Goal: Information Seeking & Learning: Learn about a topic

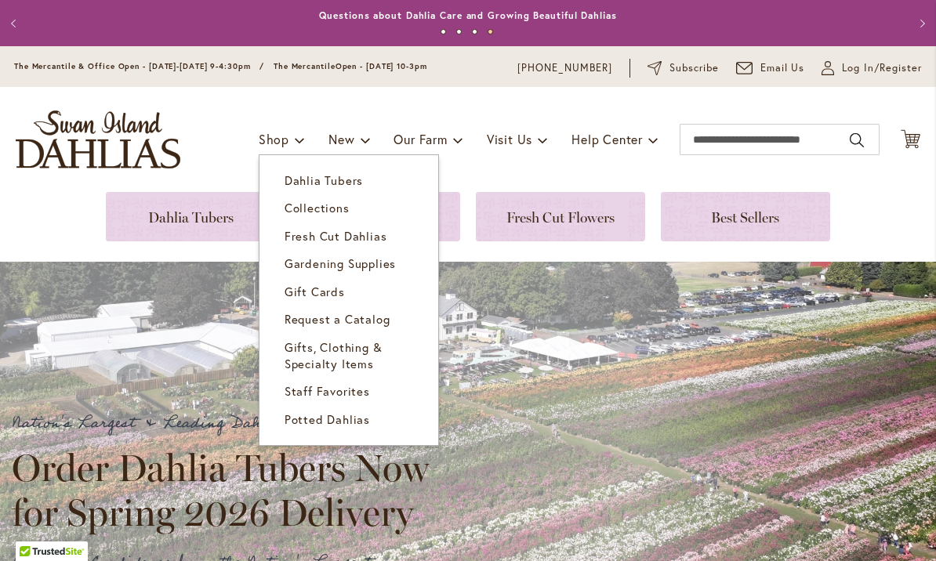
click at [342, 179] on span "Dahlia Tubers" at bounding box center [323, 180] width 78 height 16
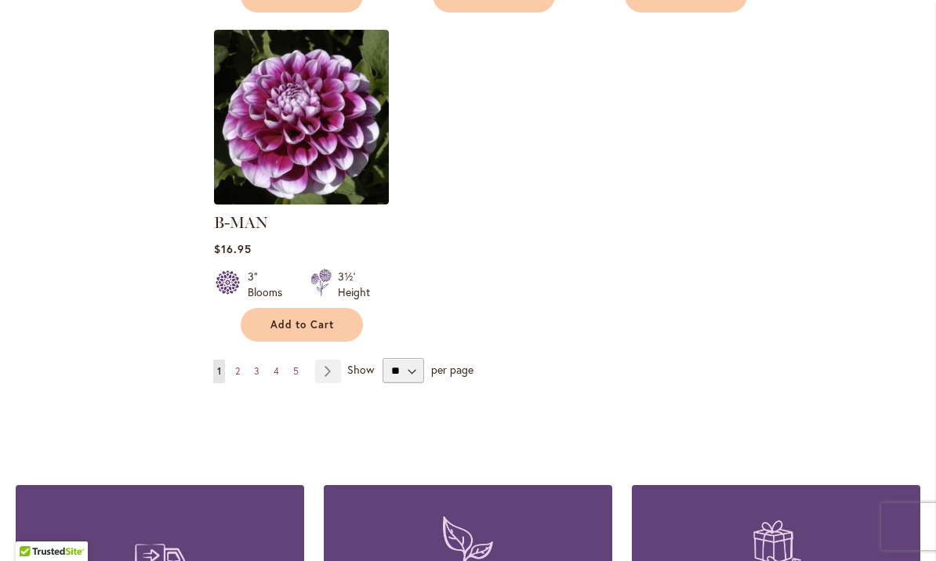
scroll to position [2030, 0]
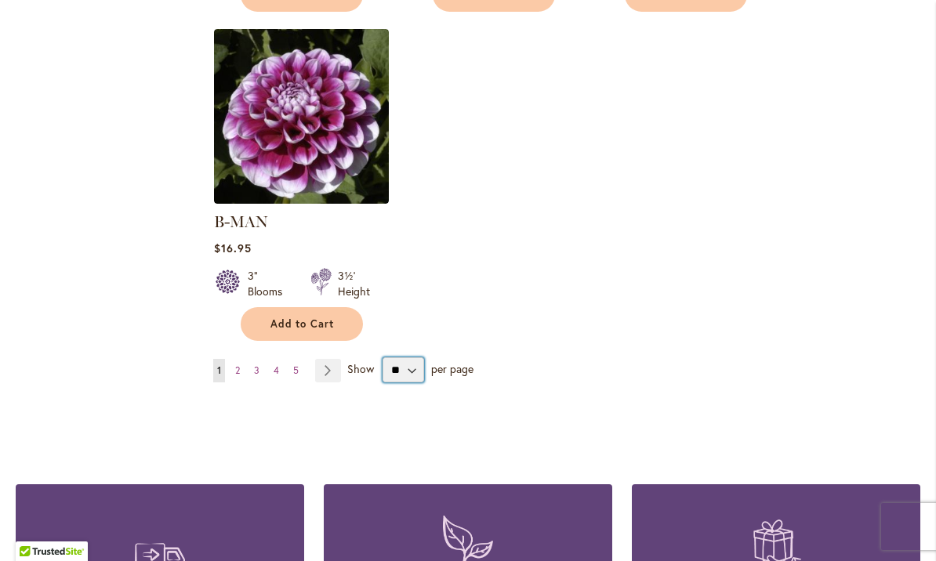
click at [411, 357] on select "** ** ** **" at bounding box center [403, 369] width 42 height 25
select select "**"
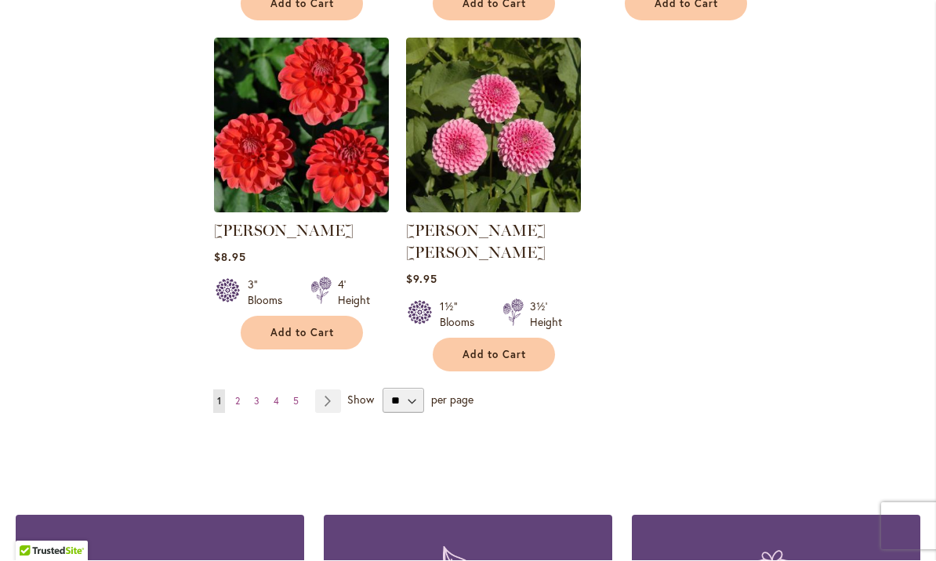
scroll to position [3676, 0]
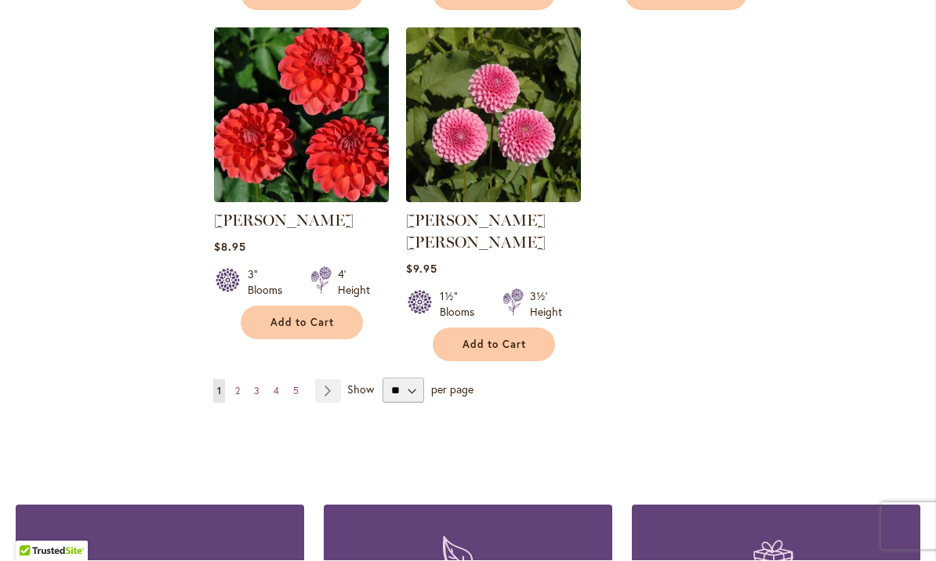
click at [324, 380] on link "Page Next" at bounding box center [328, 392] width 26 height 24
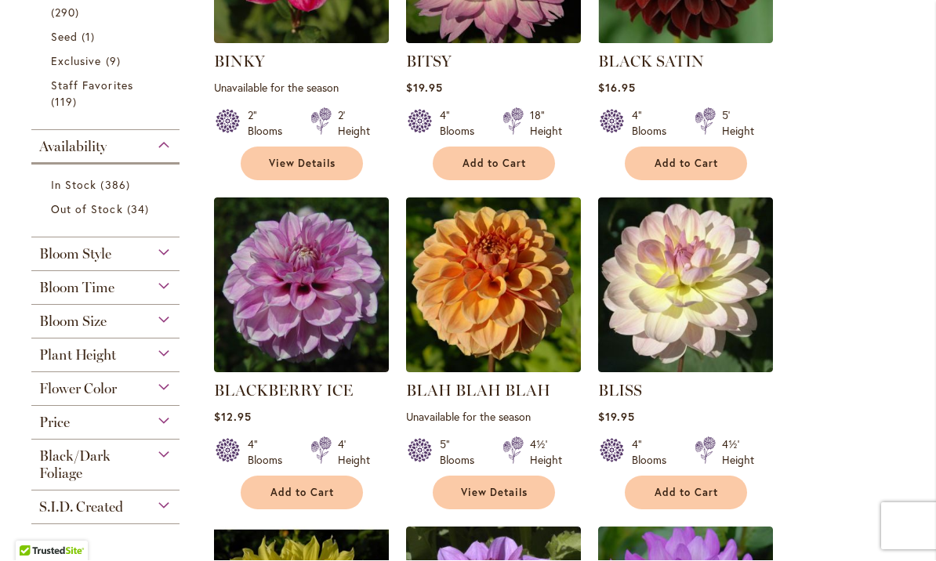
scroll to position [521, 0]
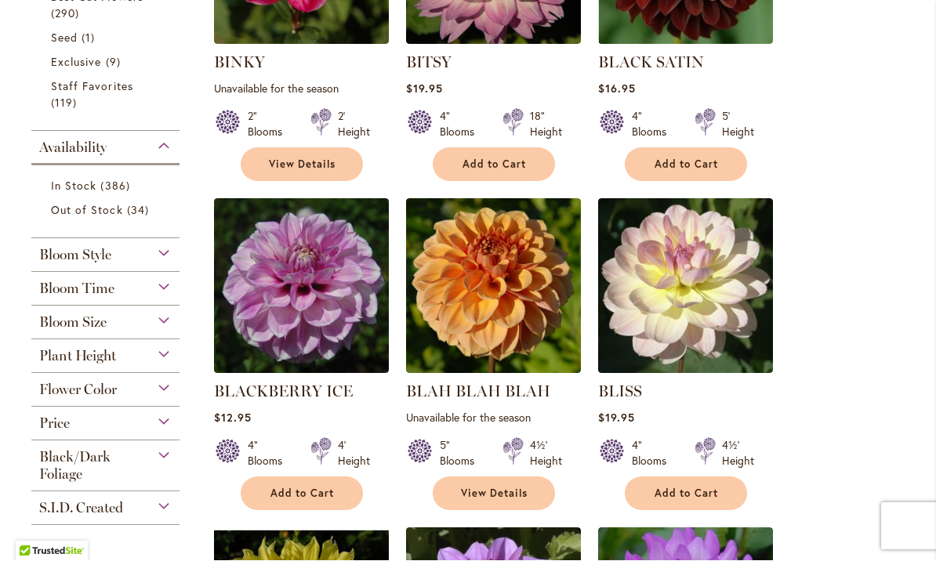
click at [308, 275] on img at bounding box center [301, 286] width 175 height 175
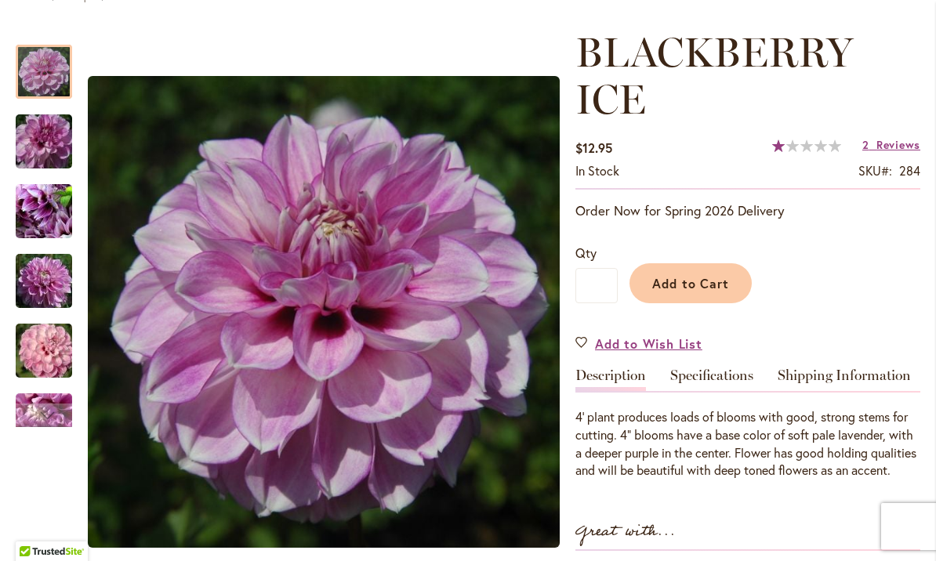
scroll to position [219, 0]
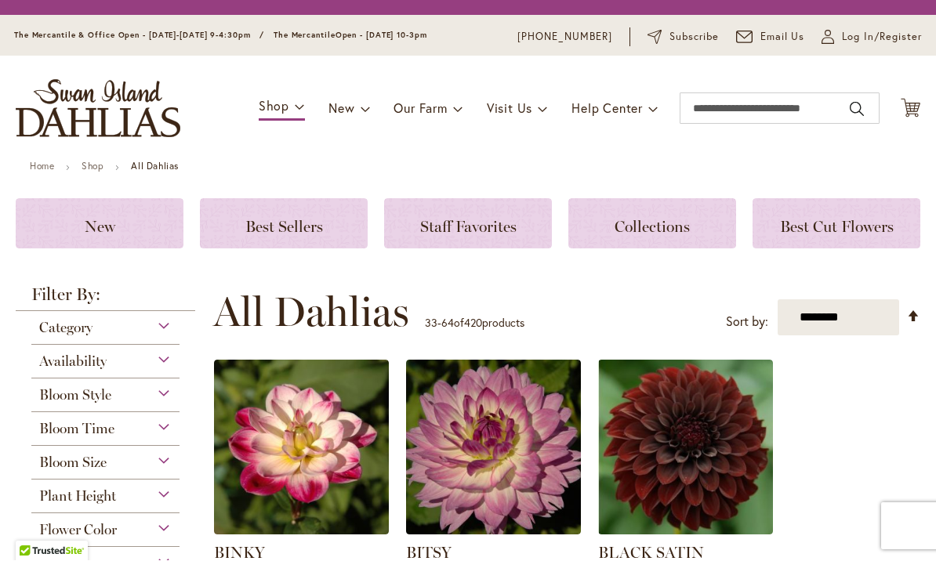
scroll to position [300, 0]
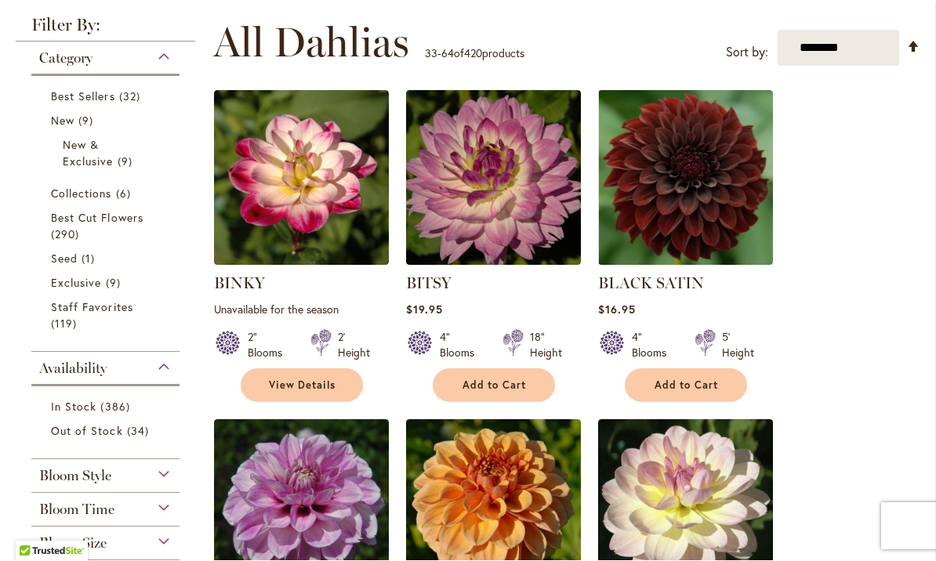
click at [294, 485] on img at bounding box center [301, 507] width 175 height 175
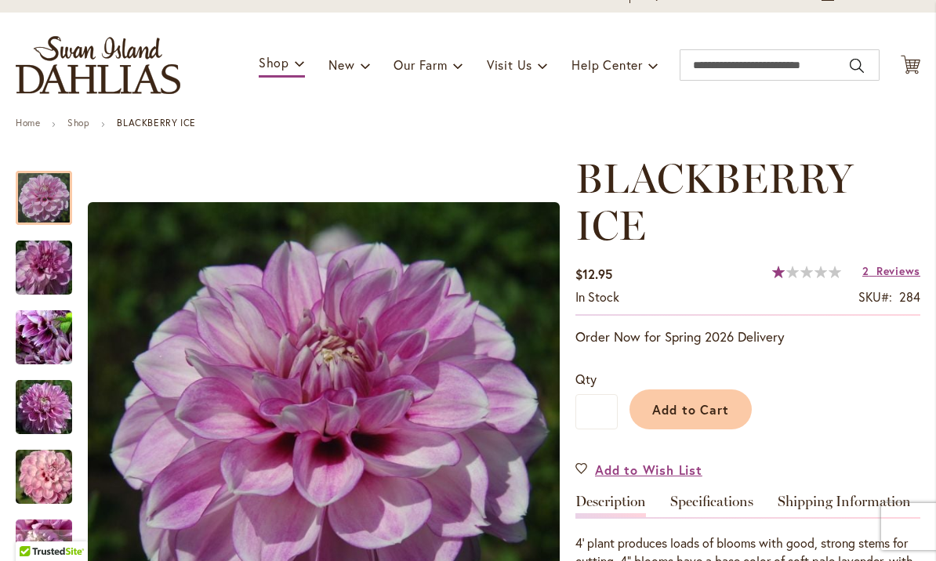
scroll to position [78, 0]
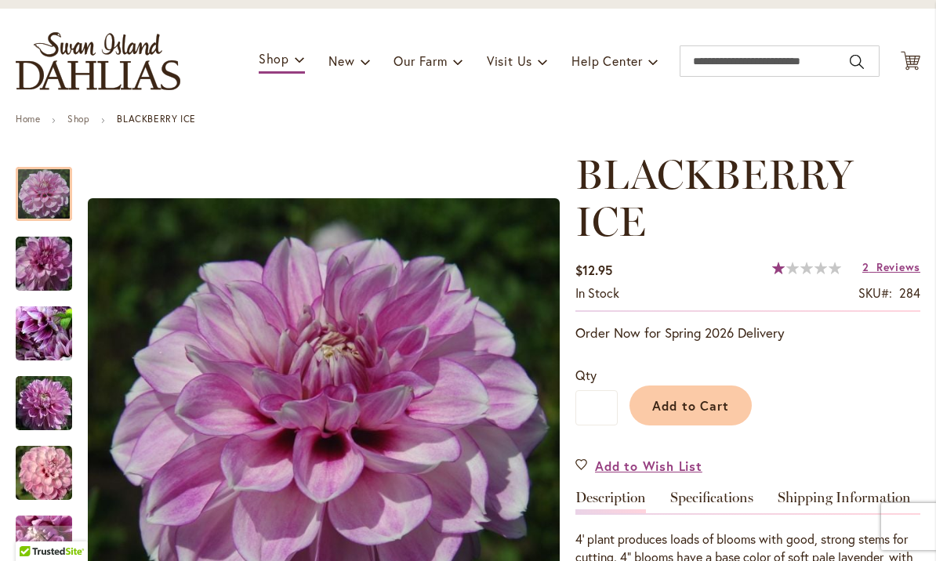
click at [49, 265] on img "BLACKBERRY ICE" at bounding box center [43, 263] width 113 height 75
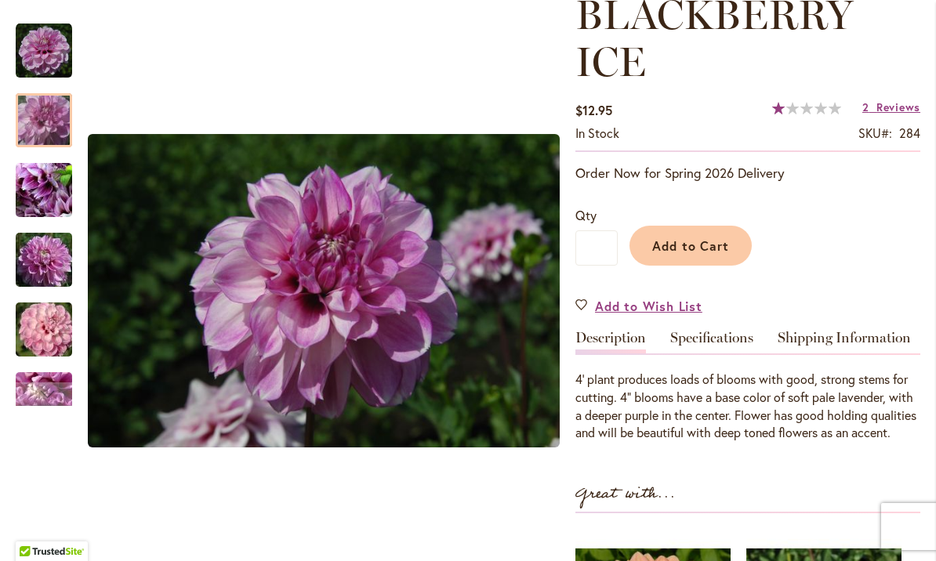
scroll to position [241, 0]
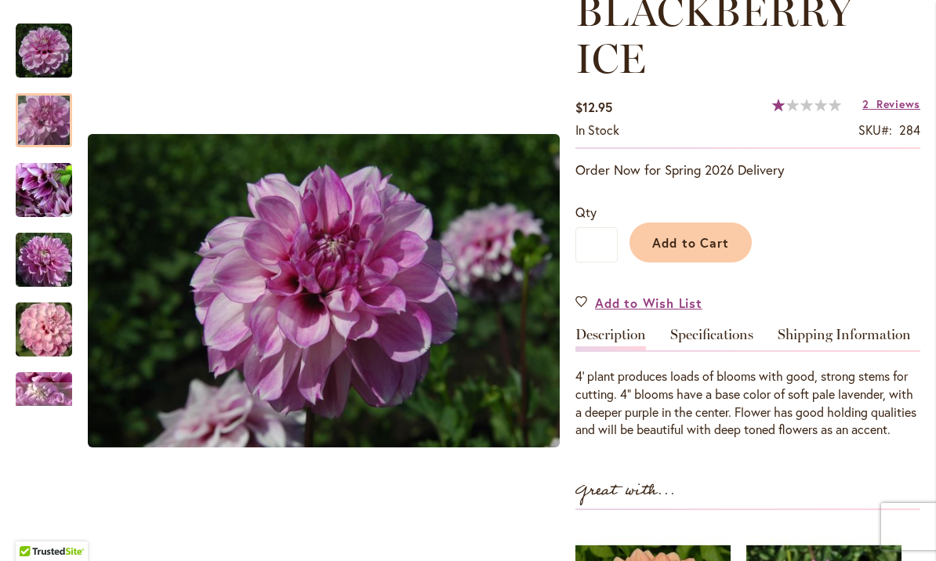
click at [47, 192] on img "BLACKBERRY ICE" at bounding box center [43, 190] width 113 height 85
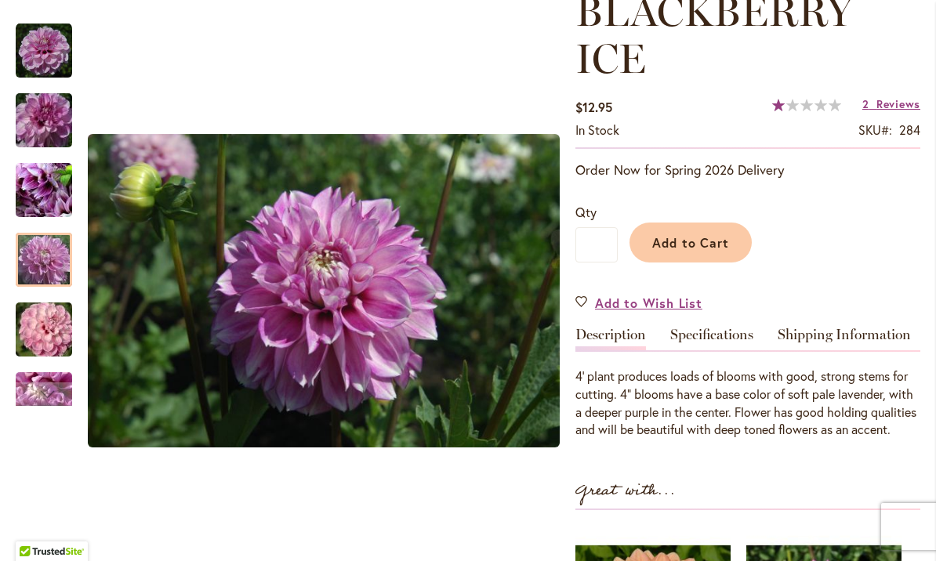
click at [41, 251] on img "BLACKBERRY ICE" at bounding box center [43, 260] width 113 height 75
click at [51, 313] on img "BLACKBERRY ICE" at bounding box center [43, 329] width 113 height 75
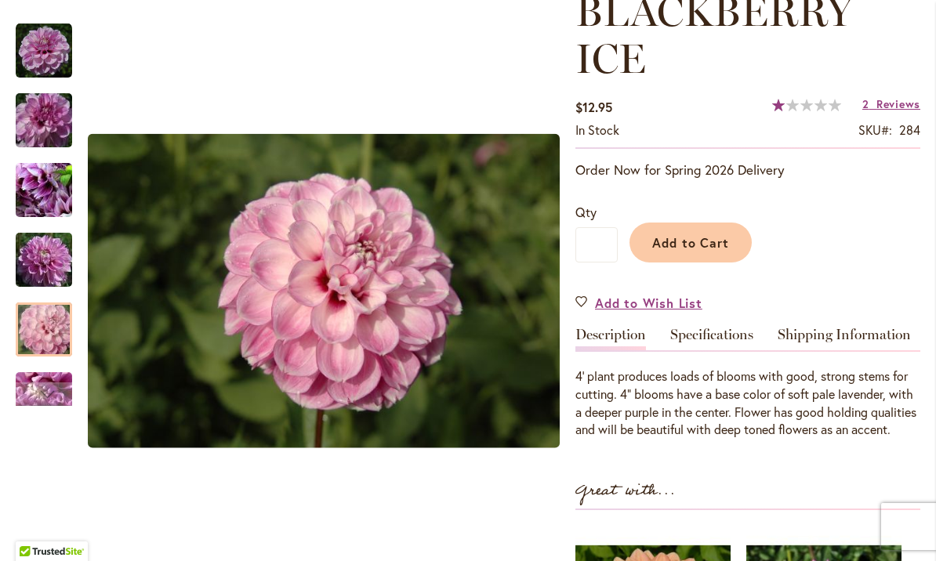
click at [53, 382] on div "Next" at bounding box center [44, 394] width 24 height 24
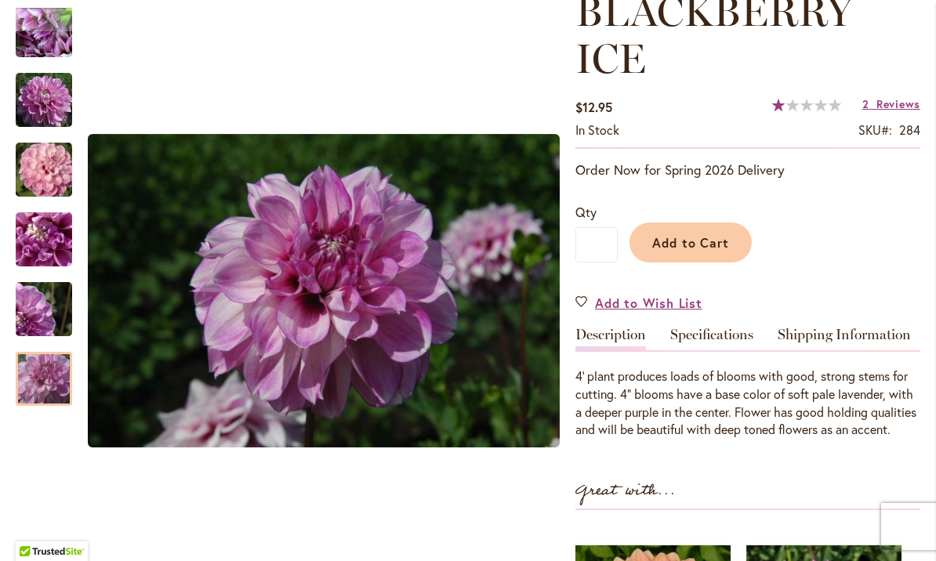
click at [44, 389] on img "BLACKBERRY ICE" at bounding box center [43, 379] width 113 height 75
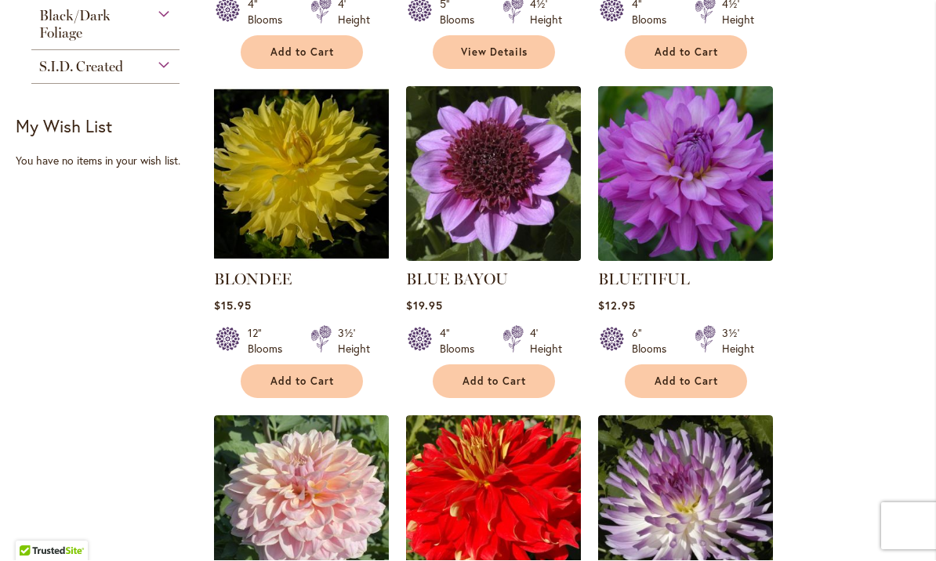
scroll to position [962, 0]
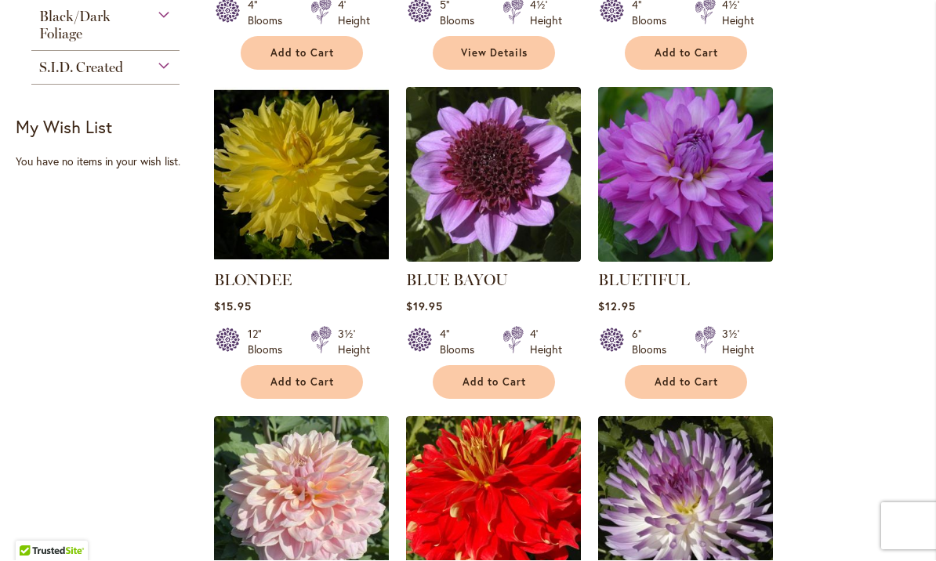
click at [310, 170] on img at bounding box center [301, 175] width 175 height 175
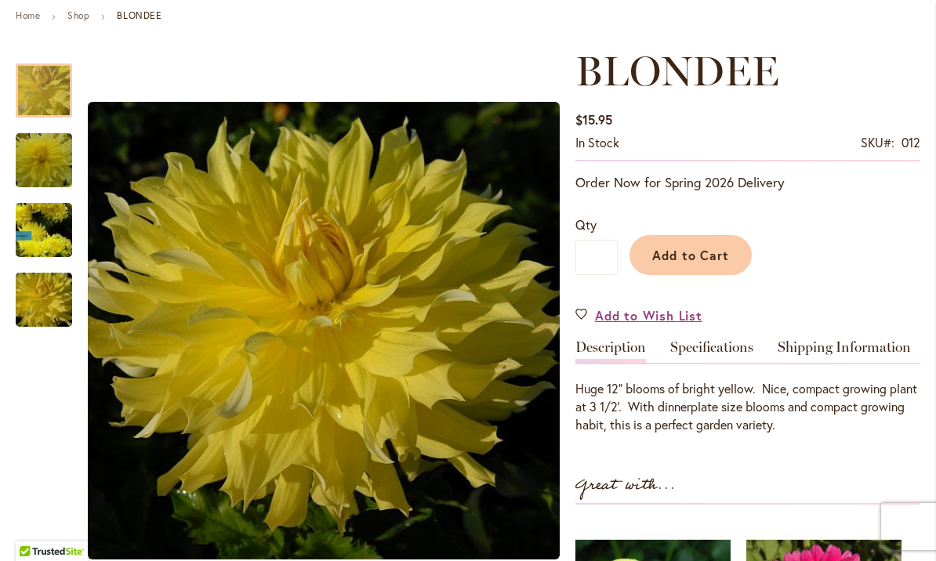
scroll to position [183, 0]
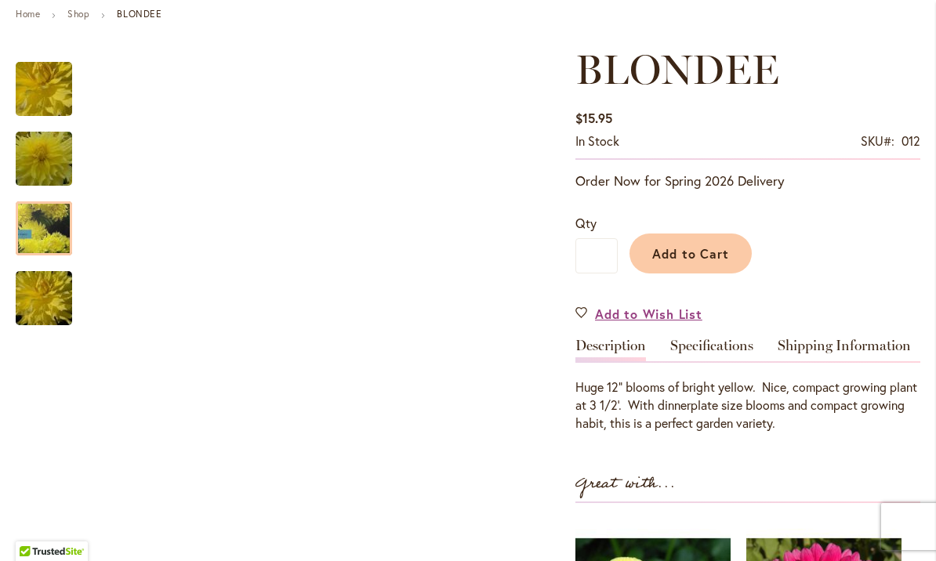
click at [45, 216] on img "Blondee" at bounding box center [43, 229] width 113 height 102
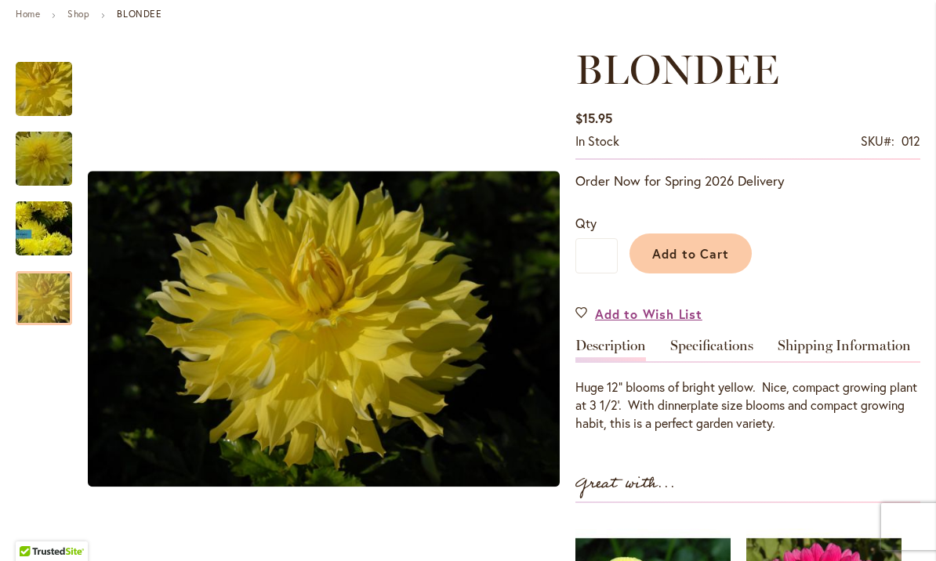
click at [50, 289] on img "Blondee" at bounding box center [43, 298] width 113 height 75
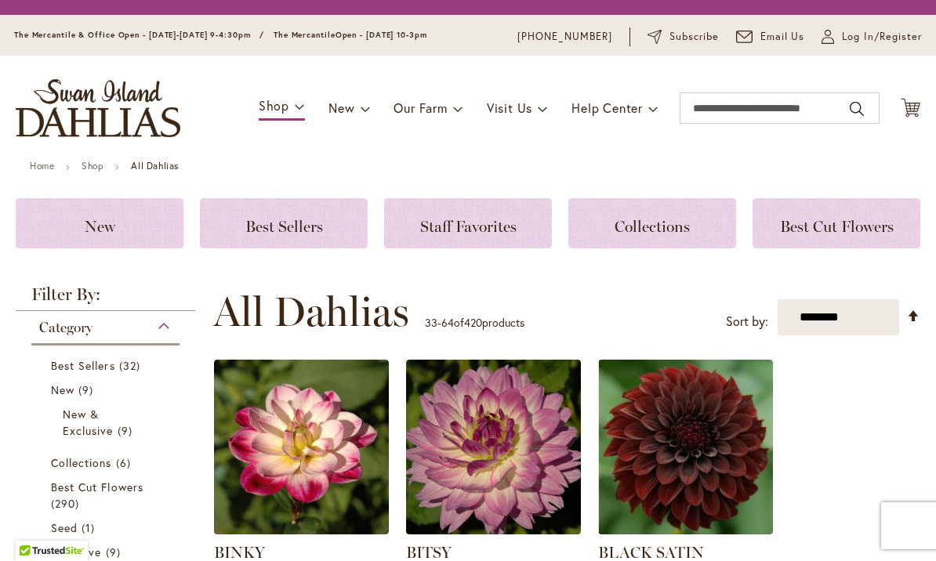
scroll to position [378, 0]
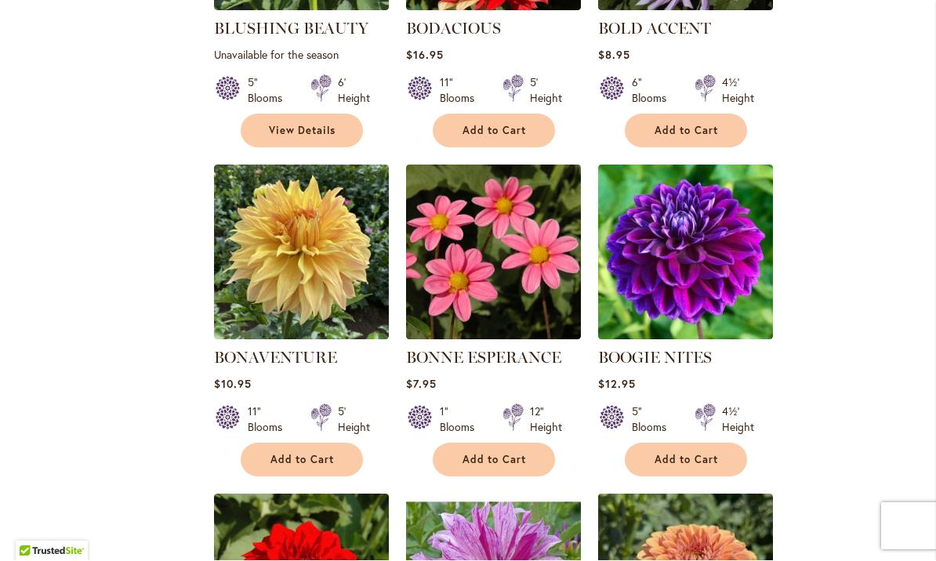
scroll to position [1566, 0]
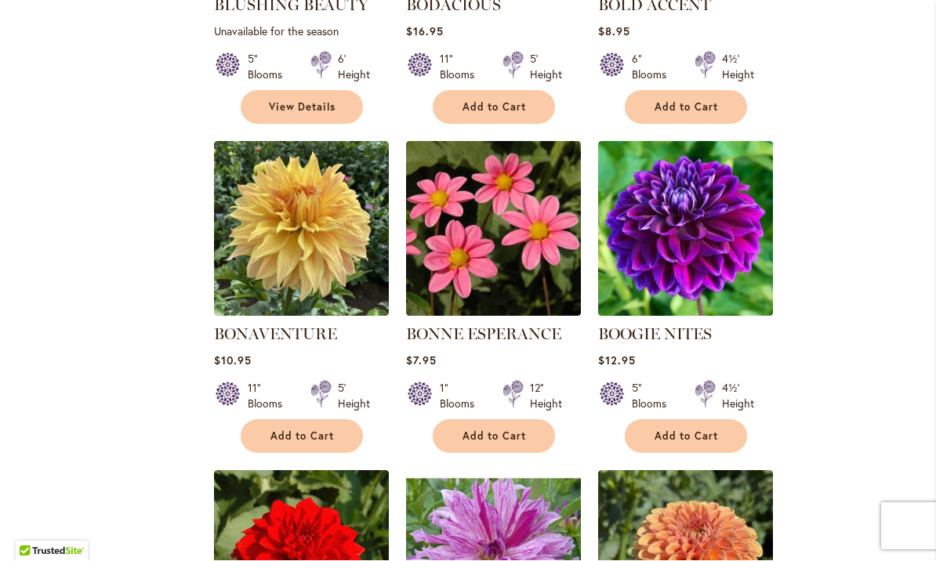
click at [309, 223] on img at bounding box center [301, 229] width 175 height 175
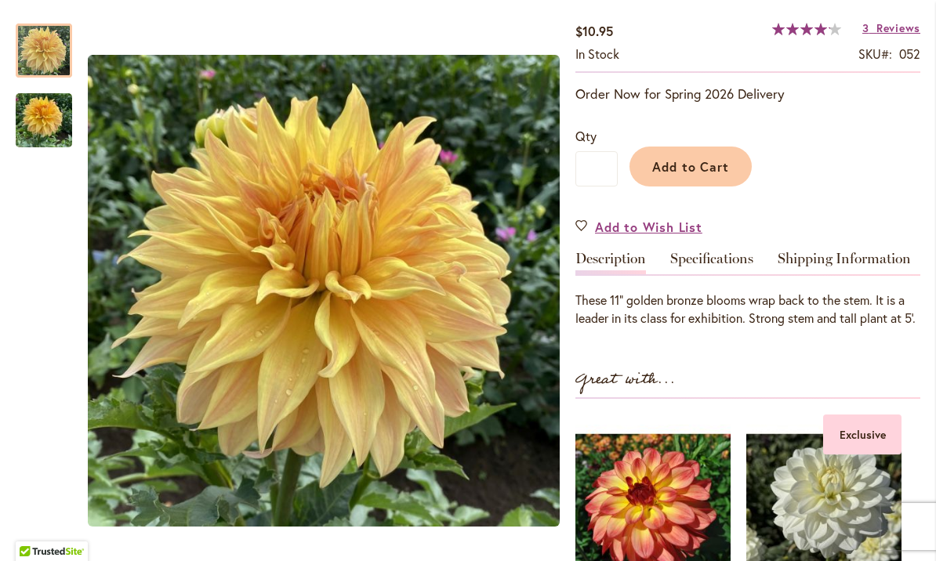
scroll to position [276, 0]
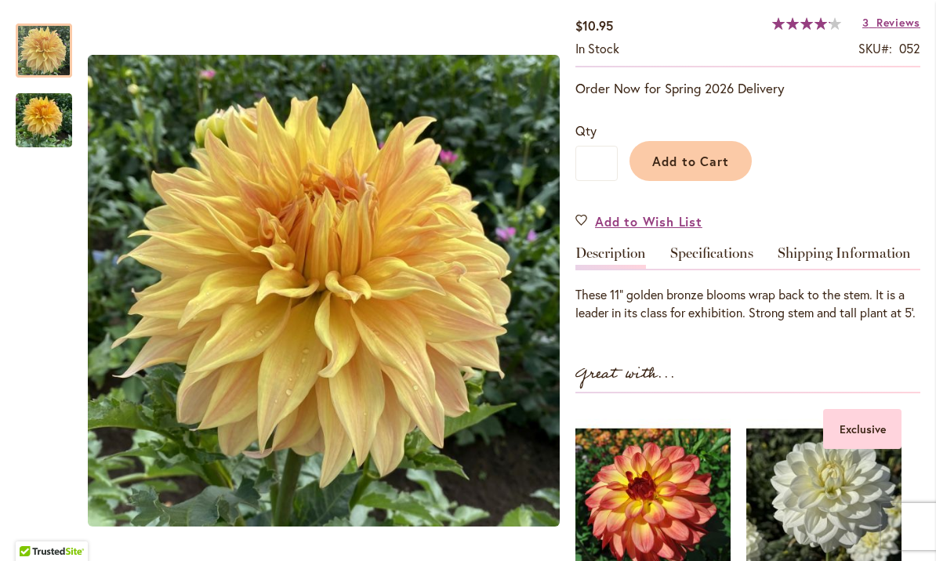
click at [55, 125] on img "Bonaventure" at bounding box center [44, 120] width 56 height 75
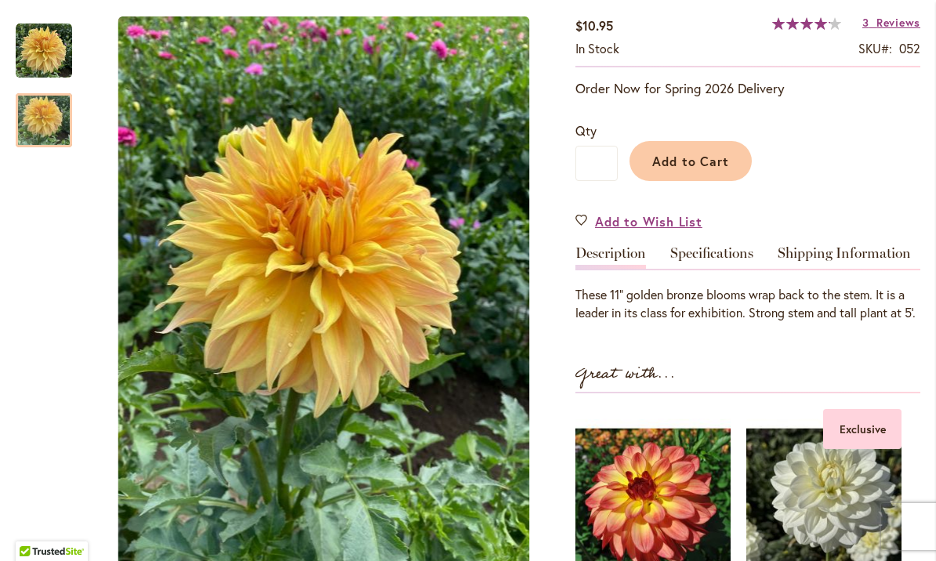
click at [50, 93] on div at bounding box center [44, 120] width 56 height 54
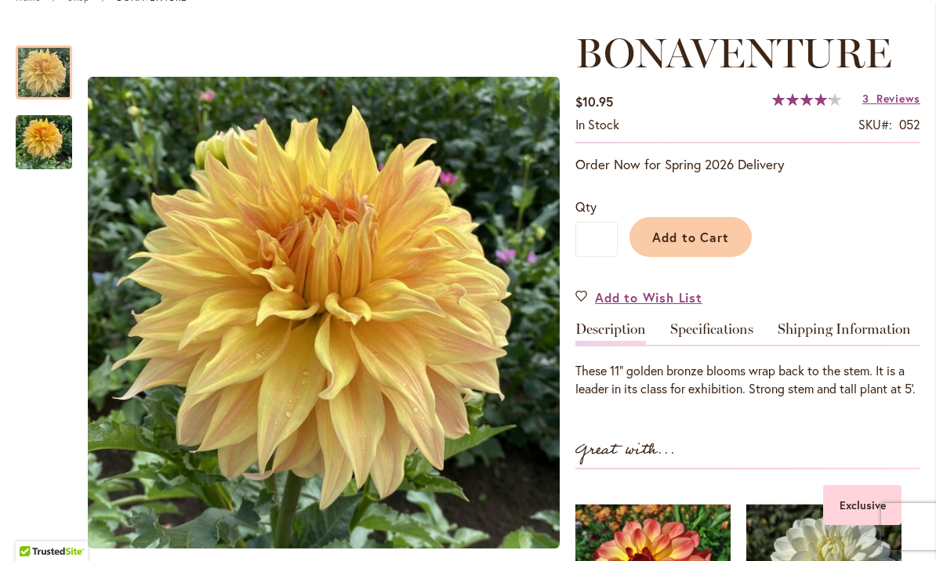
scroll to position [207, 0]
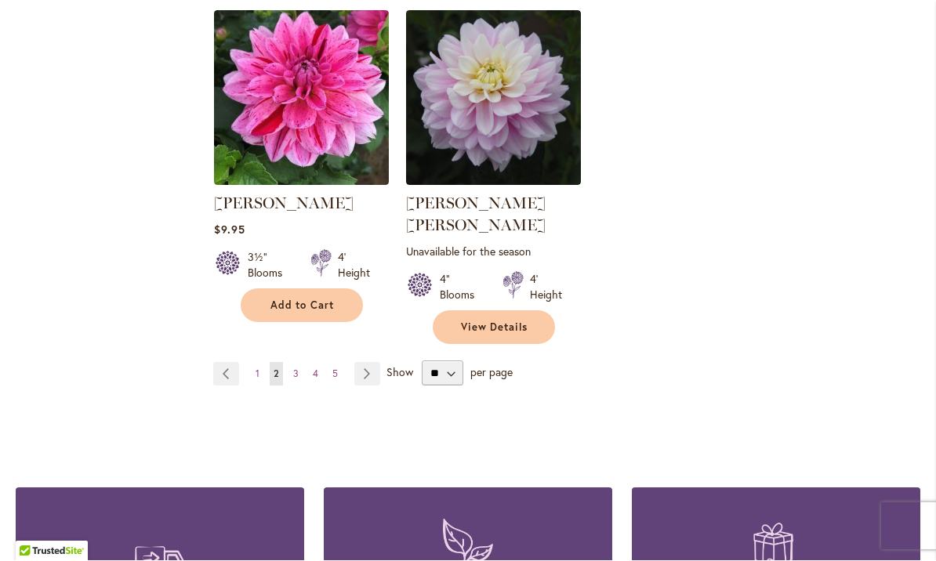
scroll to position [3714, 0]
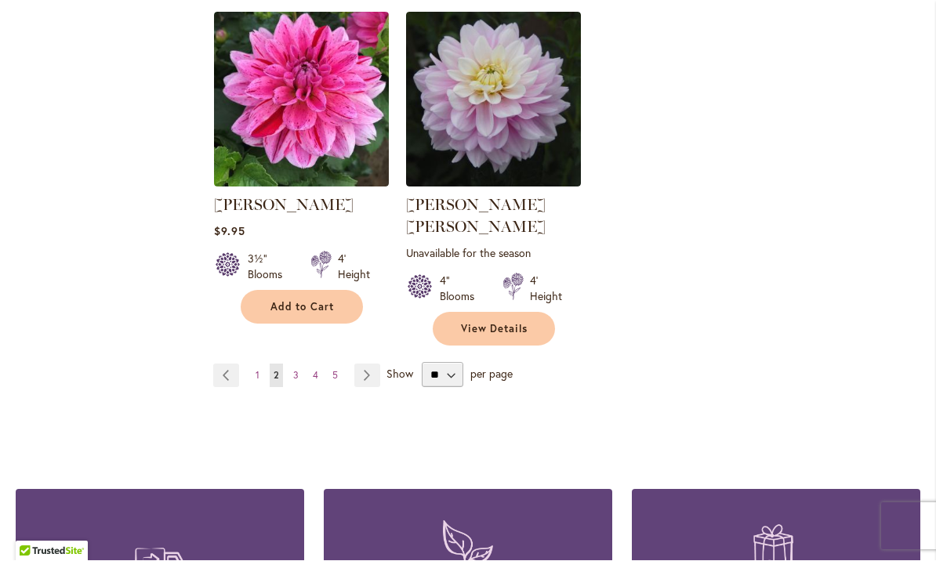
click at [361, 364] on link "Page Next" at bounding box center [367, 376] width 26 height 24
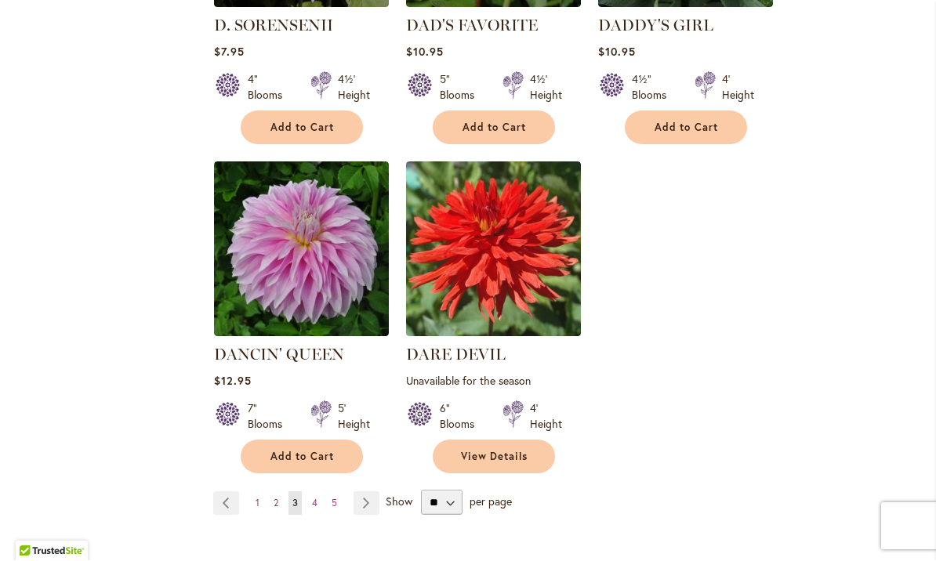
scroll to position [3625, 0]
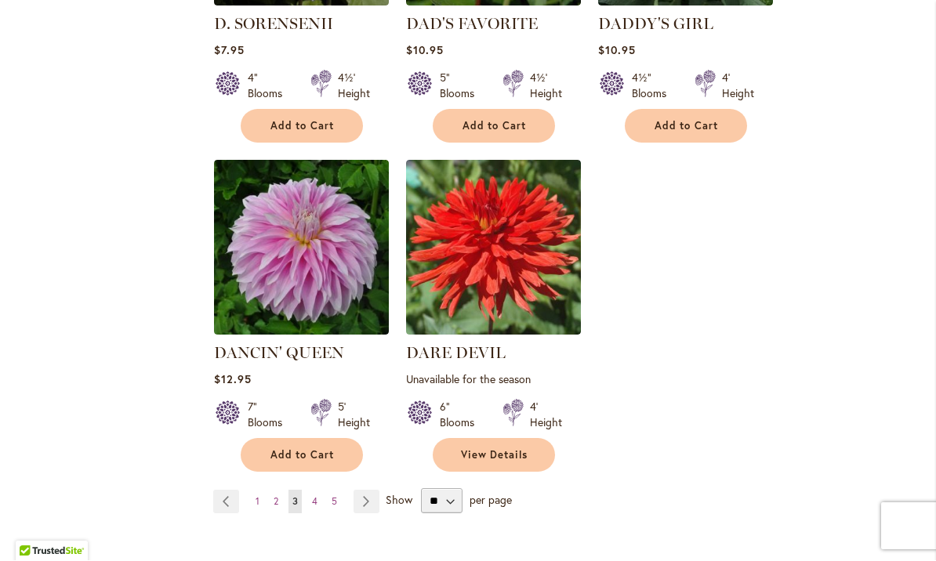
click at [364, 491] on link "Page Next" at bounding box center [366, 503] width 26 height 24
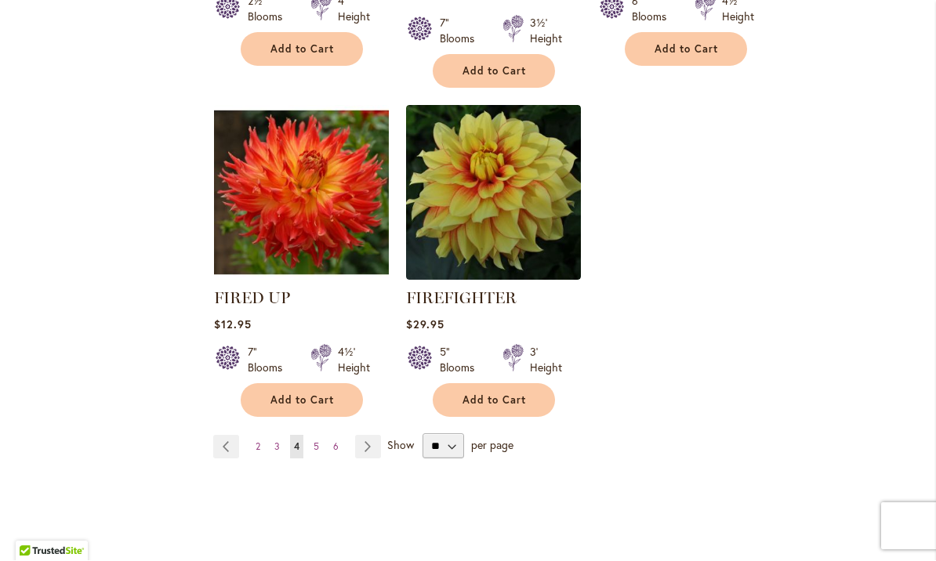
scroll to position [3656, 0]
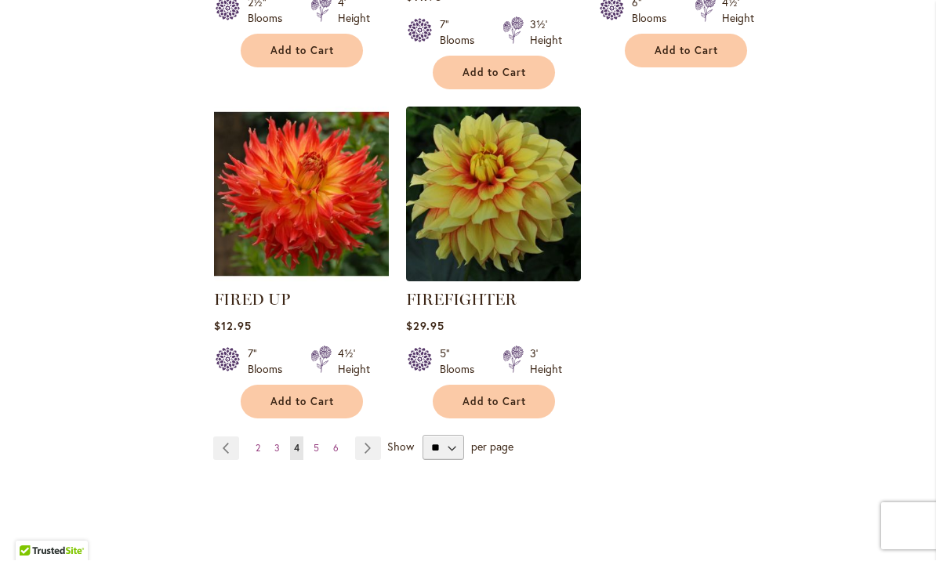
click at [361, 437] on link "Page Next" at bounding box center [368, 449] width 26 height 24
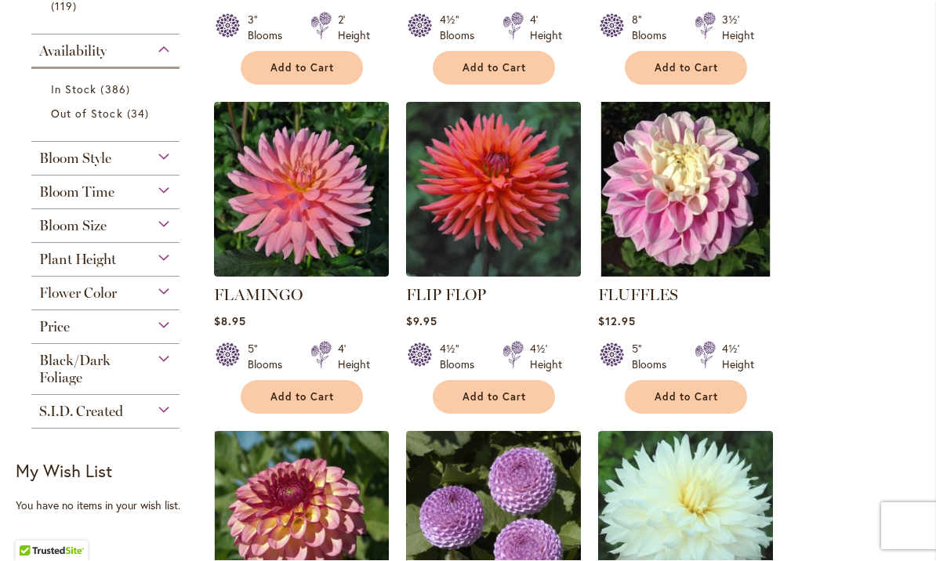
scroll to position [614, 0]
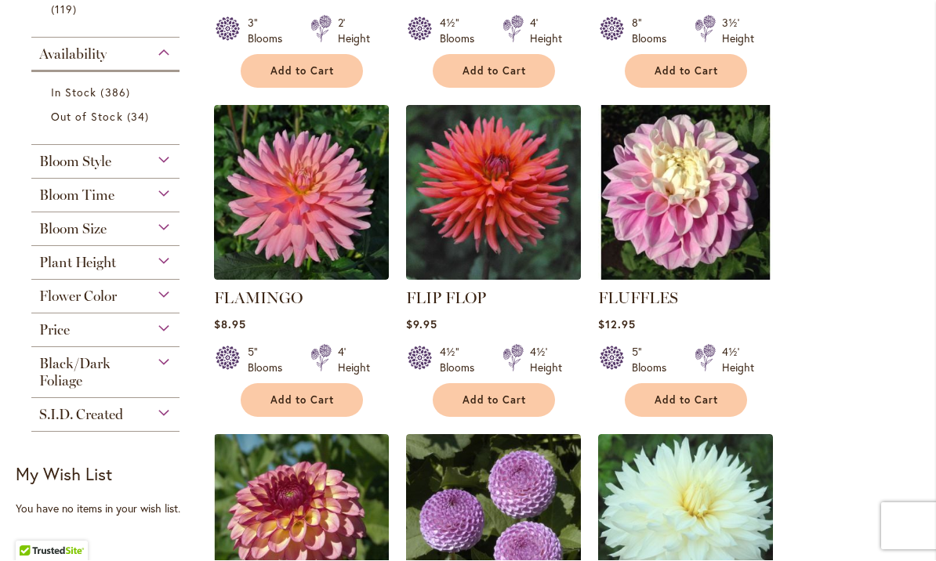
click at [284, 194] on img at bounding box center [301, 193] width 175 height 175
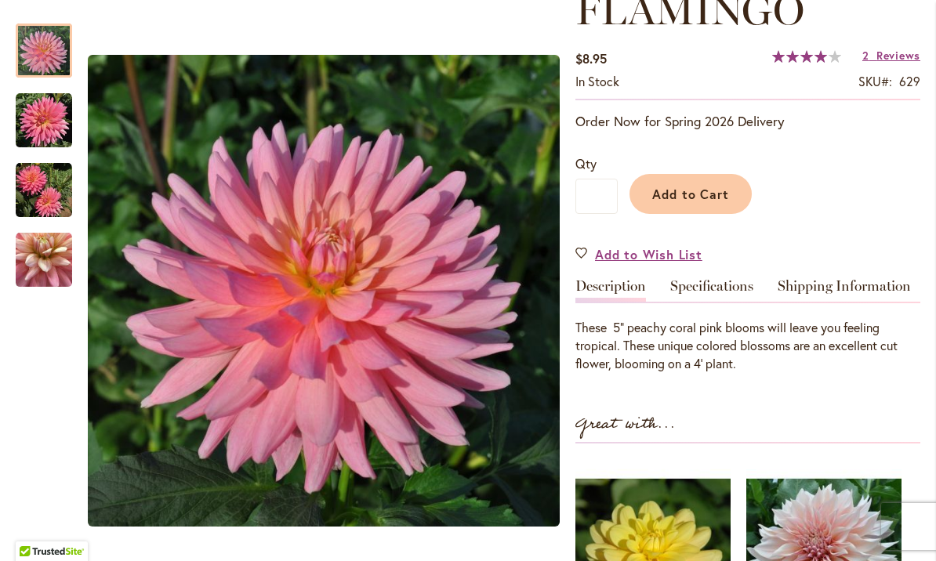
scroll to position [235, 0]
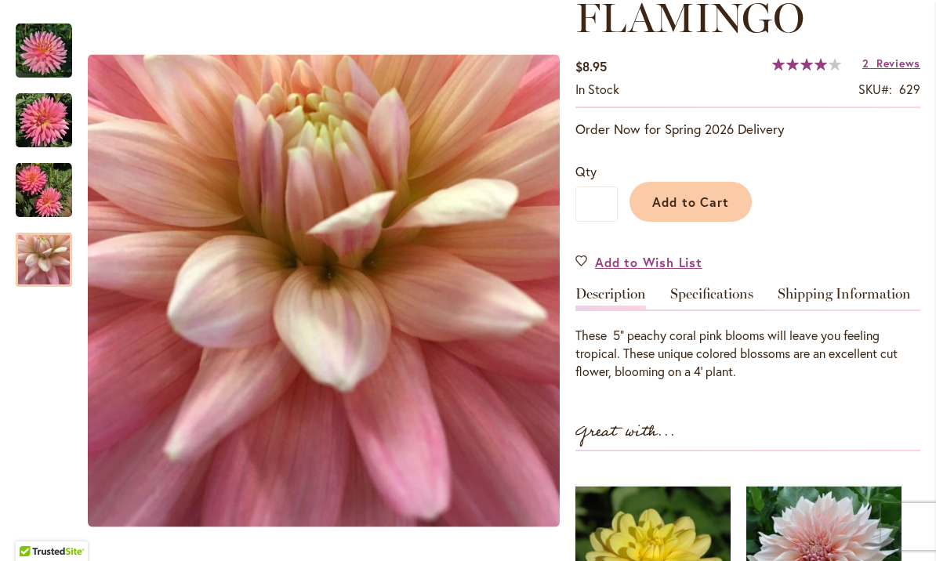
click at [39, 248] on img "FLAMINGO" at bounding box center [44, 260] width 56 height 56
click at [44, 194] on img "FLAMINGO" at bounding box center [44, 190] width 56 height 56
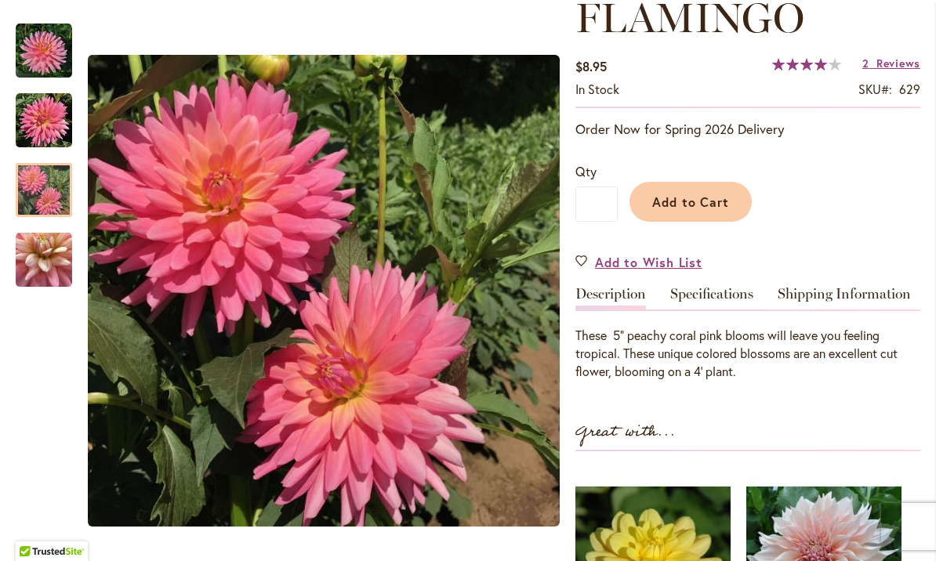
click at [45, 127] on img "FLAMINGO" at bounding box center [44, 120] width 56 height 56
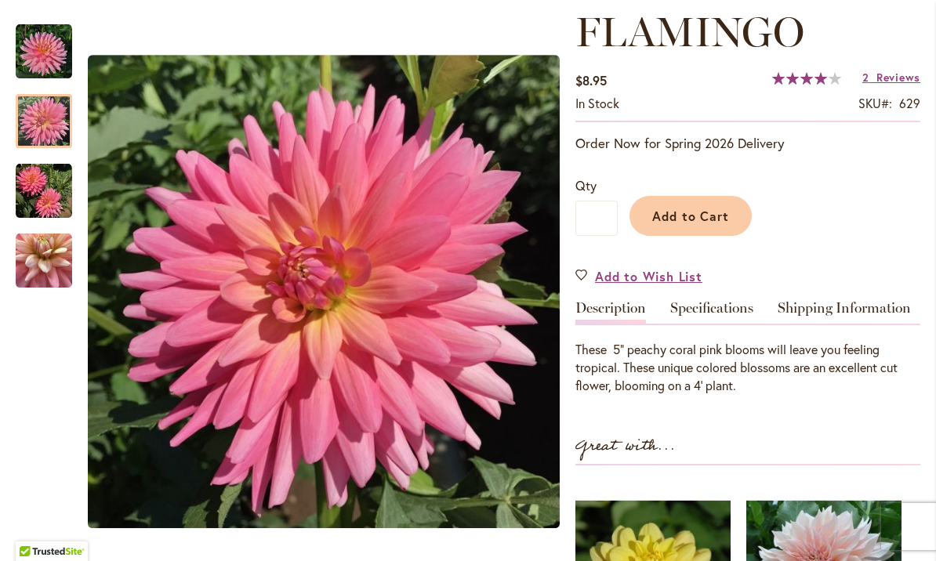
scroll to position [220, 0]
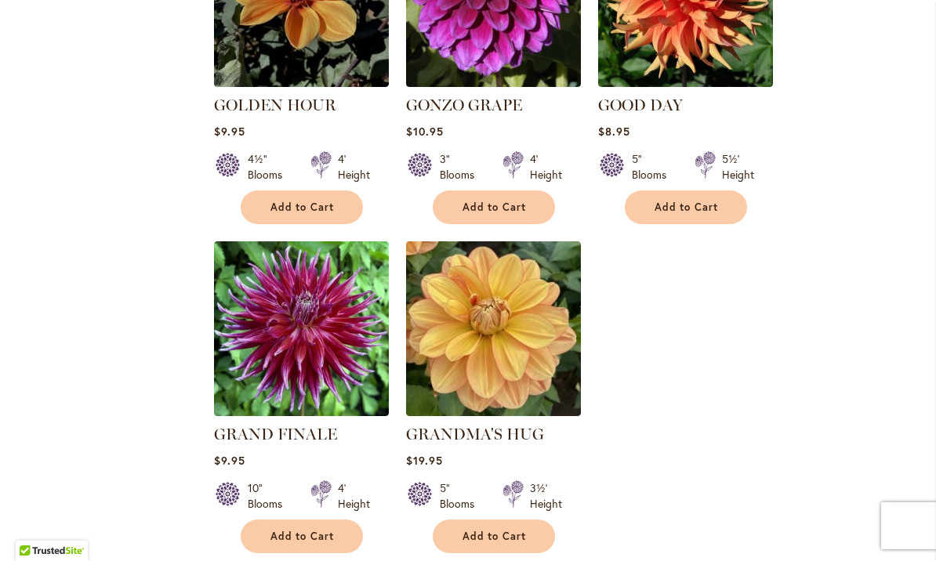
scroll to position [3573, 0]
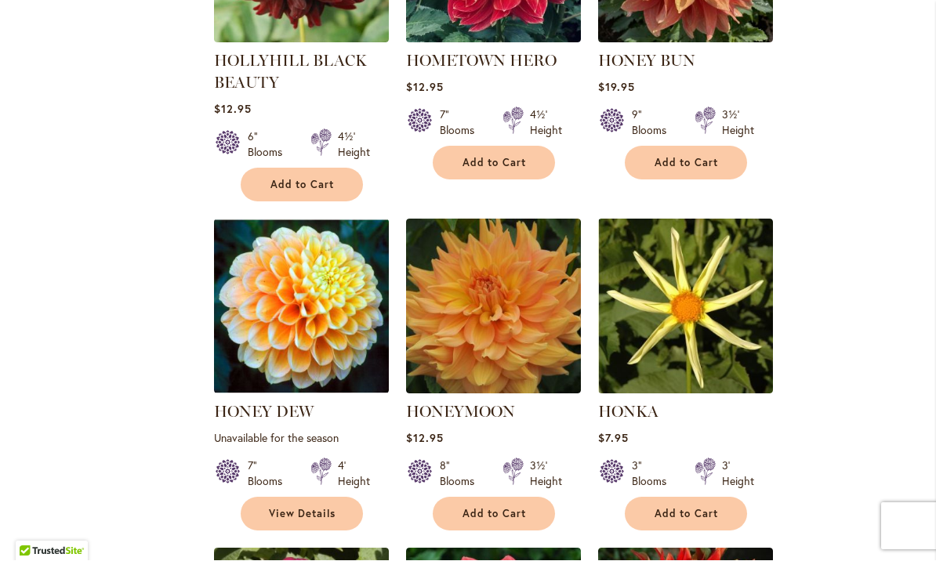
scroll to position [2240, 0]
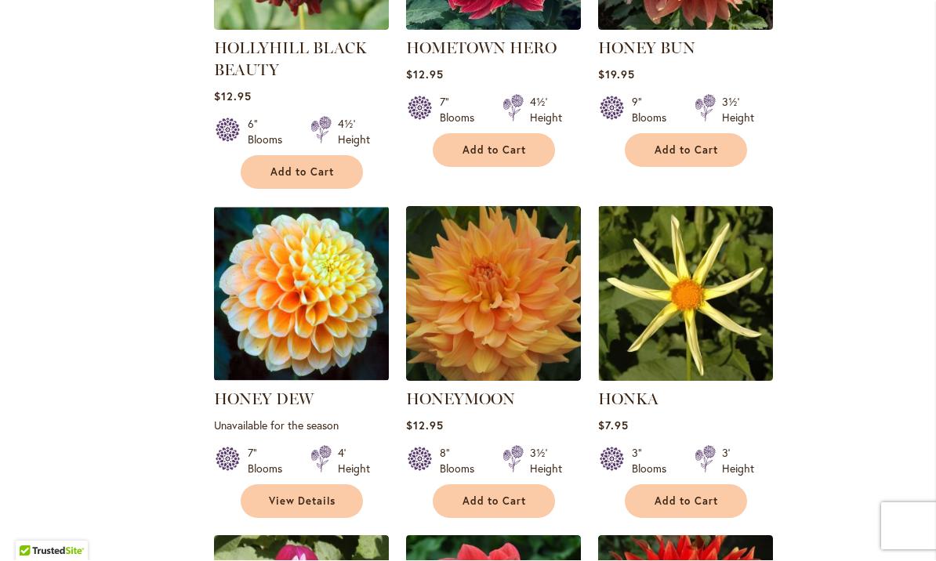
click at [487, 304] on img at bounding box center [493, 294] width 175 height 175
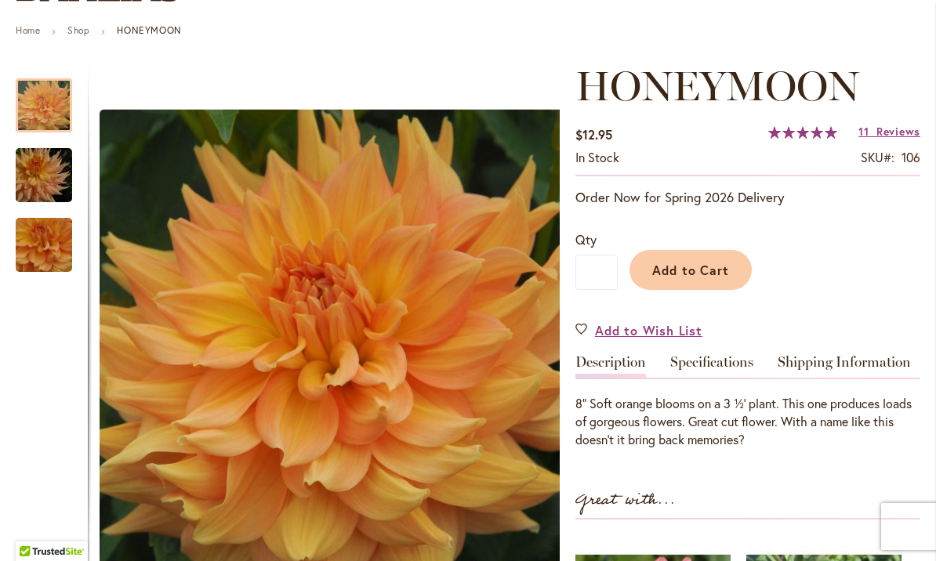
scroll to position [189, 0]
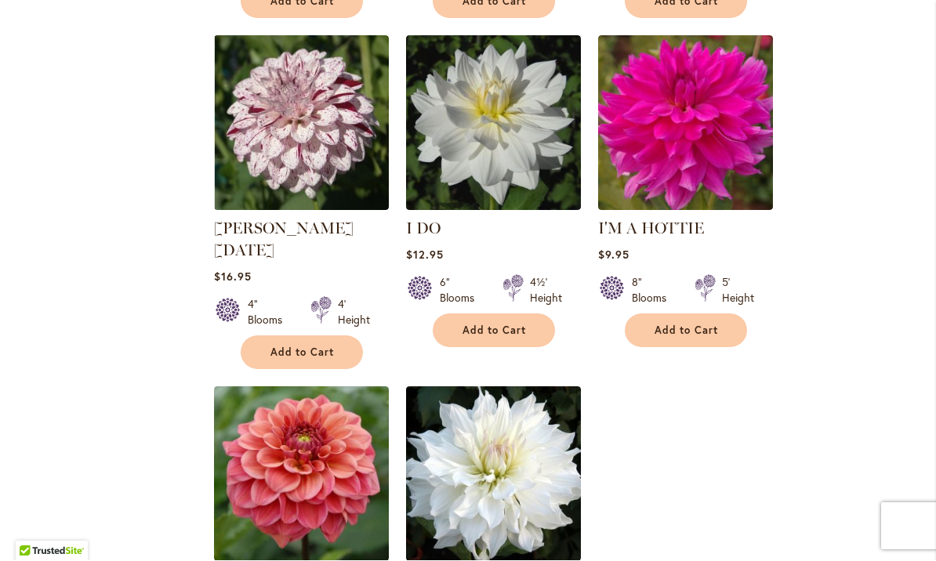
scroll to position [3424, 0]
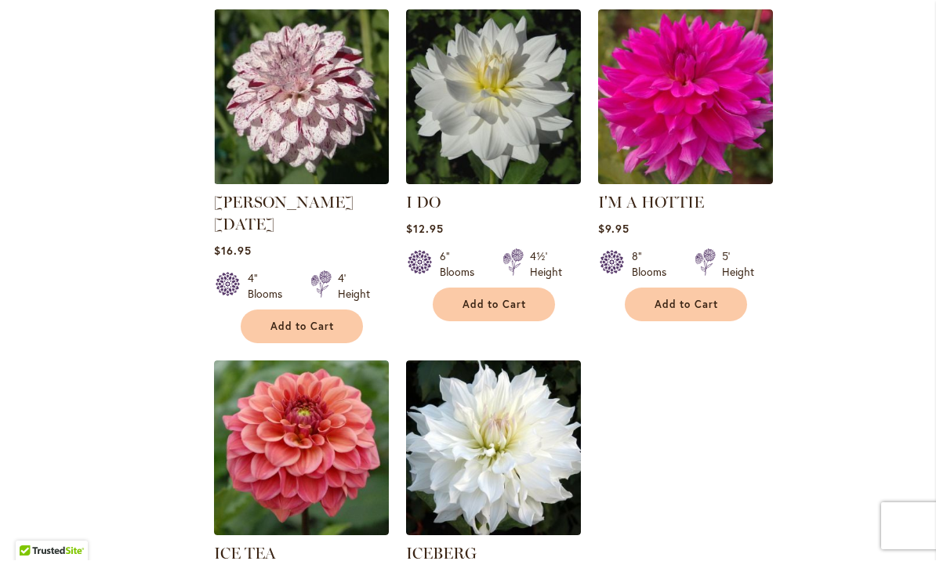
click at [688, 88] on img at bounding box center [685, 97] width 175 height 175
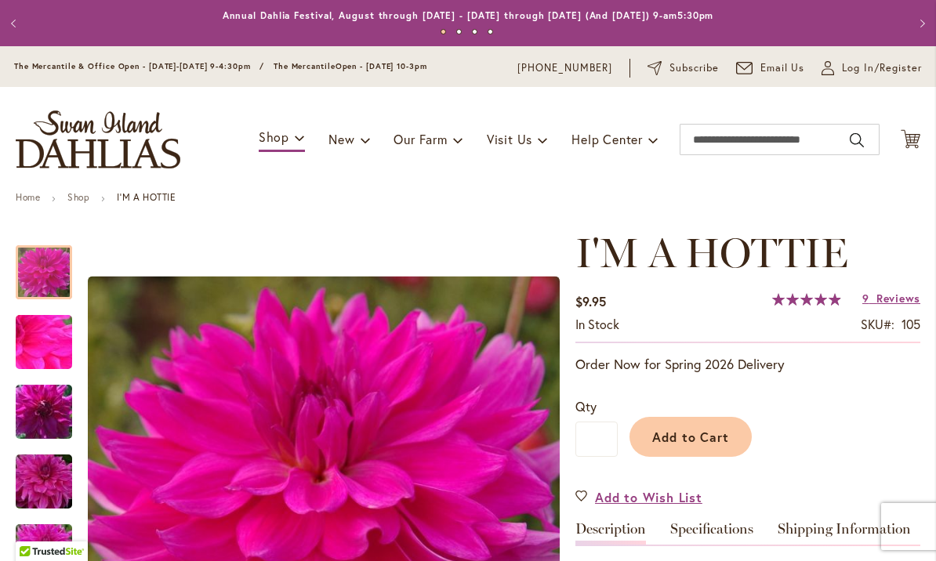
click at [31, 480] on img "I'm A Hottie" at bounding box center [43, 481] width 113 height 75
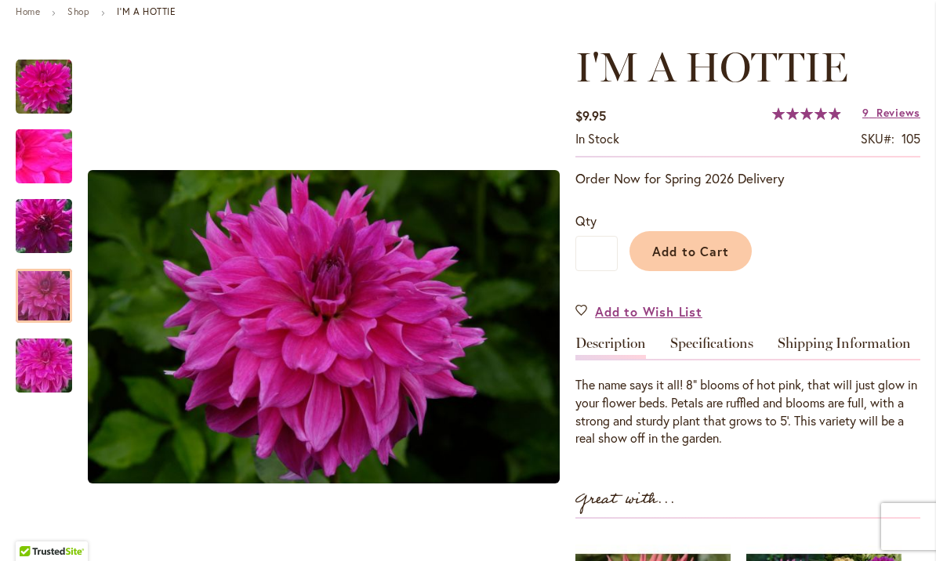
scroll to position [185, 0]
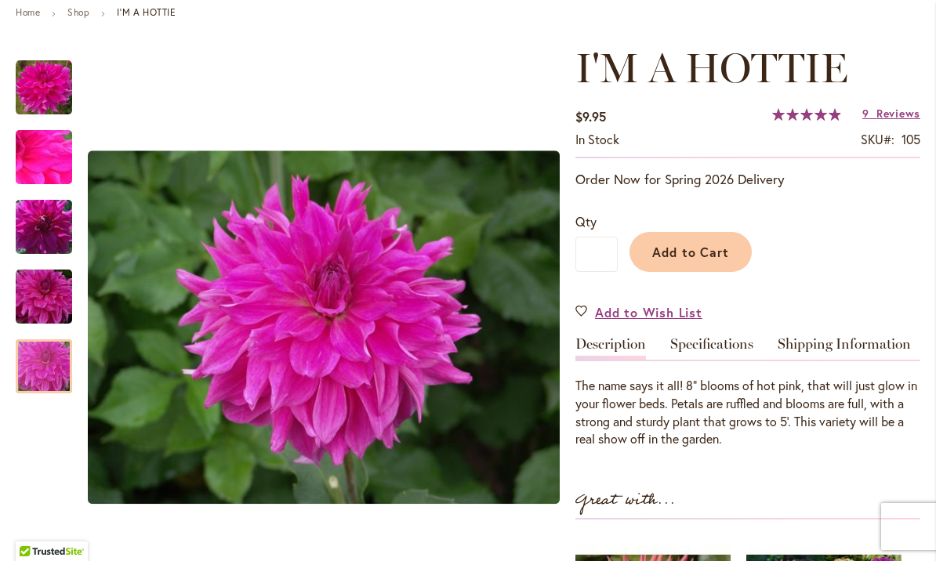
click at [38, 364] on img "I'm A Hottie" at bounding box center [43, 366] width 113 height 85
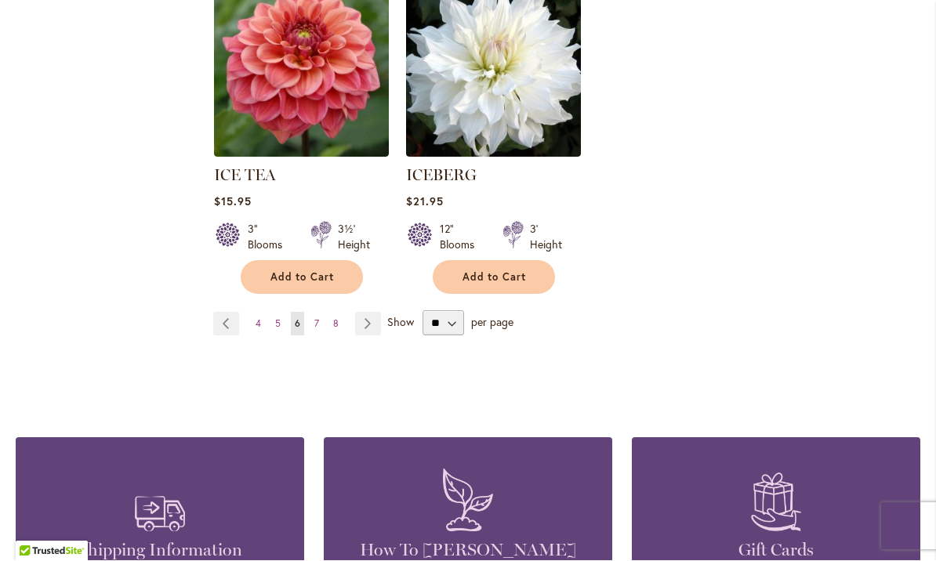
scroll to position [3806, 0]
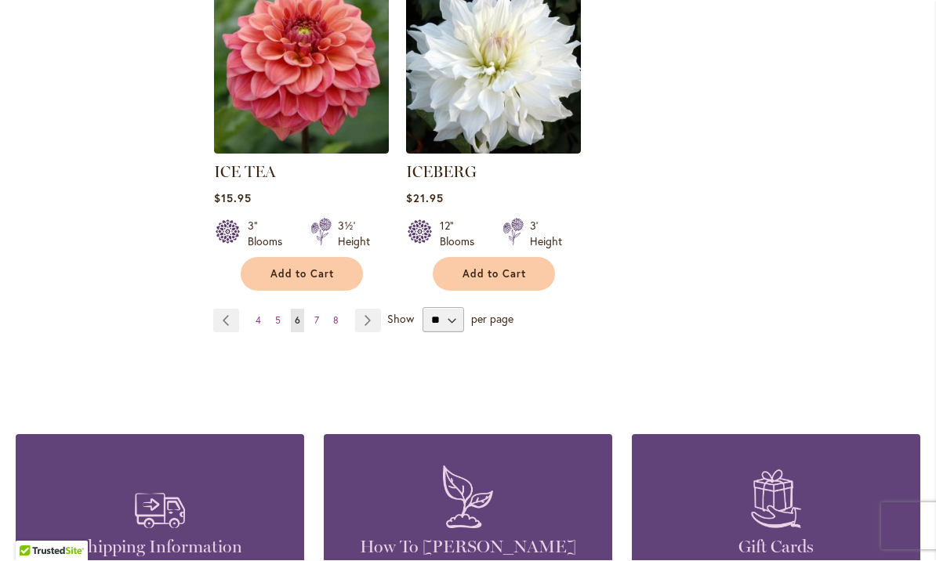
click at [360, 310] on link "Page Next" at bounding box center [368, 322] width 26 height 24
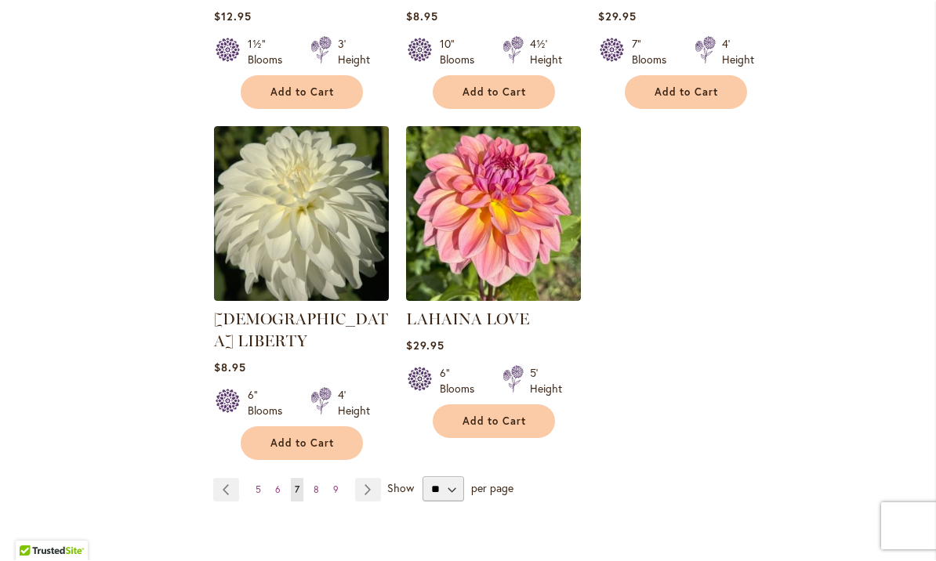
scroll to position [3634, 0]
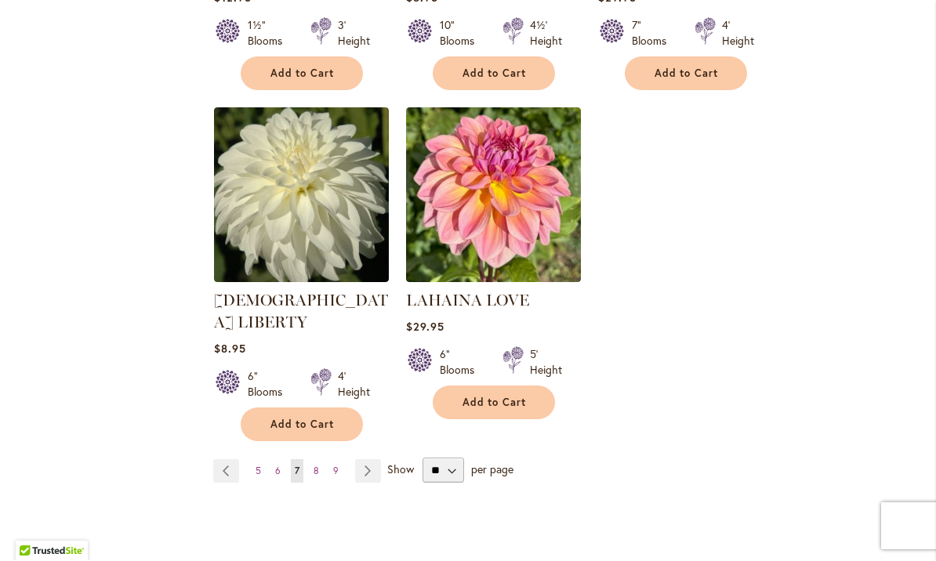
click at [367, 460] on link "Page Next" at bounding box center [368, 472] width 26 height 24
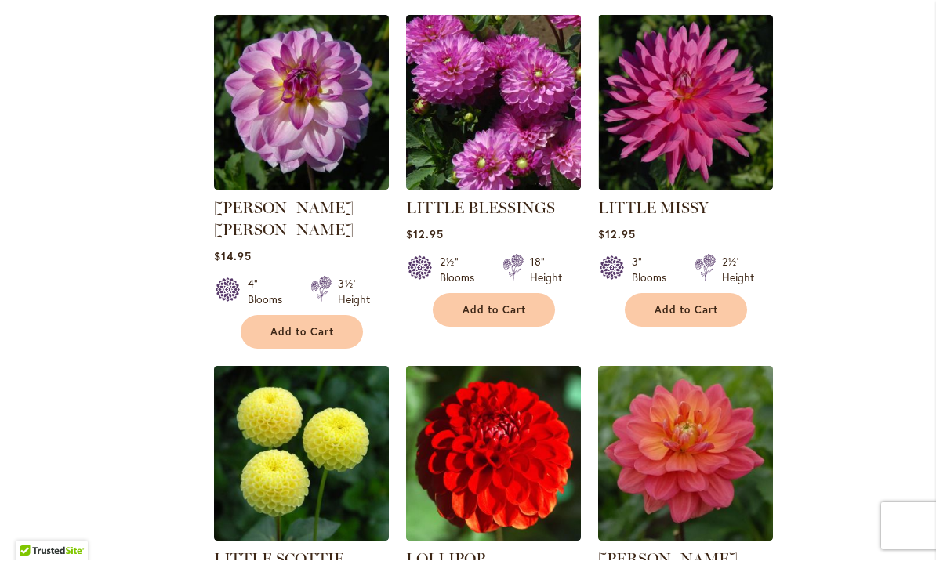
scroll to position [1386, 0]
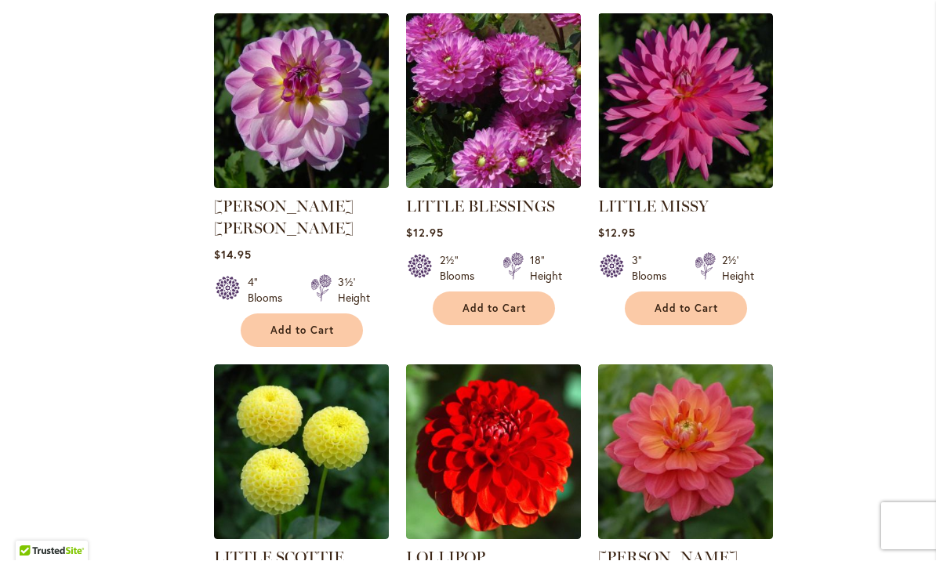
click at [280, 404] on img at bounding box center [301, 452] width 175 height 175
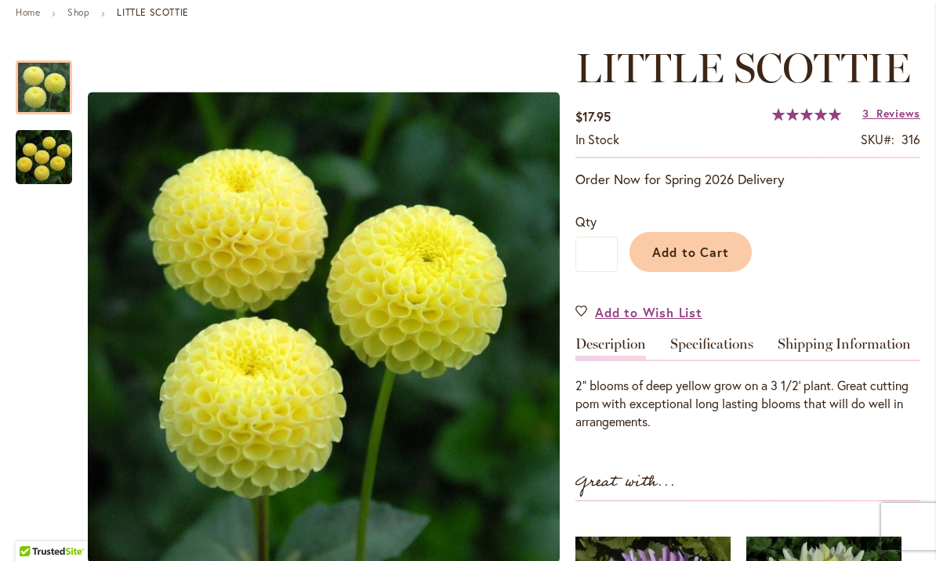
scroll to position [184, 0]
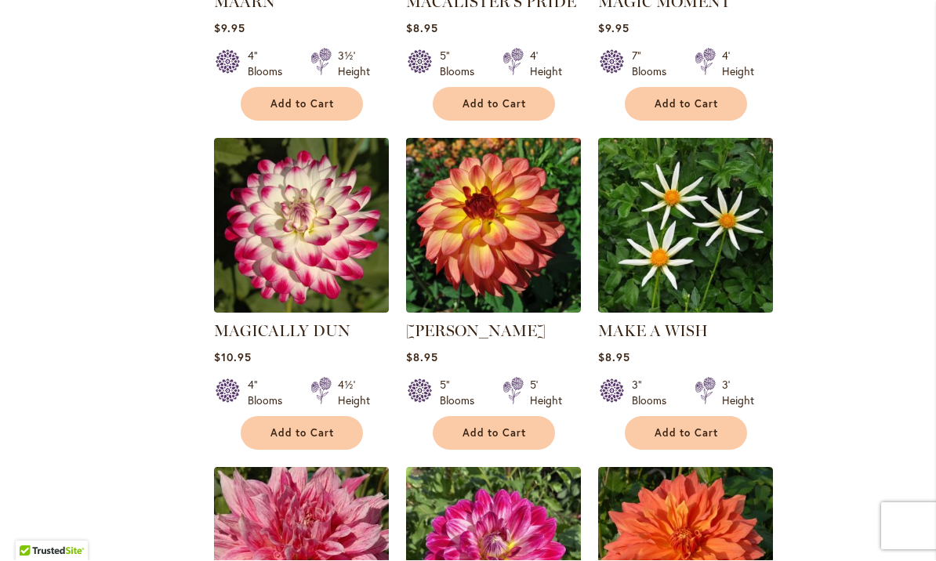
scroll to position [2621, 0]
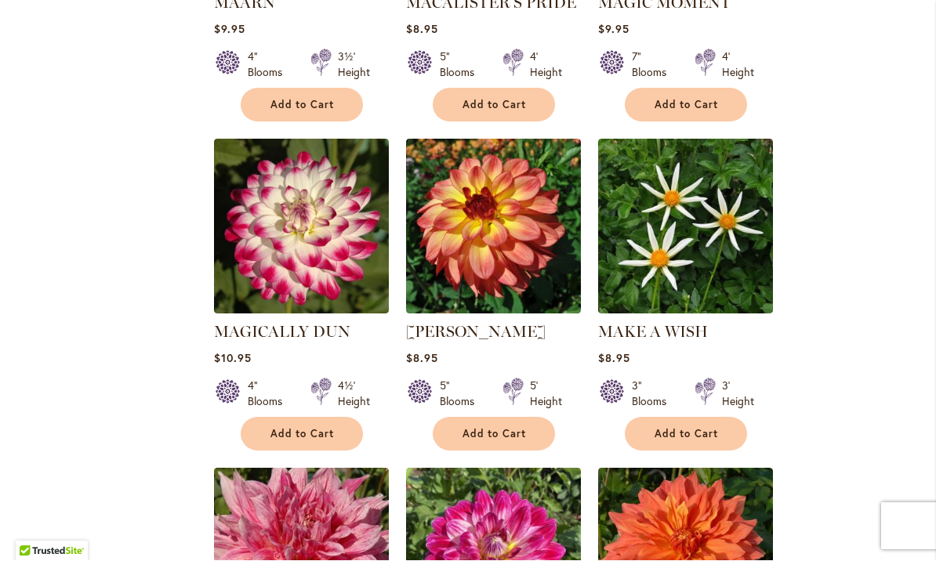
click at [494, 155] on img at bounding box center [493, 226] width 175 height 175
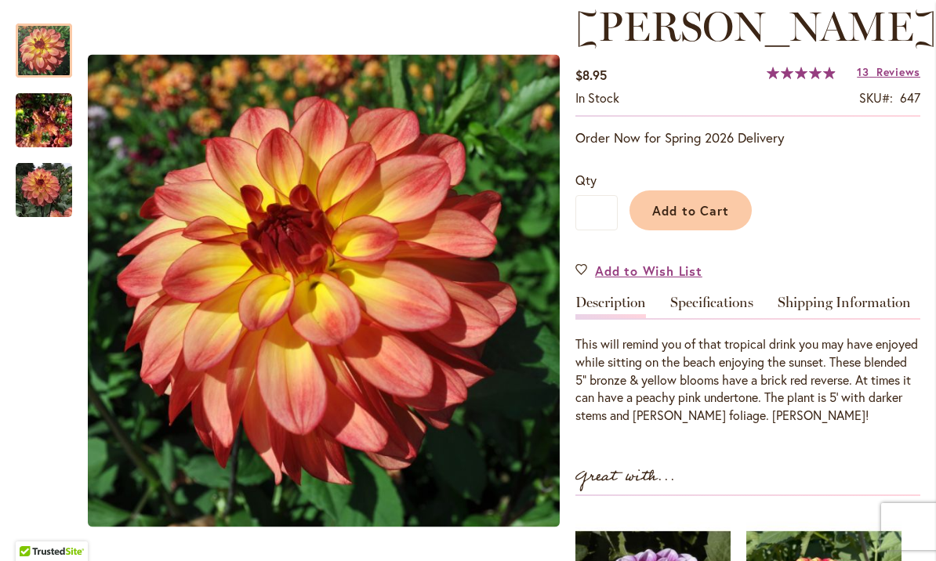
scroll to position [225, 0]
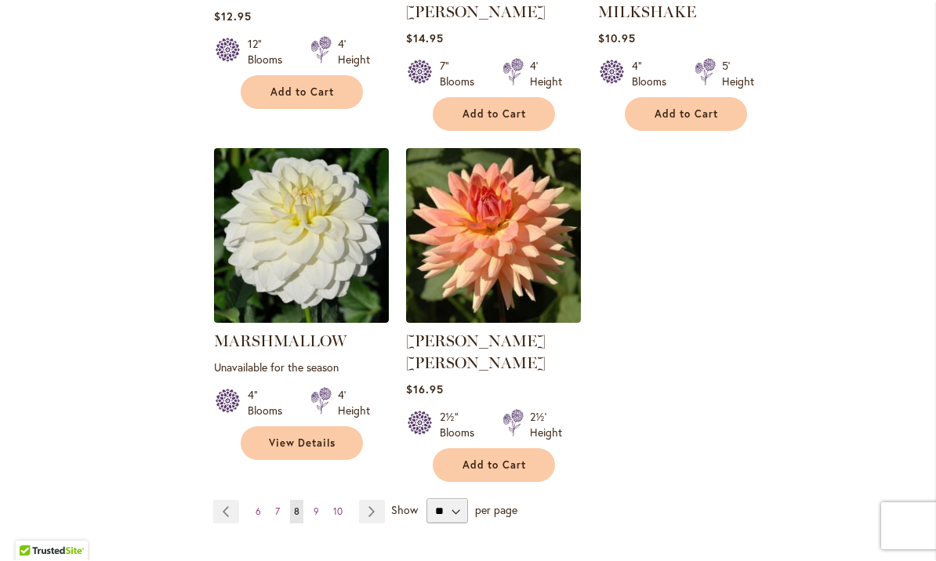
scroll to position [3656, 0]
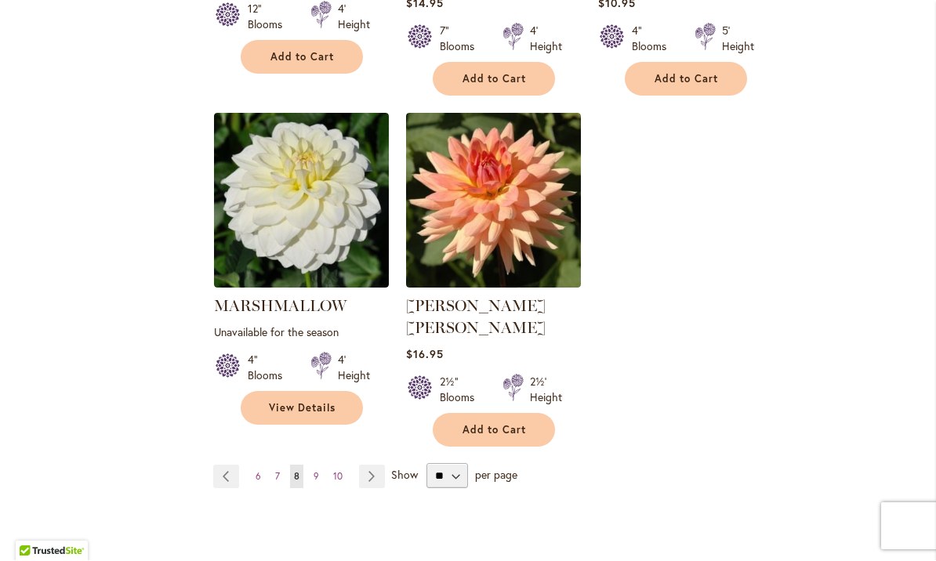
click at [371, 465] on link "Page Next" at bounding box center [372, 477] width 26 height 24
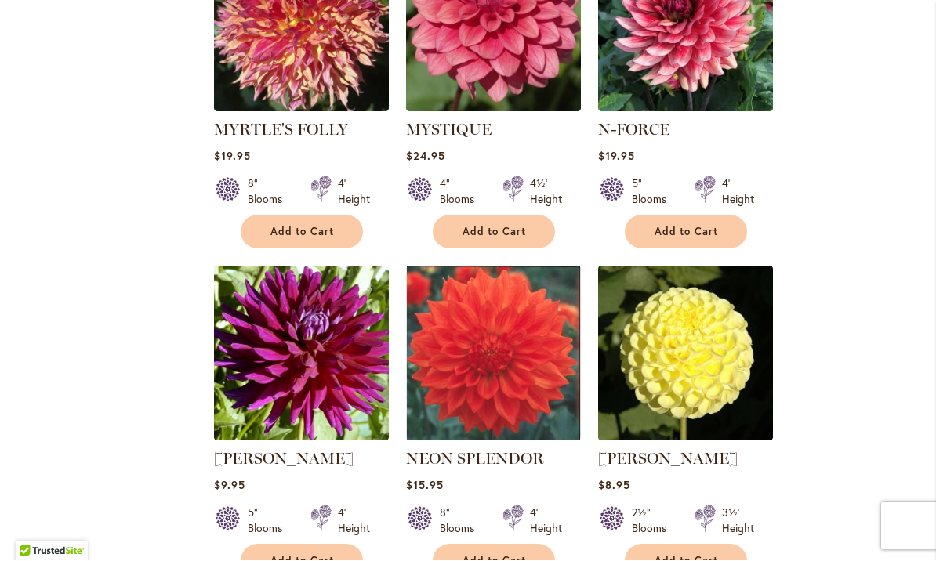
scroll to position [2820, 0]
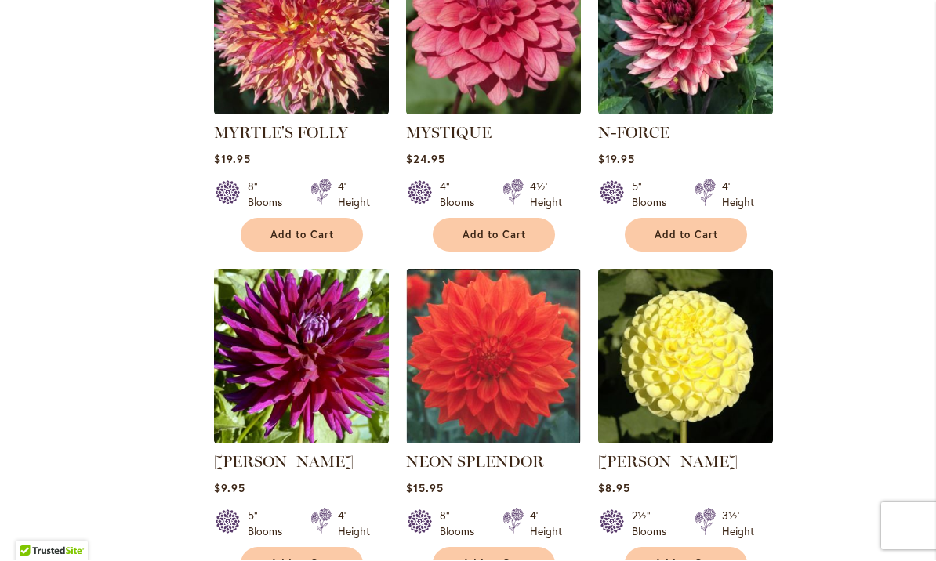
click at [694, 302] on img at bounding box center [685, 357] width 175 height 175
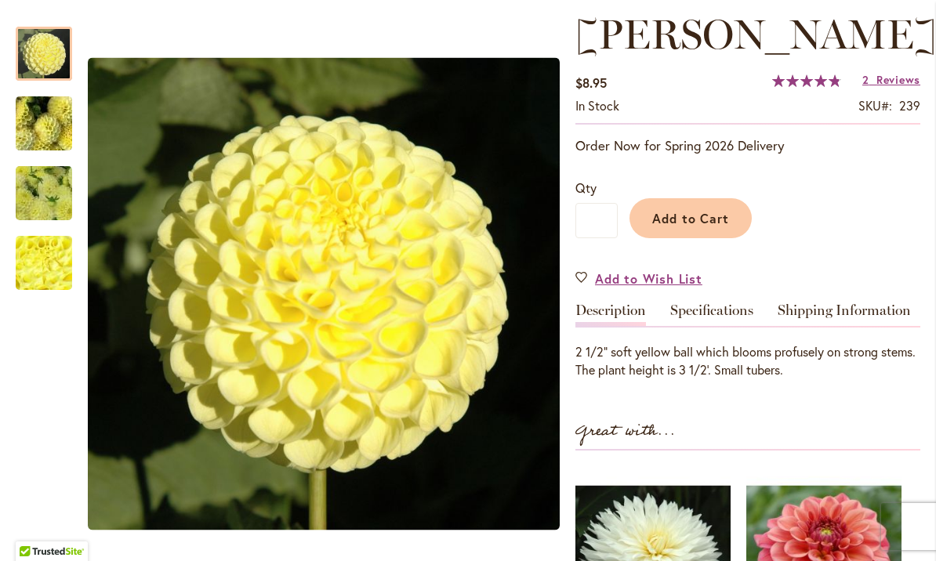
scroll to position [219, 0]
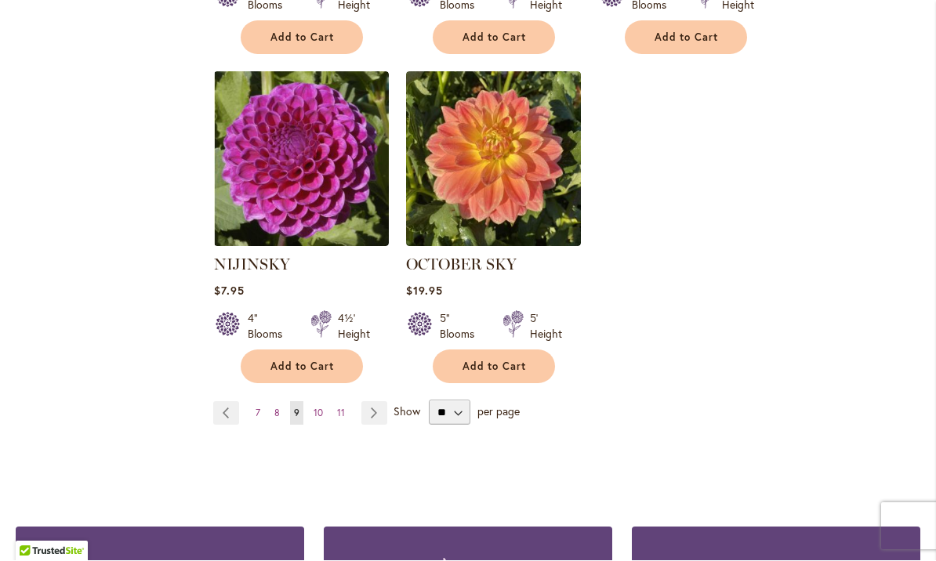
scroll to position [3678, 0]
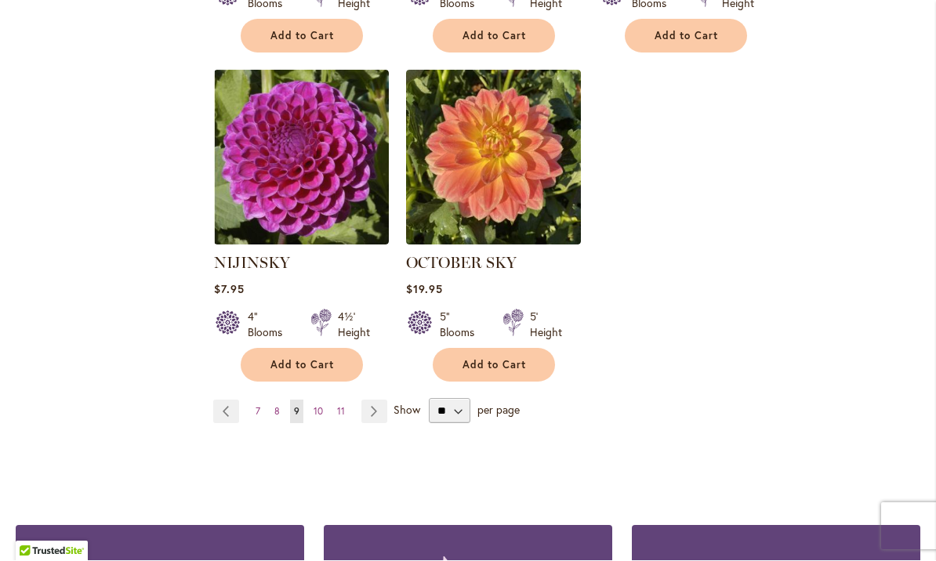
click at [374, 400] on link "Page Next" at bounding box center [374, 412] width 26 height 24
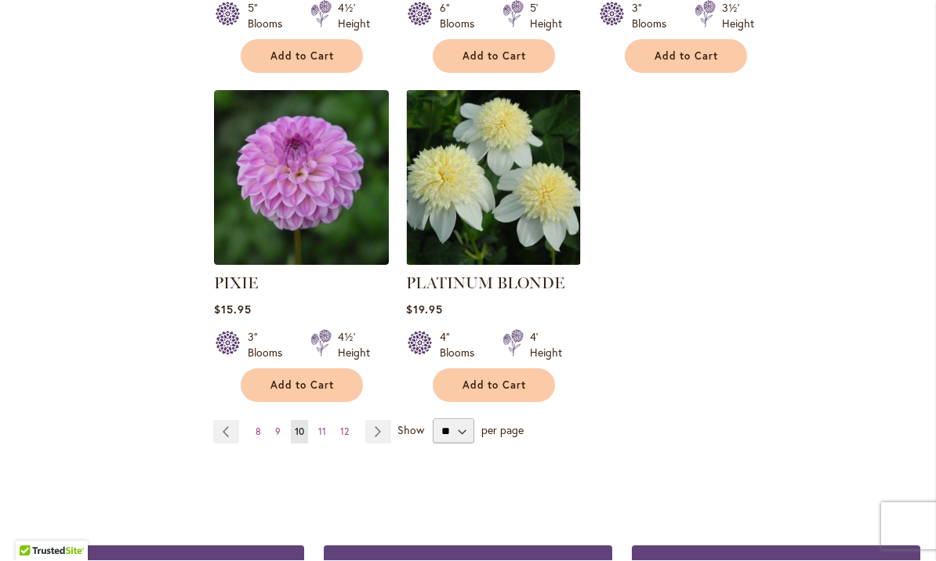
scroll to position [3700, 0]
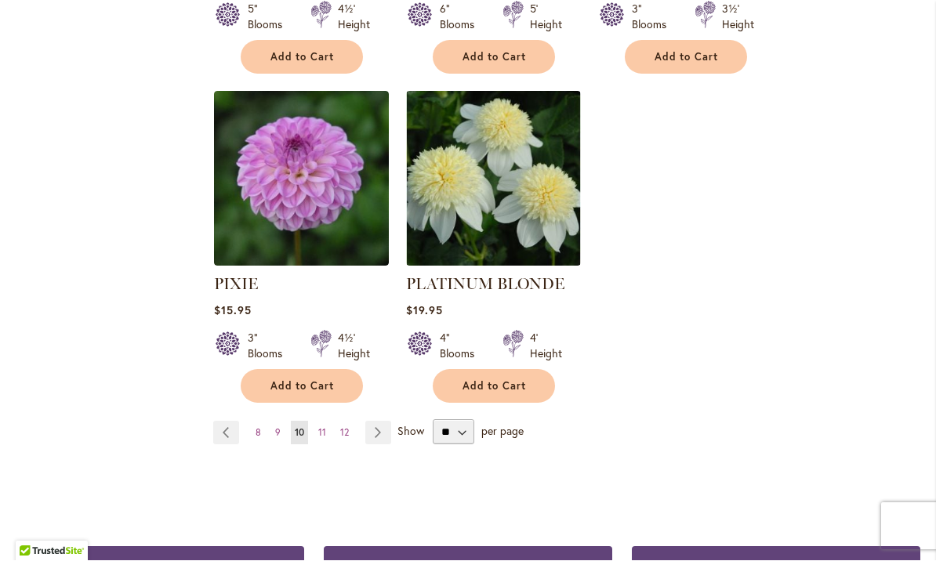
click at [382, 422] on link "Page Next" at bounding box center [378, 434] width 26 height 24
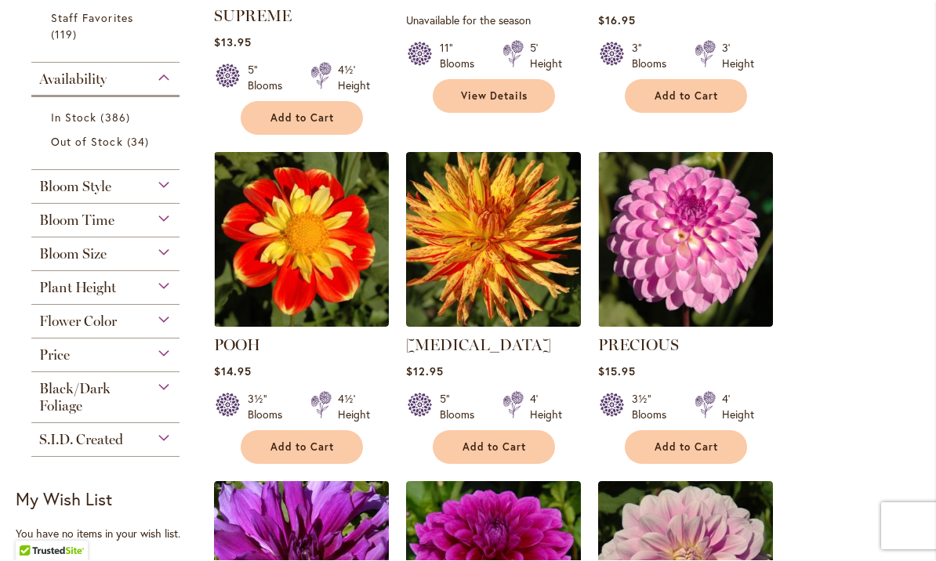
scroll to position [589, 0]
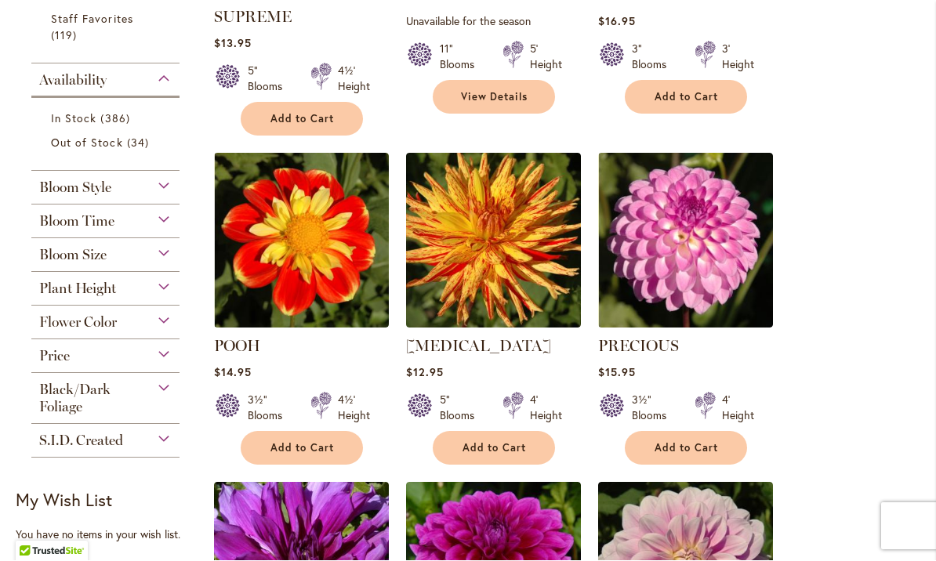
click at [313, 223] on img at bounding box center [301, 241] width 175 height 175
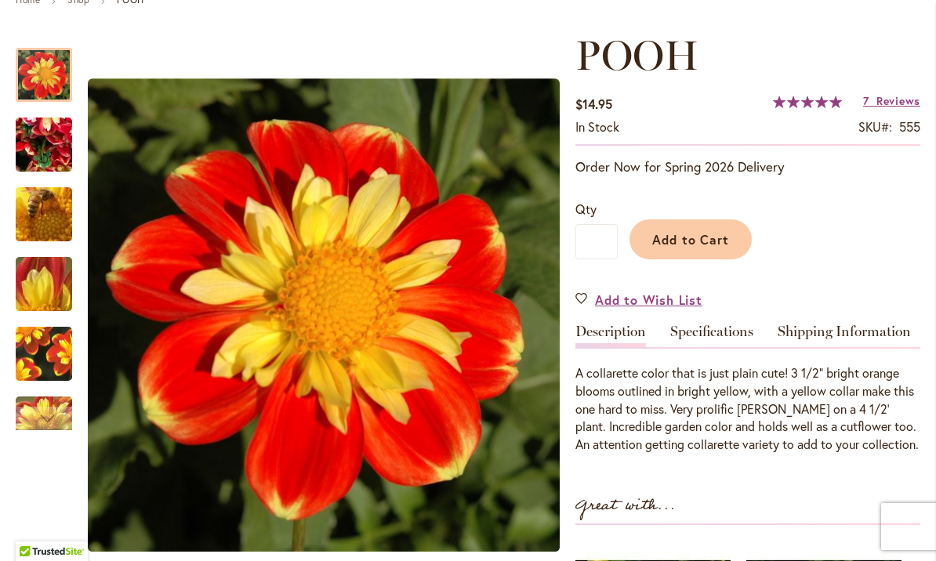
scroll to position [201, 0]
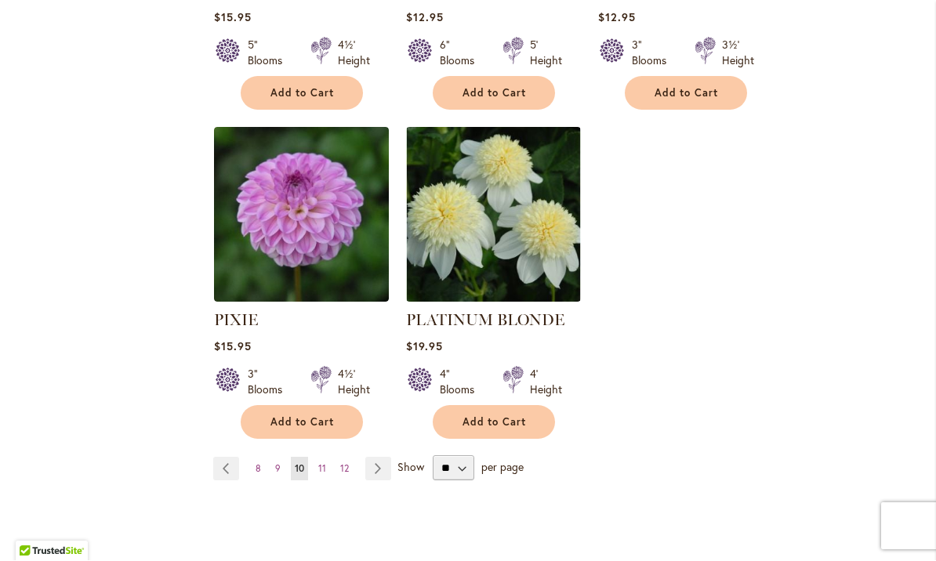
scroll to position [3667, 0]
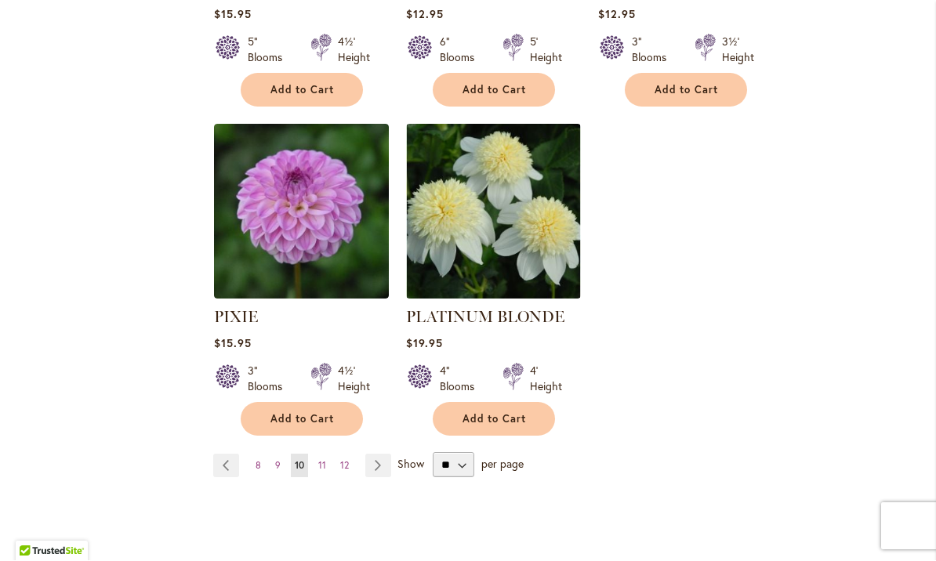
click at [368, 455] on link "Page Next" at bounding box center [378, 467] width 26 height 24
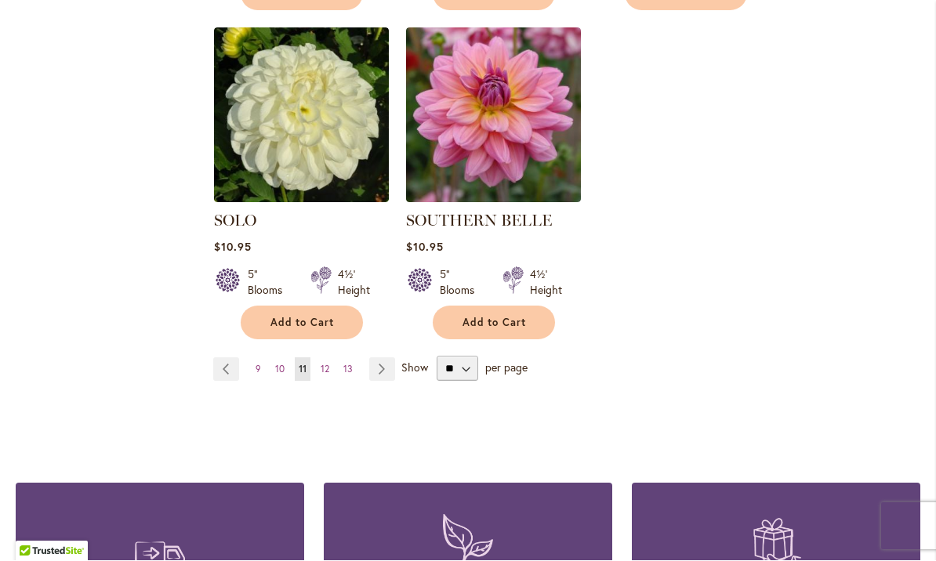
scroll to position [3780, 0]
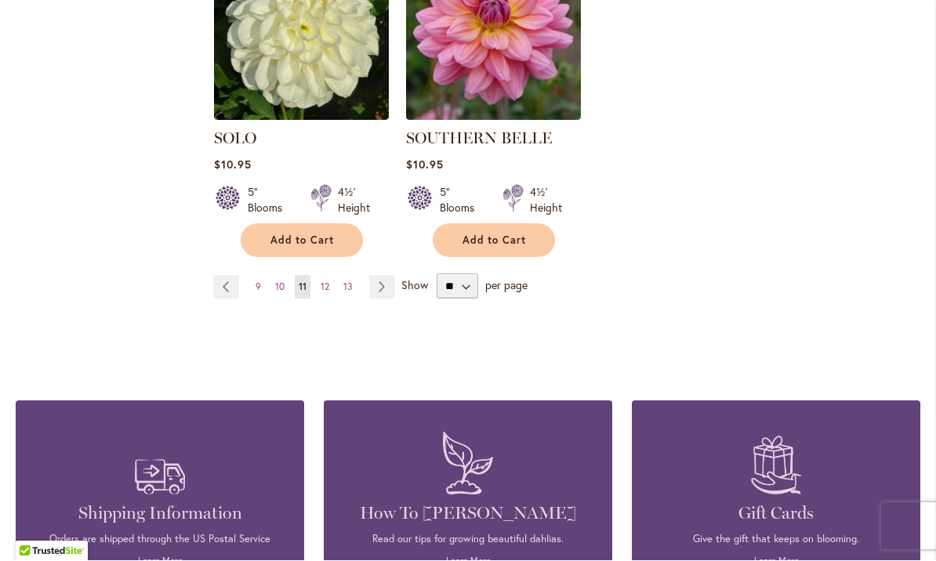
click at [381, 276] on link "Page Next" at bounding box center [382, 288] width 26 height 24
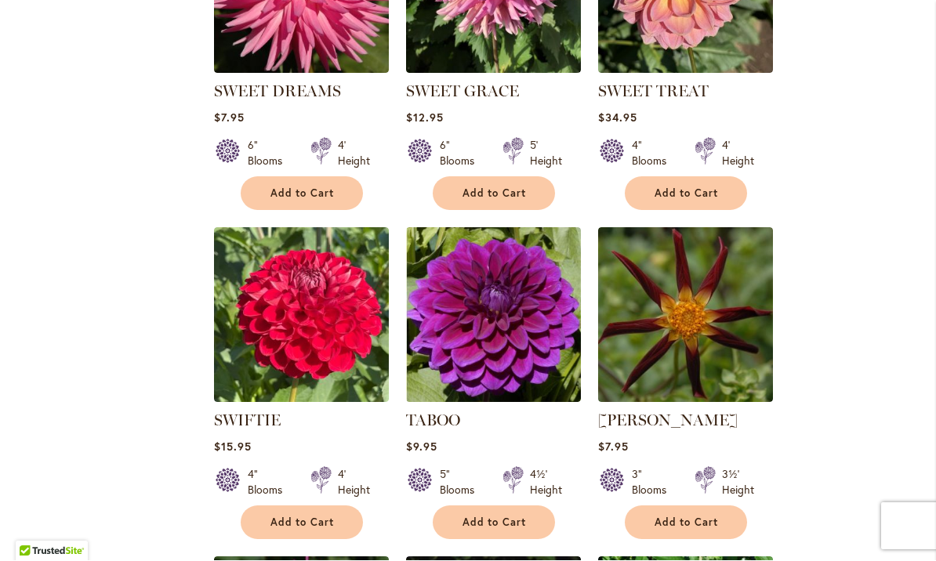
scroll to position [1830, 0]
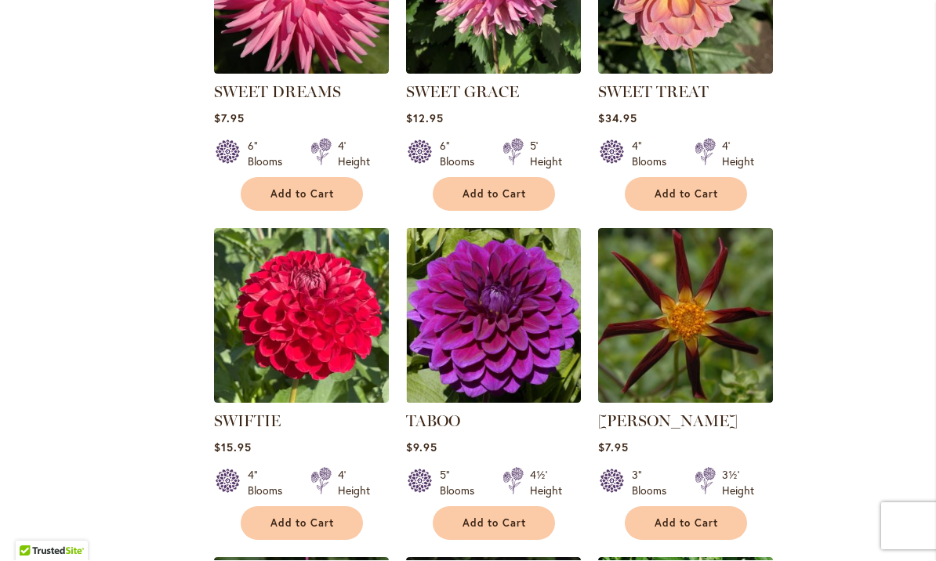
click at [499, 307] on img at bounding box center [493, 316] width 175 height 175
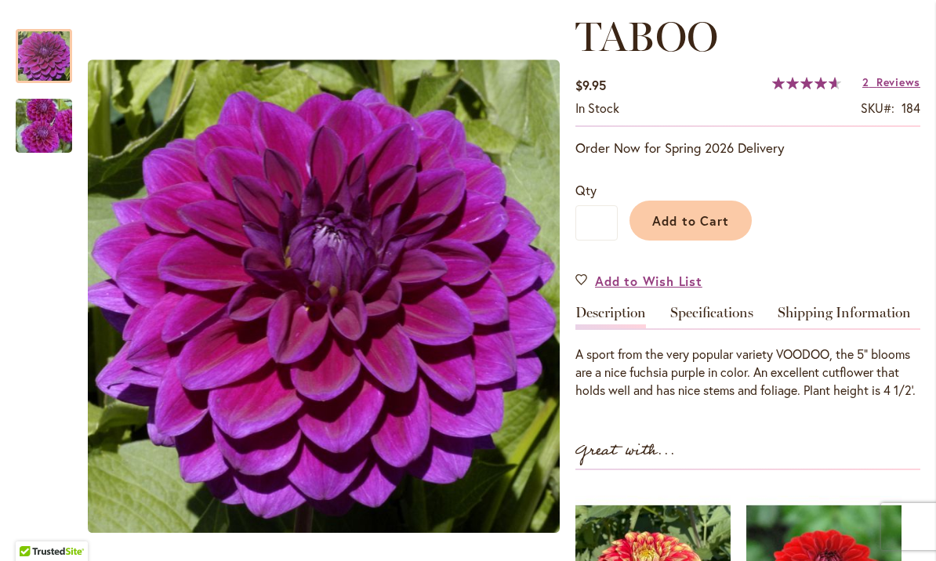
scroll to position [215, 0]
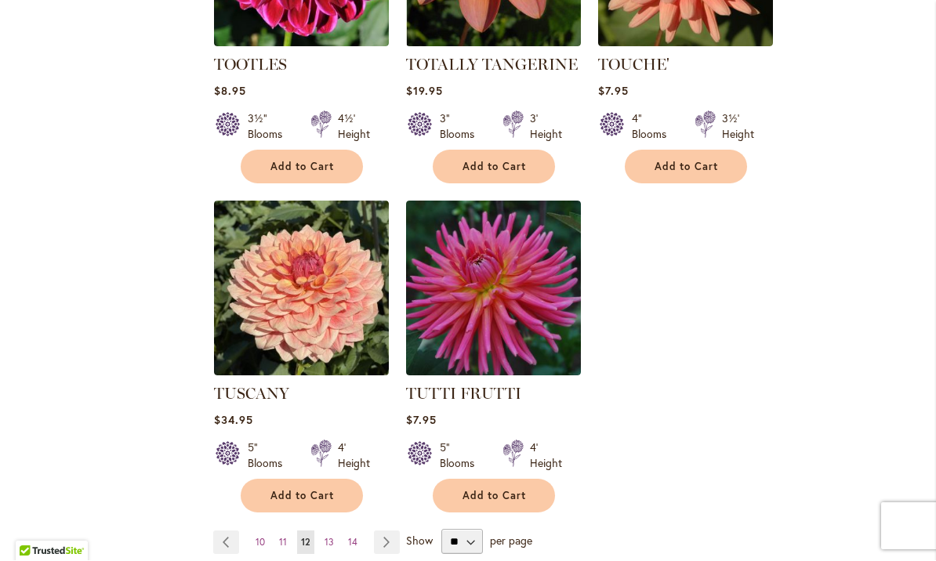
scroll to position [3584, 0]
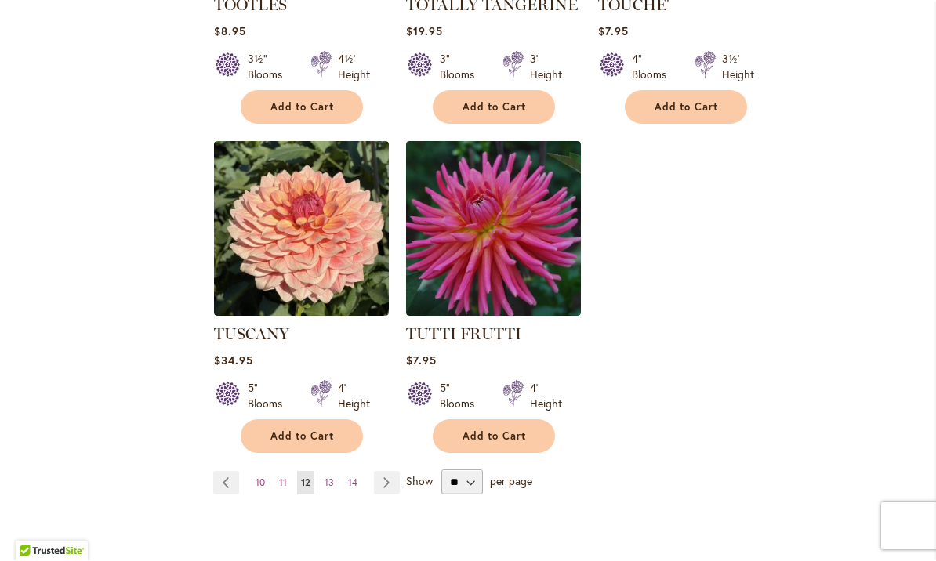
click at [388, 472] on link "Page Next" at bounding box center [387, 484] width 26 height 24
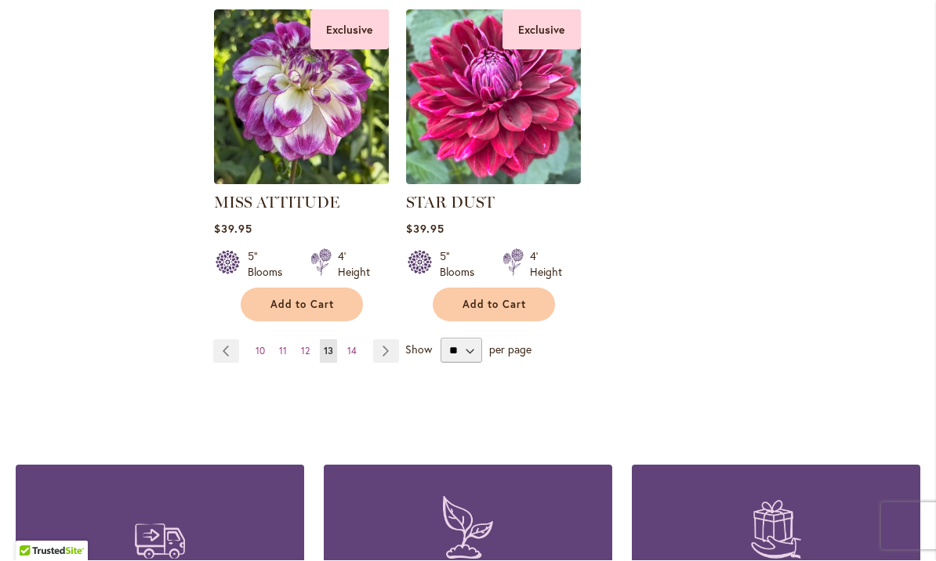
scroll to position [3793, 0]
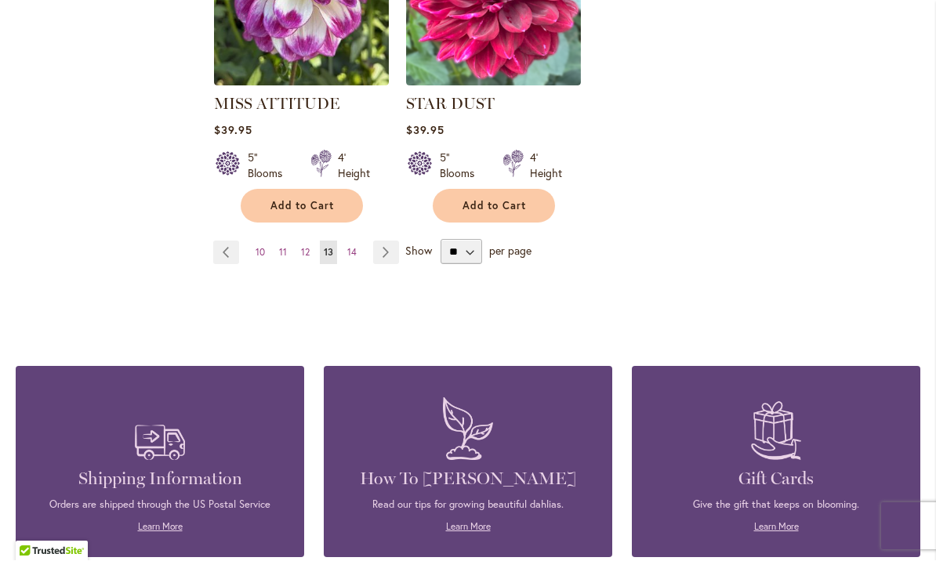
click at [389, 241] on link "Page Next" at bounding box center [386, 253] width 26 height 24
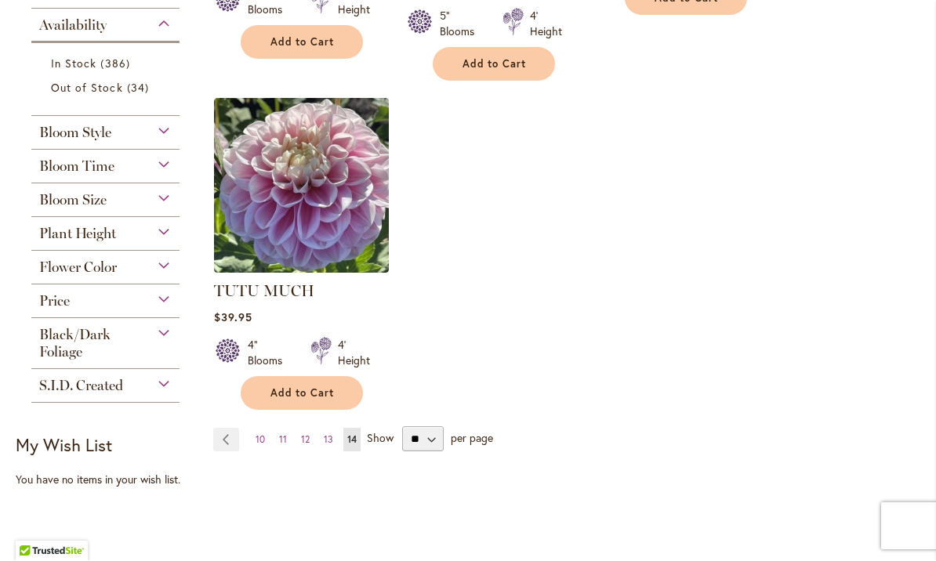
scroll to position [674, 0]
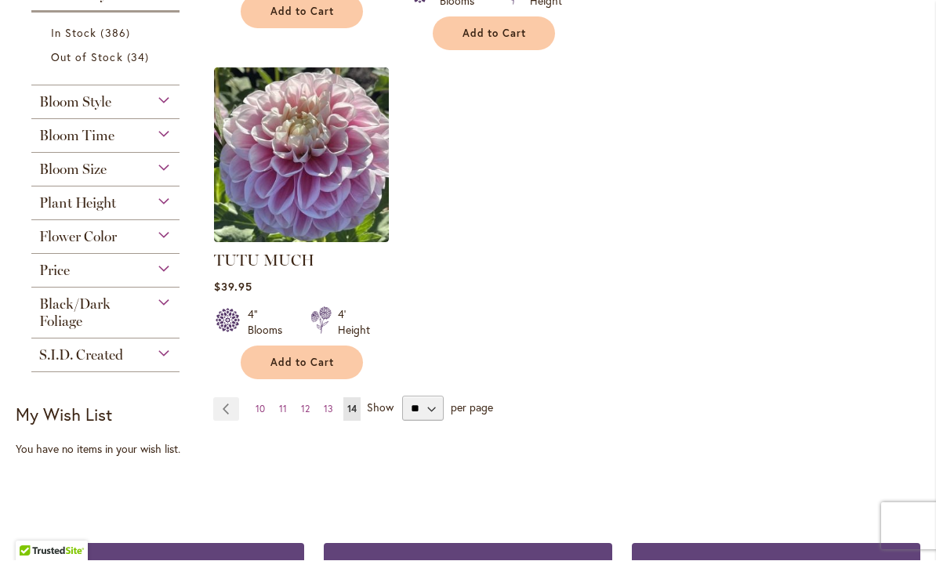
click at [158, 241] on div "Flower Color" at bounding box center [105, 233] width 148 height 25
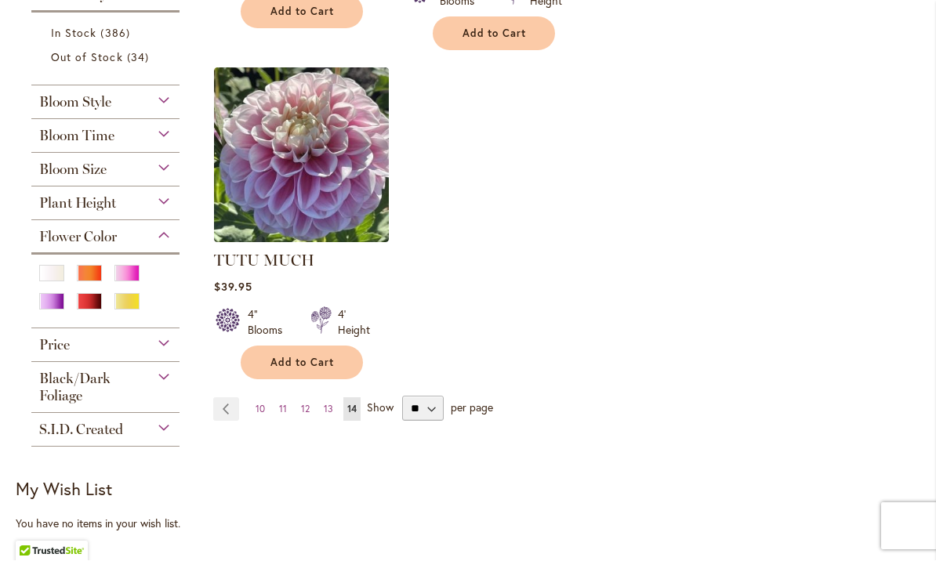
click at [92, 282] on div "Orange/Peach" at bounding box center [89, 274] width 25 height 16
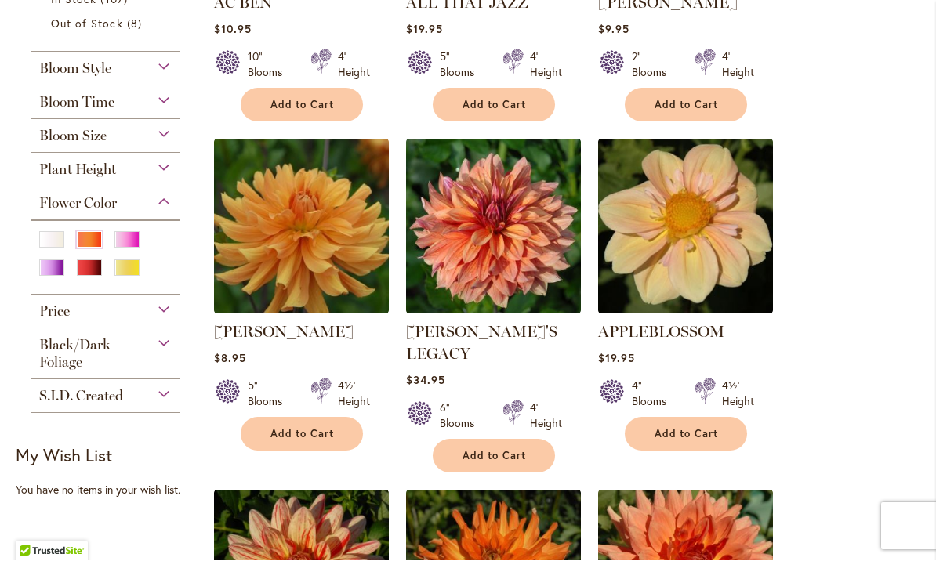
scroll to position [553, 0]
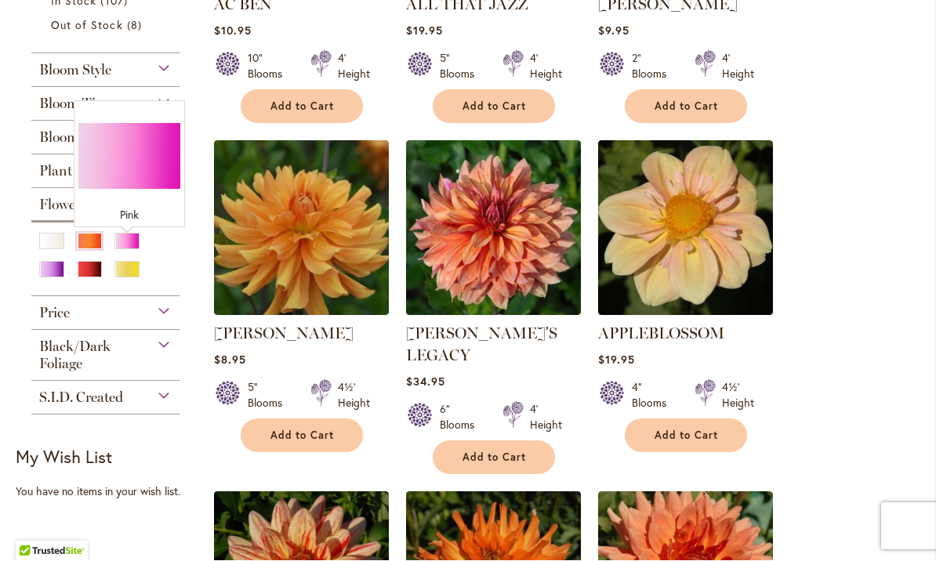
click at [124, 241] on div "Pink" at bounding box center [126, 242] width 25 height 16
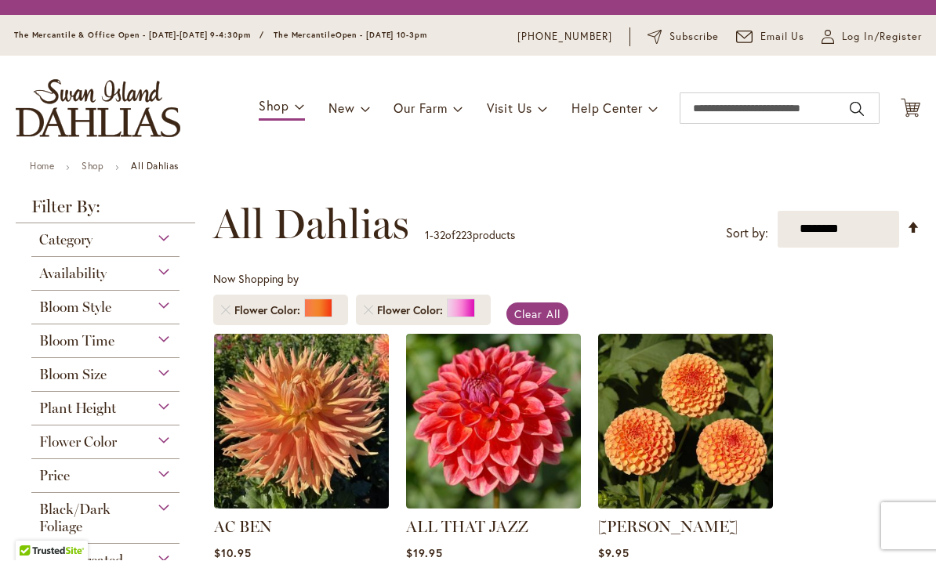
scroll to position [291, 0]
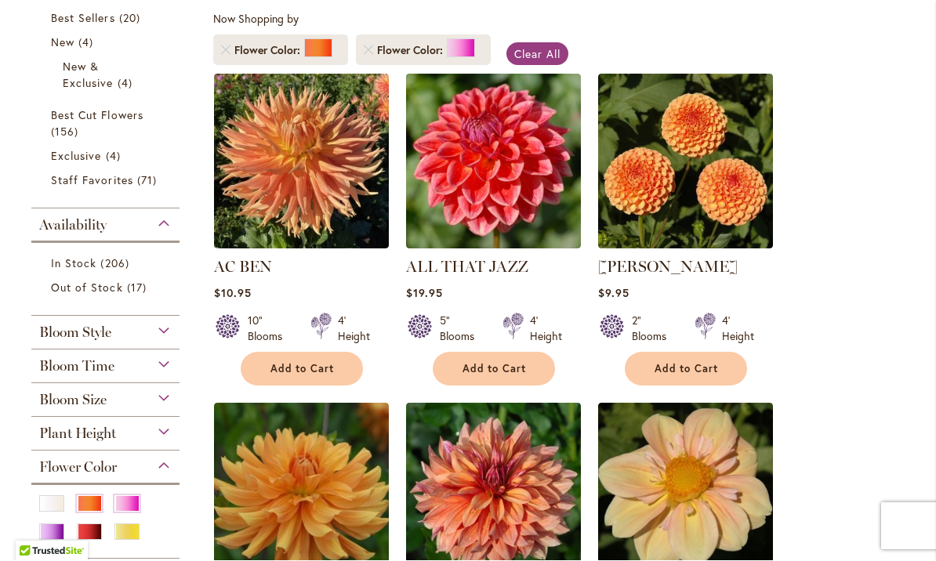
click at [295, 43] on span "Flower Color" at bounding box center [269, 51] width 70 height 16
click at [224, 52] on link "Remove Flower Color Orange/Peach" at bounding box center [225, 50] width 9 height 9
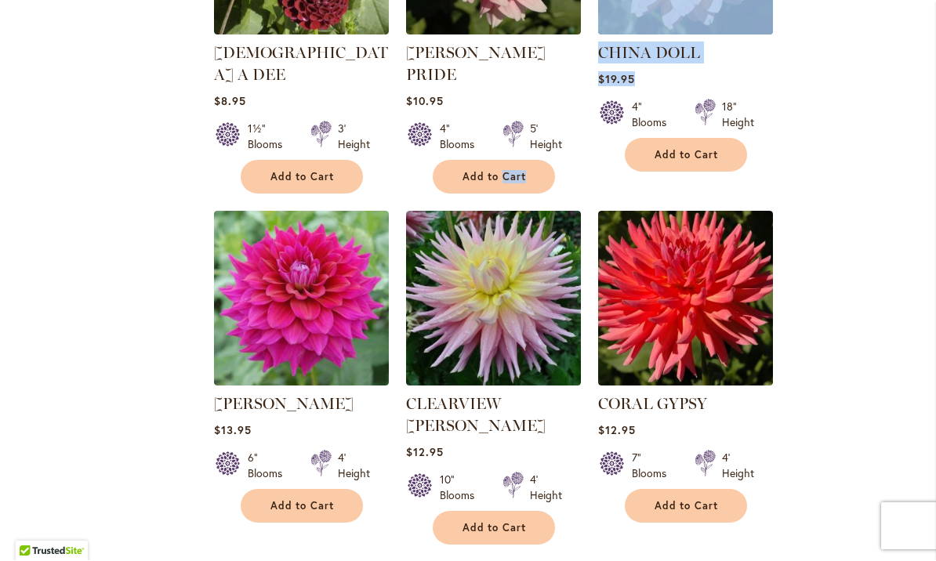
scroll to position [2190, 0]
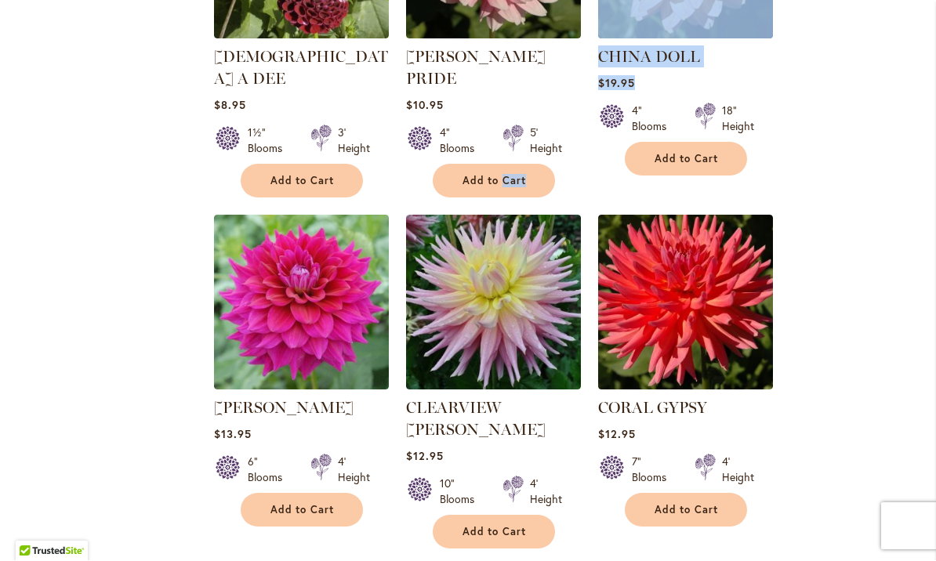
click at [679, 237] on img at bounding box center [685, 302] width 175 height 175
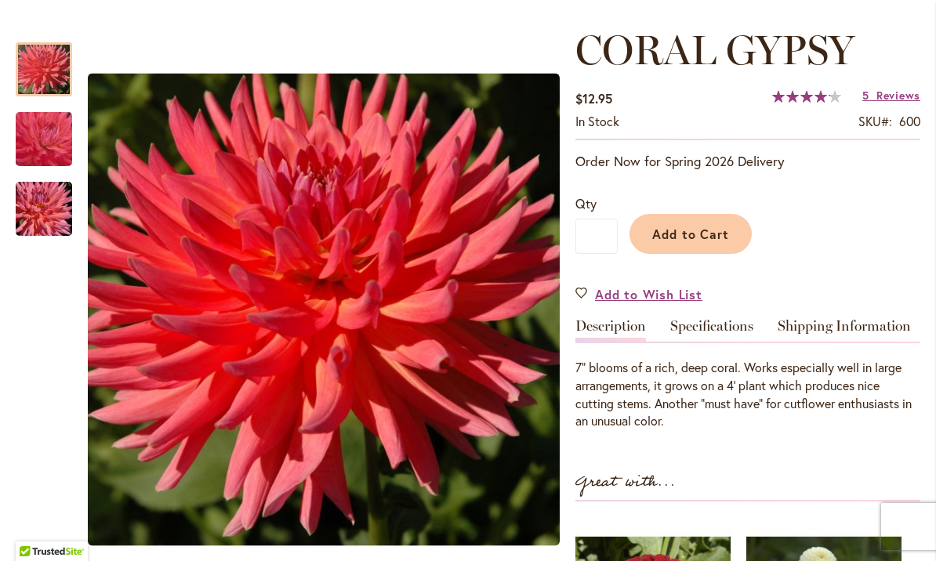
scroll to position [204, 0]
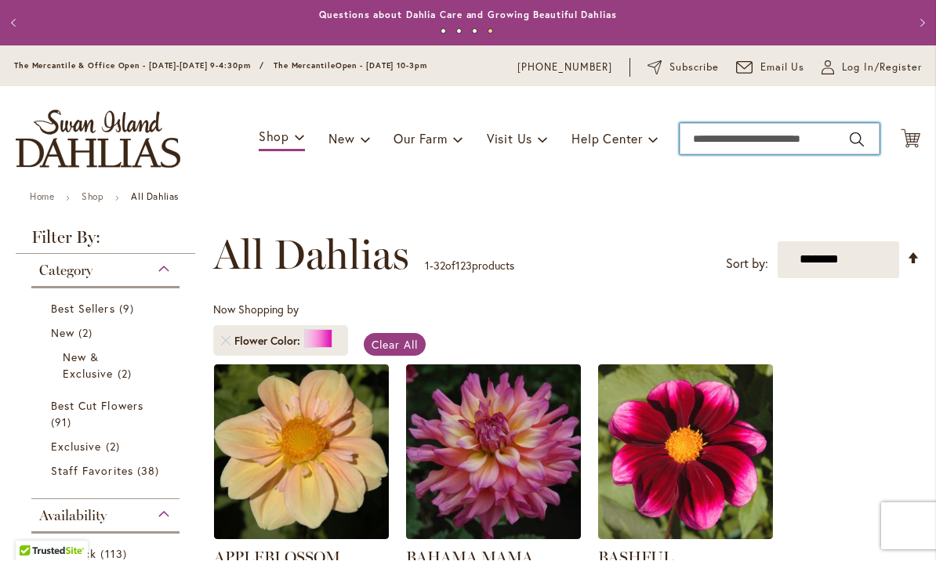
click at [712, 138] on input "Search" at bounding box center [779, 139] width 200 height 31
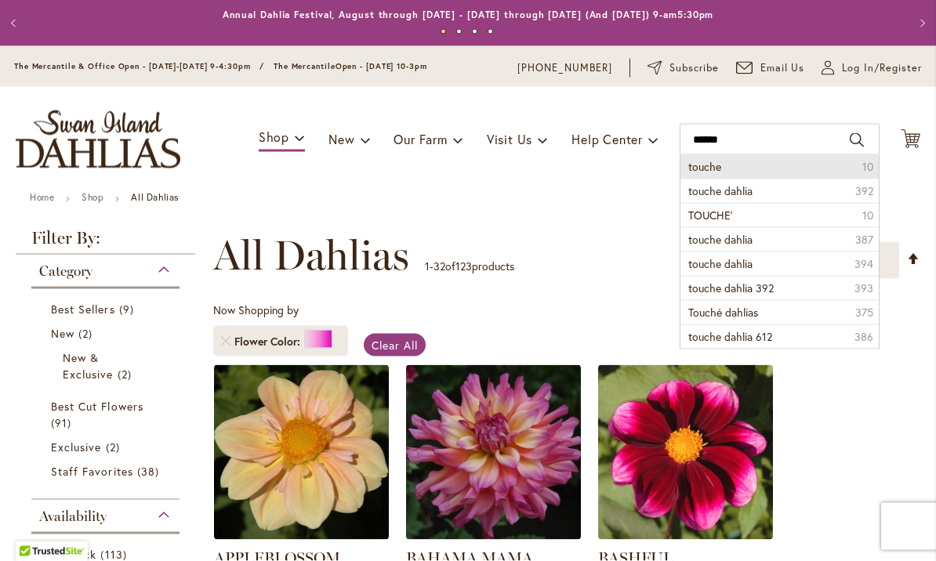
click at [761, 168] on li "touche 10" at bounding box center [779, 167] width 198 height 24
type input "******"
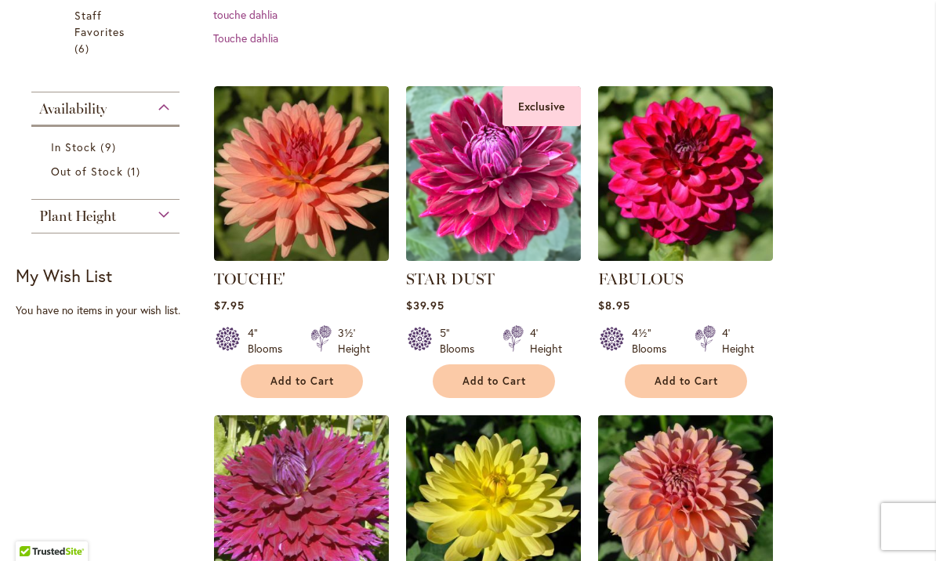
scroll to position [500, 0]
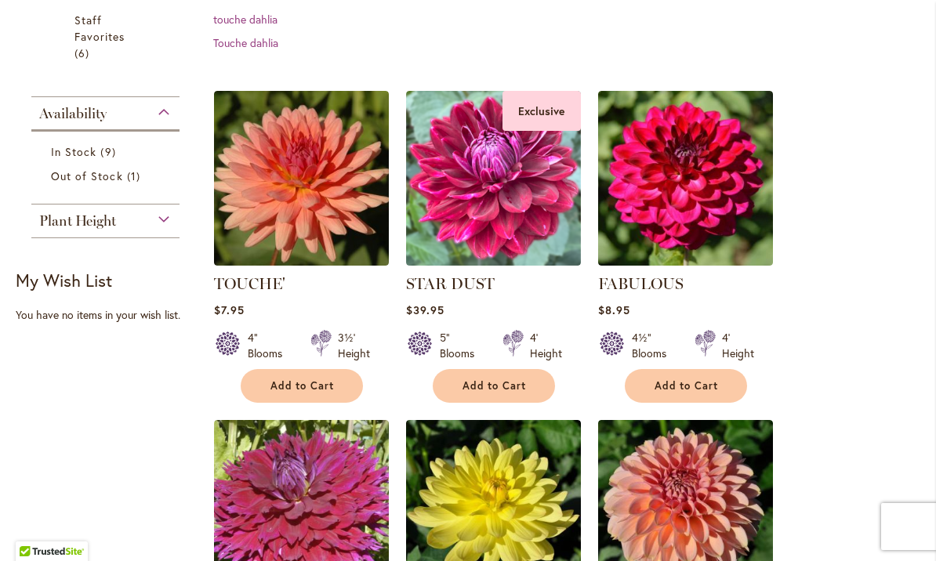
click at [307, 157] on img at bounding box center [301, 178] width 175 height 175
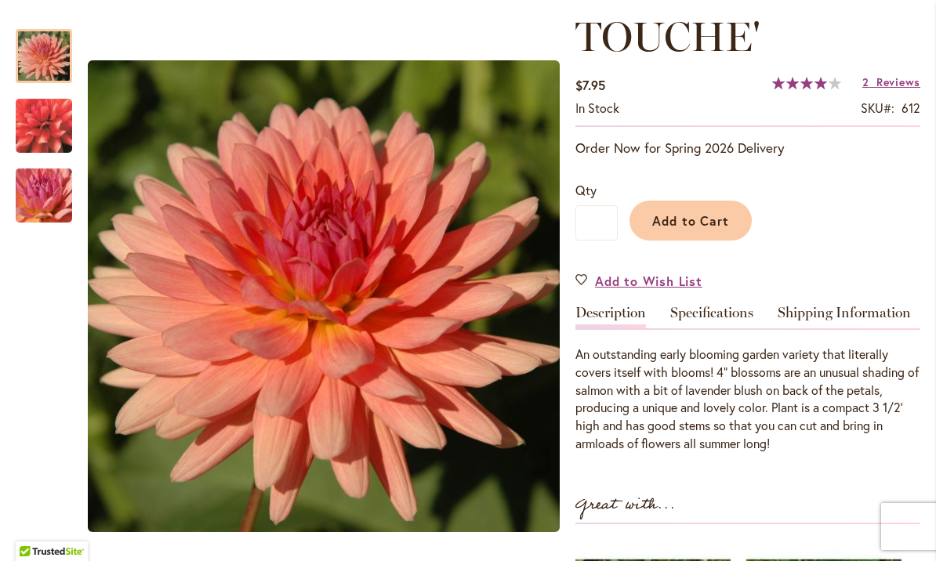
scroll to position [217, 0]
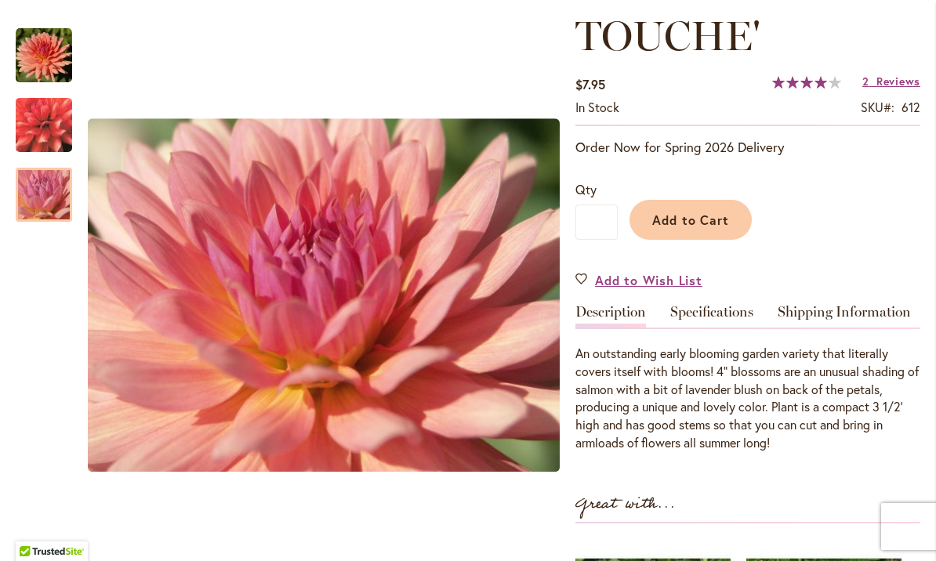
click at [51, 190] on img "TOUCHE'" at bounding box center [43, 195] width 113 height 85
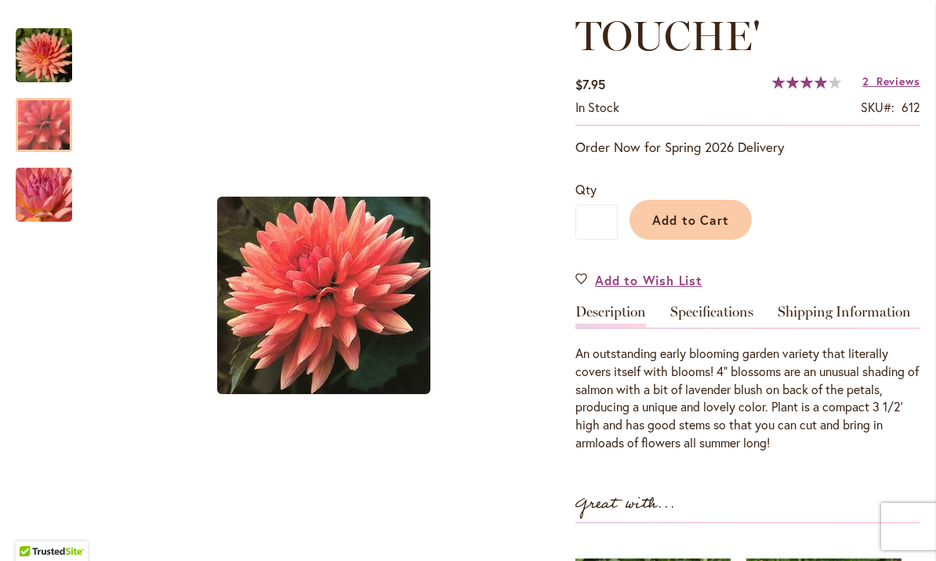
click at [49, 121] on img "TOUCHE'" at bounding box center [43, 125] width 113 height 104
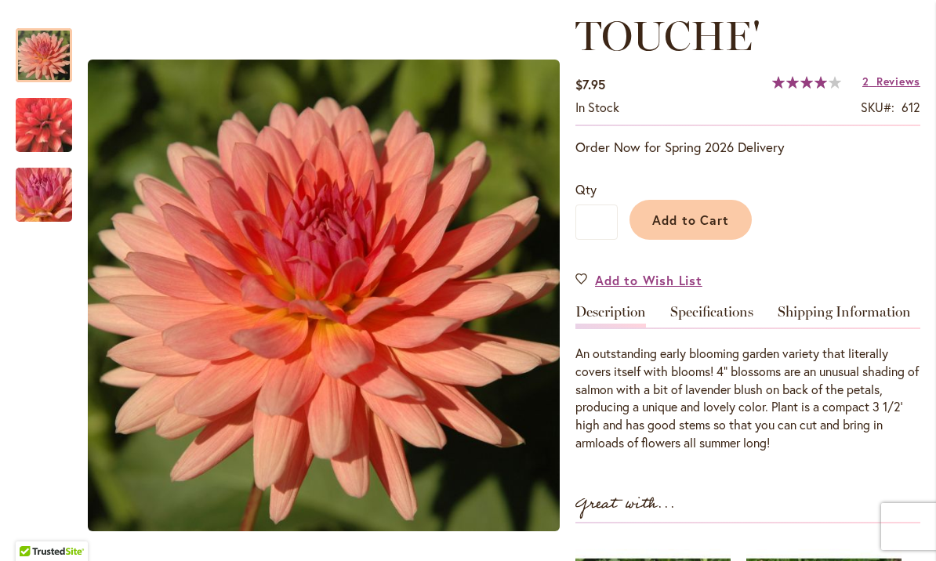
click at [46, 60] on img "TOUCHE'" at bounding box center [44, 55] width 56 height 56
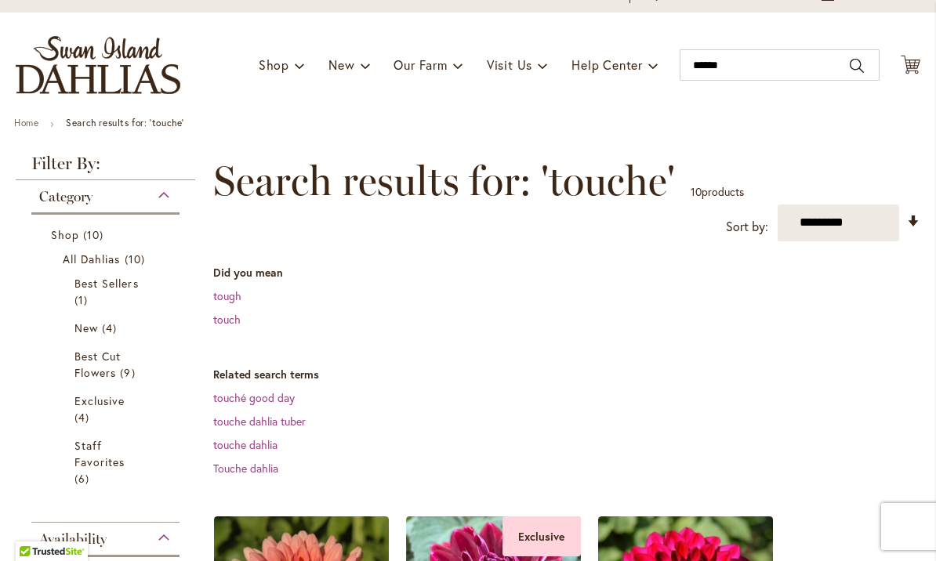
scroll to position [79, 0]
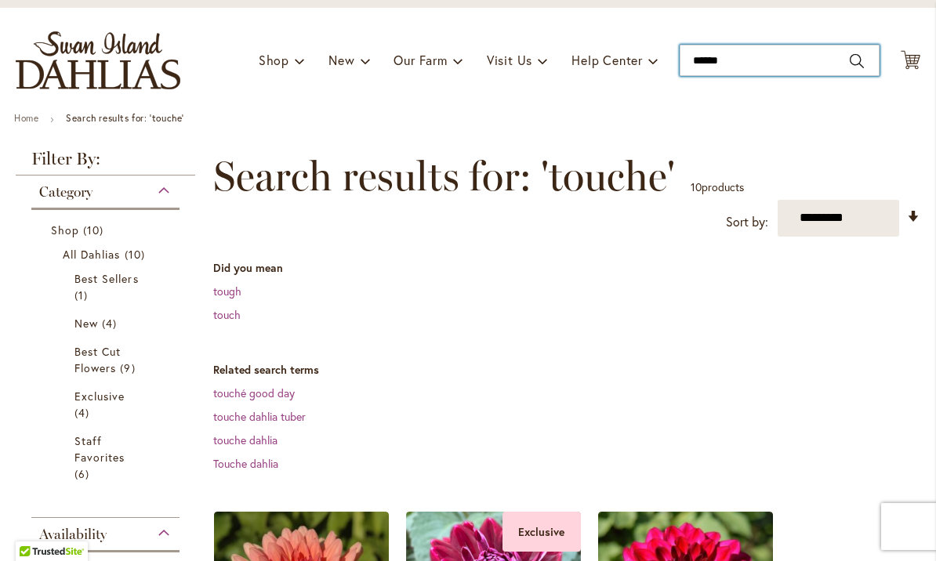
click at [857, 60] on input "******" at bounding box center [779, 60] width 200 height 31
type input "*"
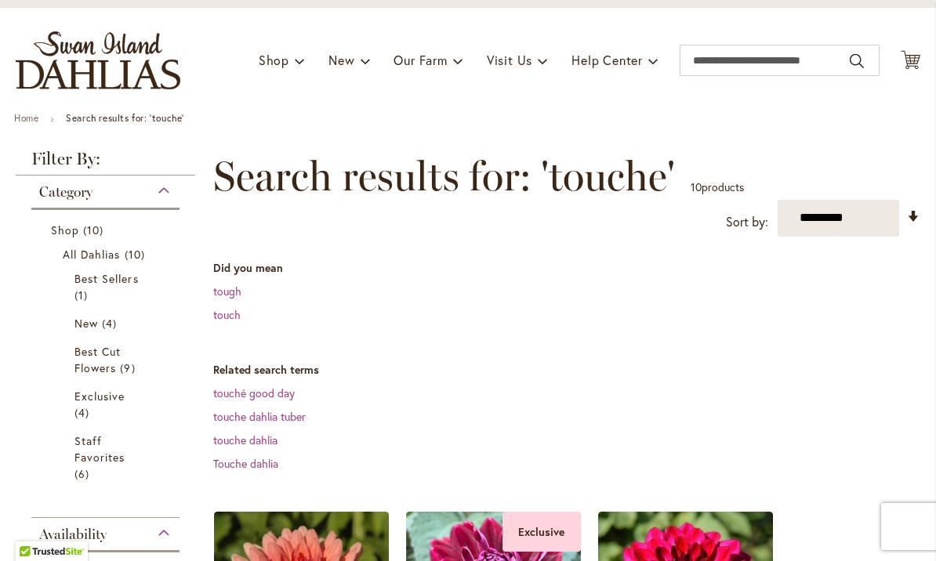
click at [478, 118] on ul "Home Search results for: 'touche'" at bounding box center [467, 120] width 907 height 14
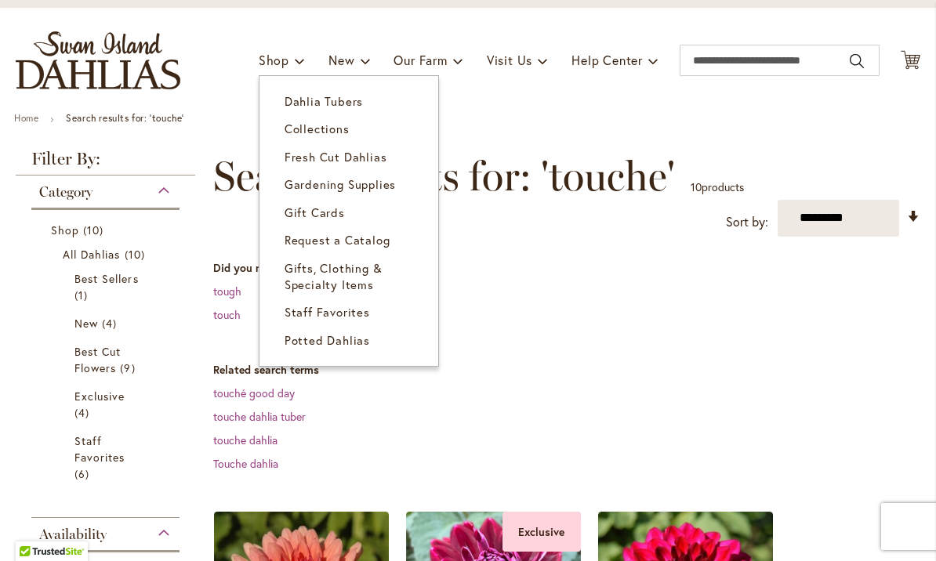
click at [349, 104] on span "Dahlia Tubers" at bounding box center [323, 101] width 78 height 16
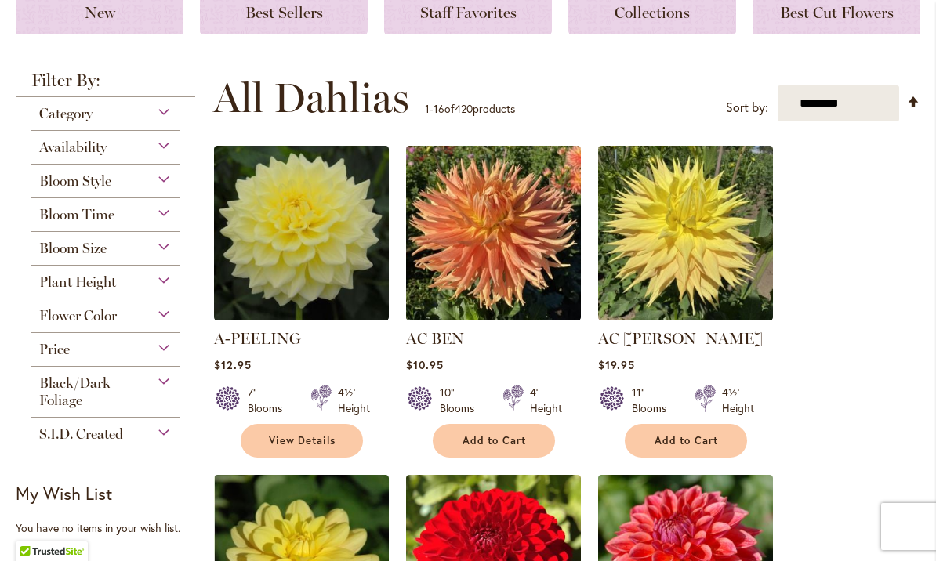
scroll to position [259, 0]
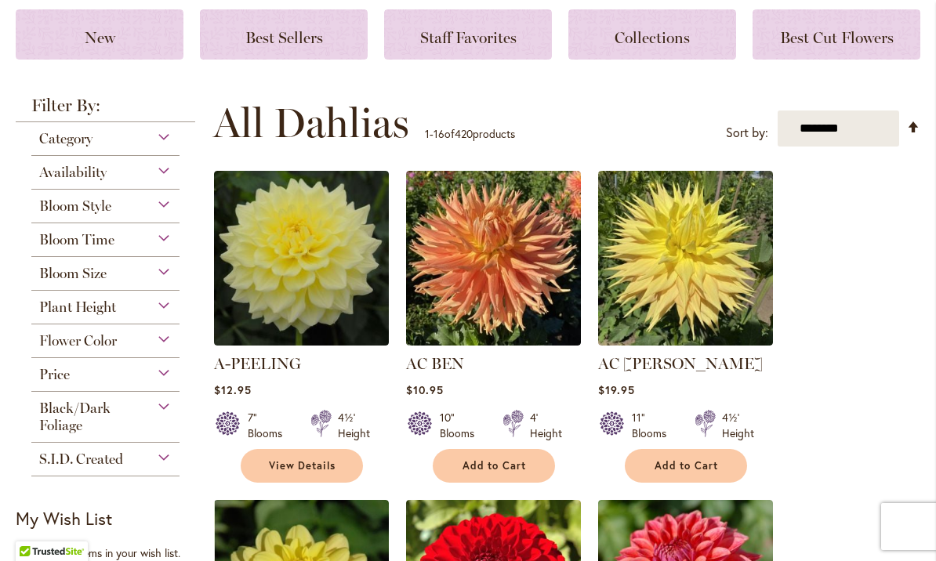
click at [167, 202] on div "Bloom Style" at bounding box center [105, 202] width 148 height 25
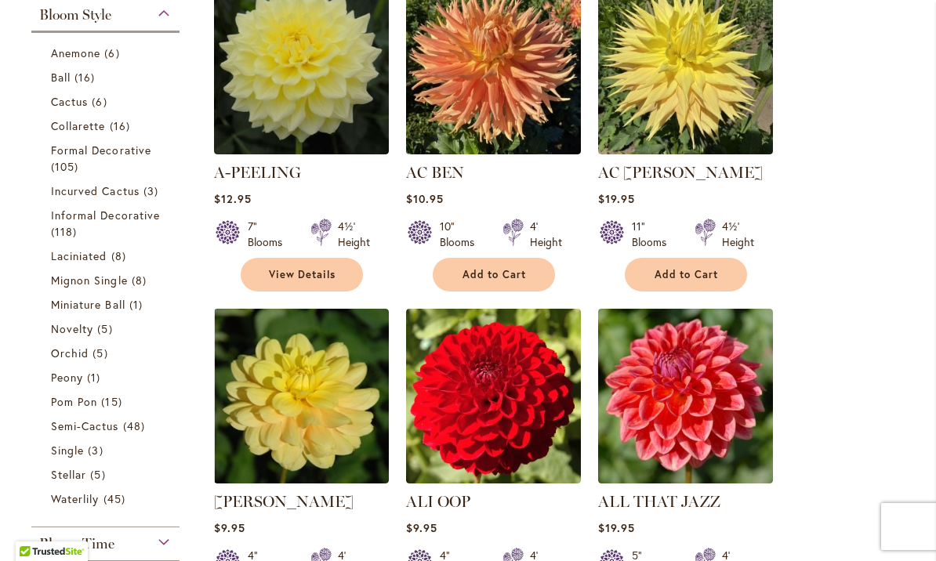
click at [89, 52] on span "Anemone" at bounding box center [75, 52] width 49 height 15
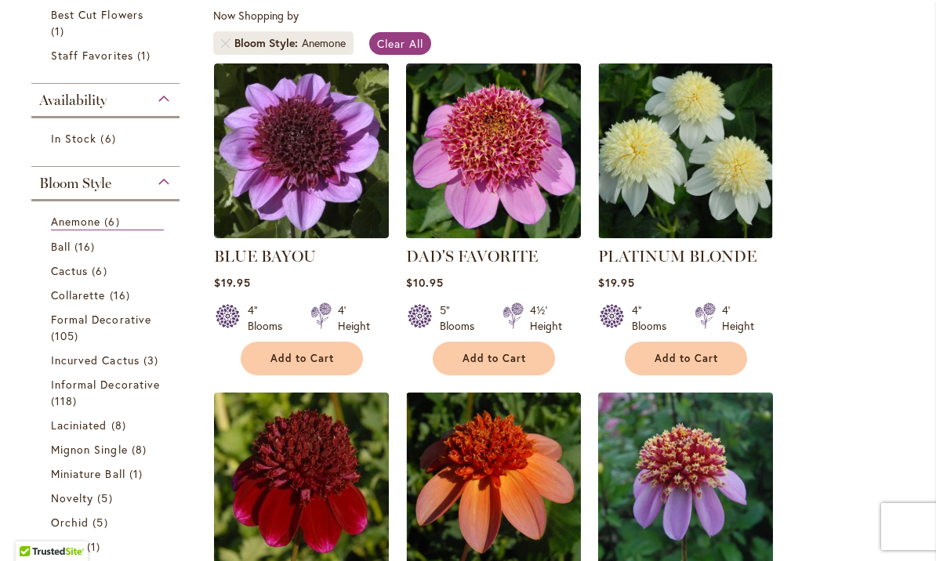
scroll to position [182, 0]
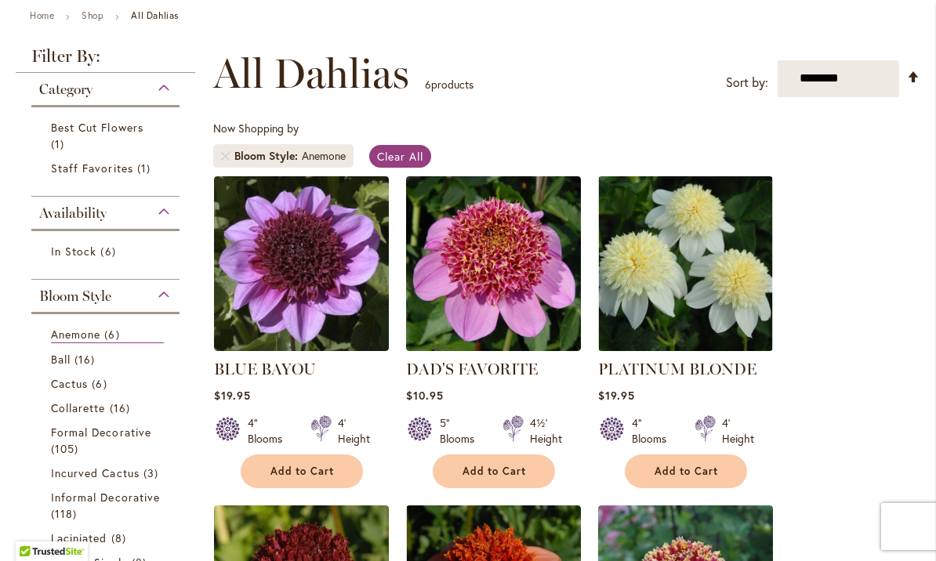
click at [57, 365] on span "Ball" at bounding box center [61, 359] width 20 height 15
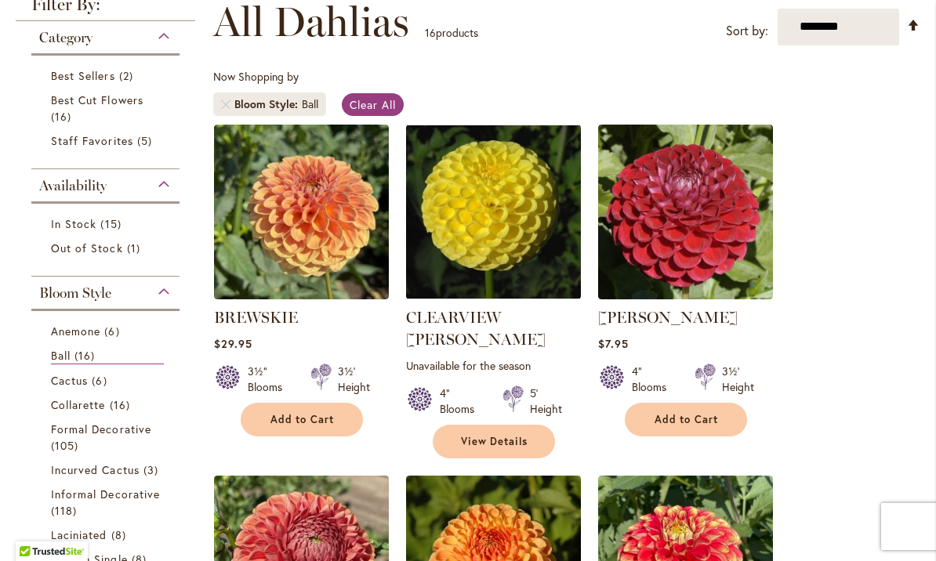
scroll to position [255, 0]
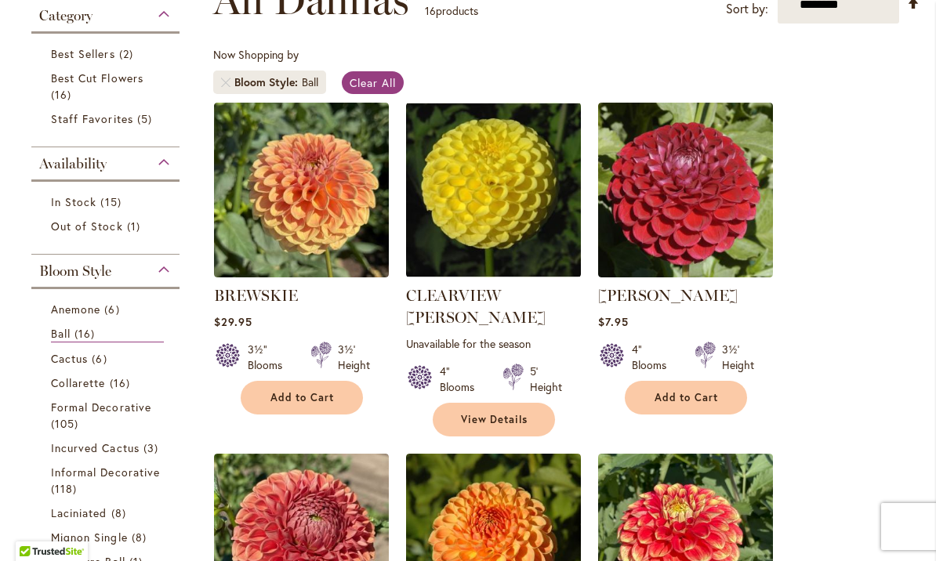
click at [62, 361] on span "Cactus" at bounding box center [69, 358] width 37 height 15
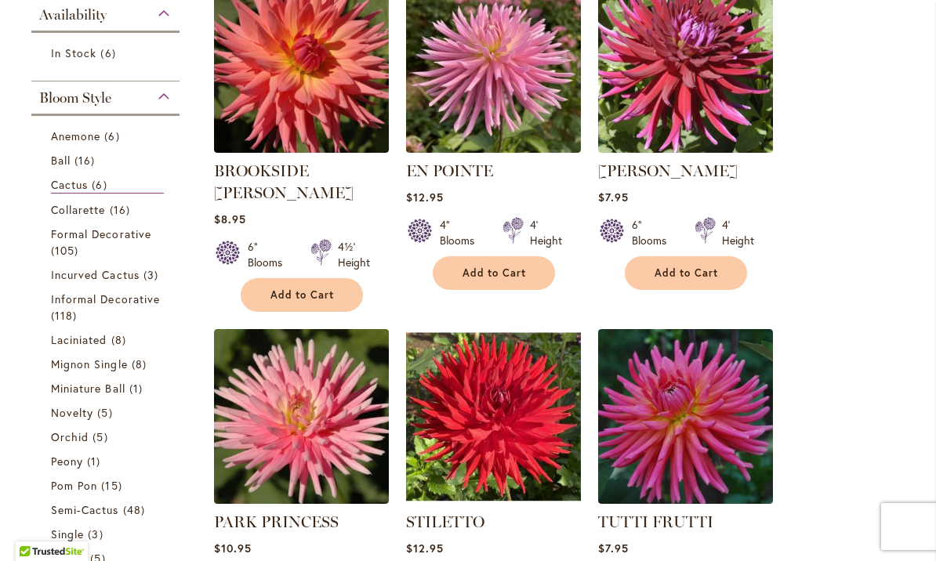
scroll to position [379, 0]
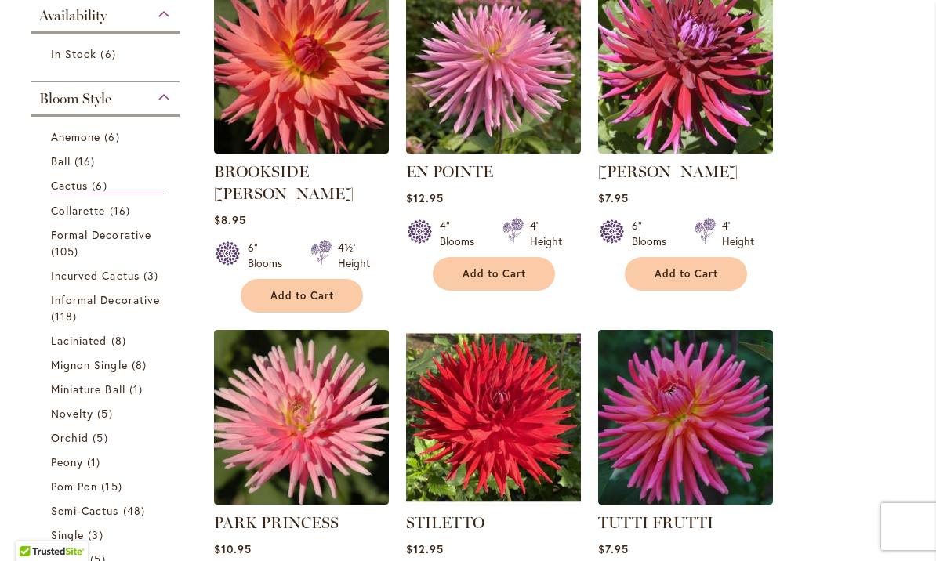
click at [75, 218] on span "Collarette" at bounding box center [78, 210] width 55 height 15
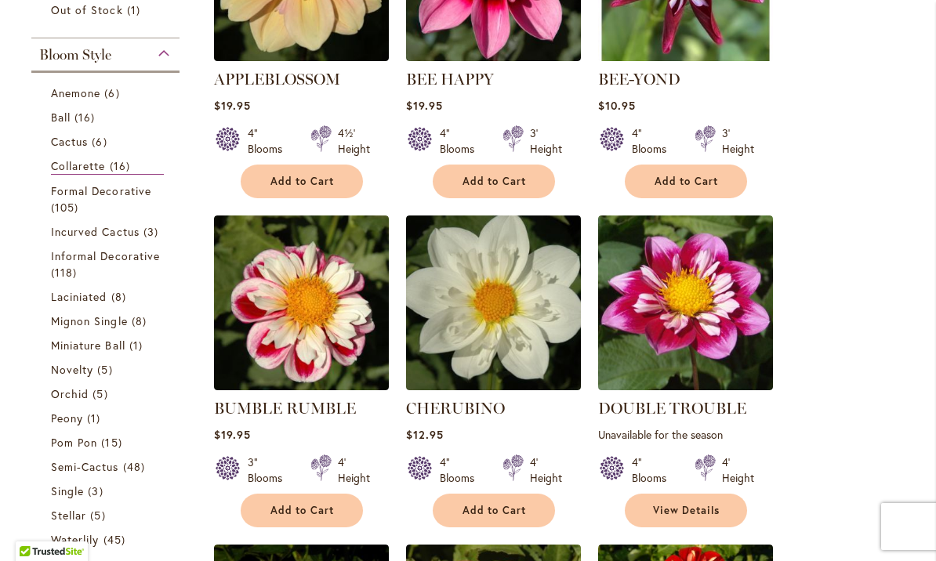
scroll to position [473, 0]
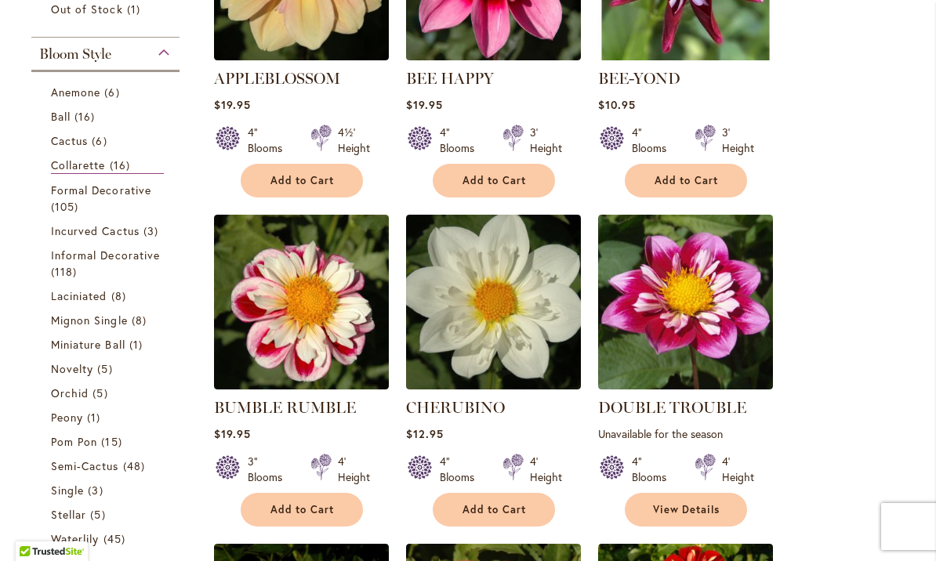
click at [61, 202] on span "105 items" at bounding box center [66, 206] width 31 height 16
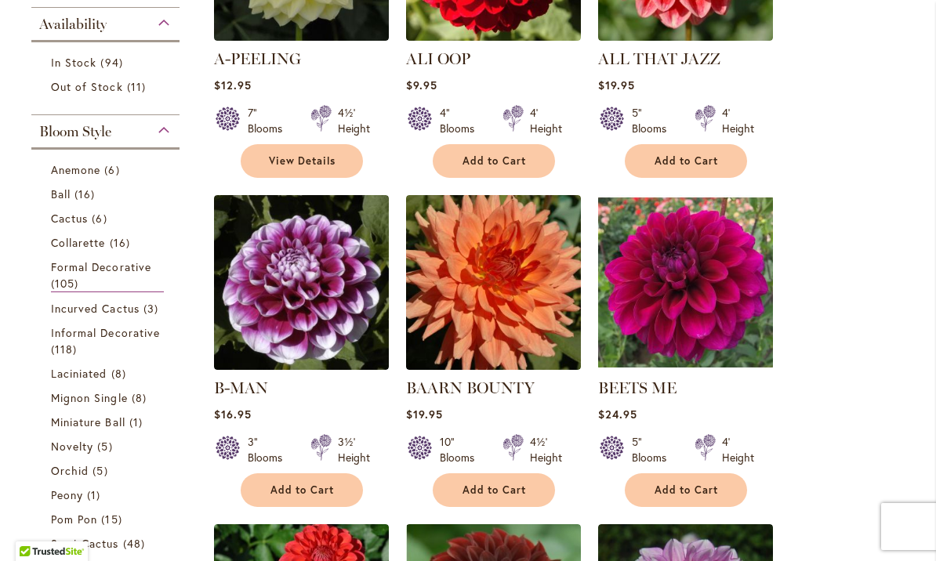
scroll to position [527, 0]
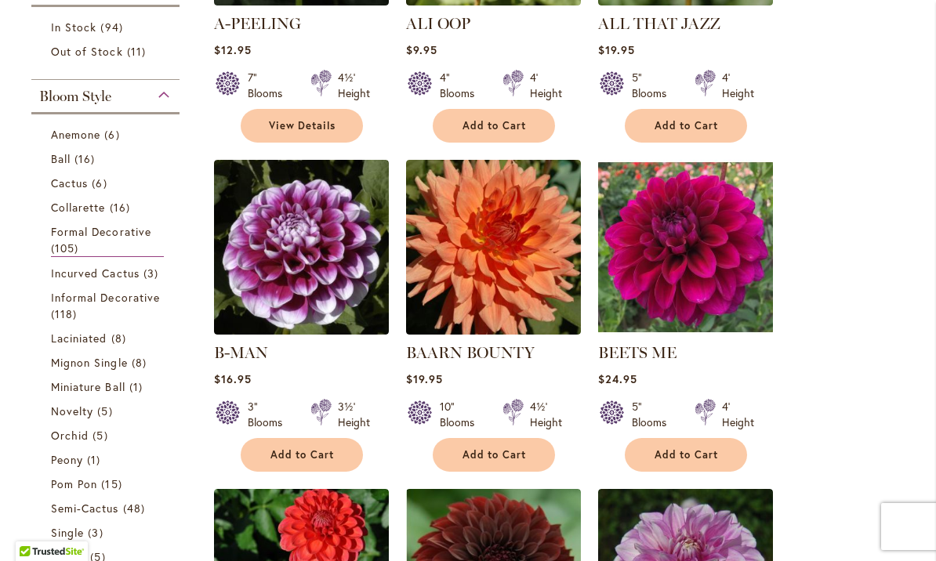
click at [95, 276] on span "Incurved Cactus" at bounding box center [95, 273] width 89 height 15
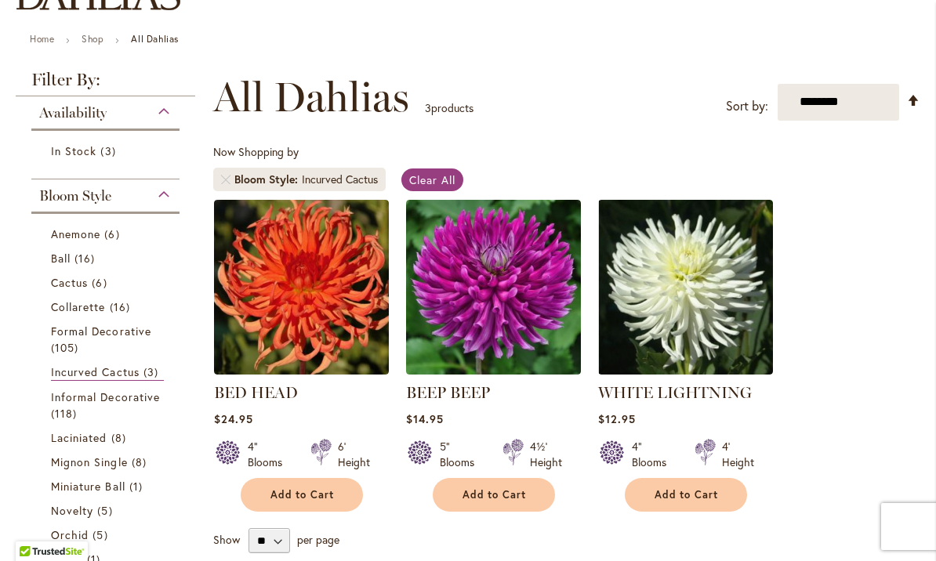
scroll to position [161, 0]
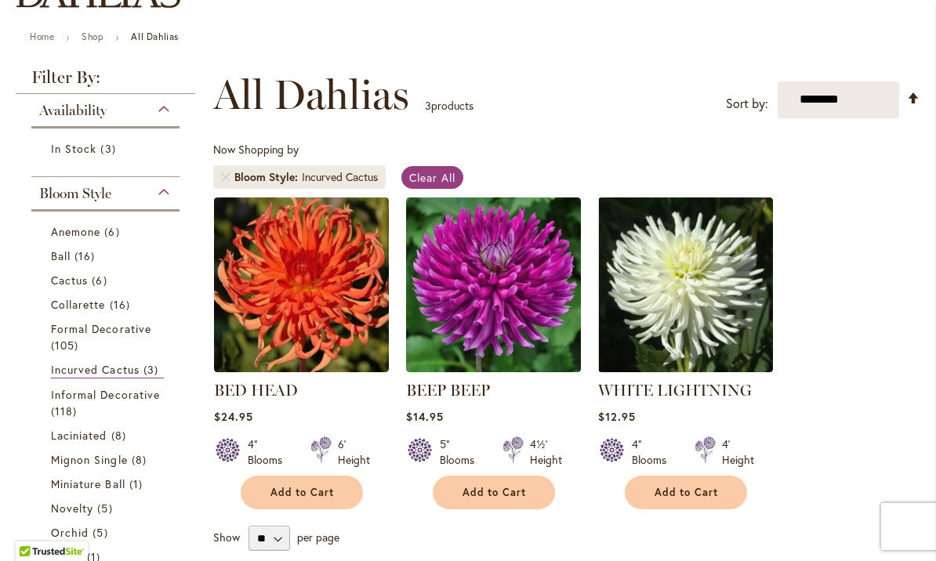
click at [57, 409] on span "118 items" at bounding box center [66, 411] width 30 height 16
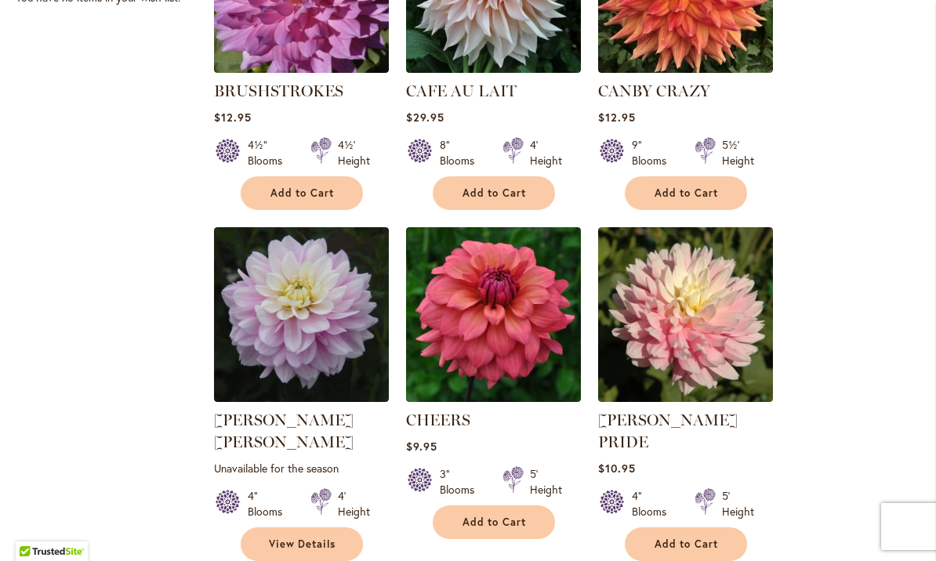
scroll to position [1474, 0]
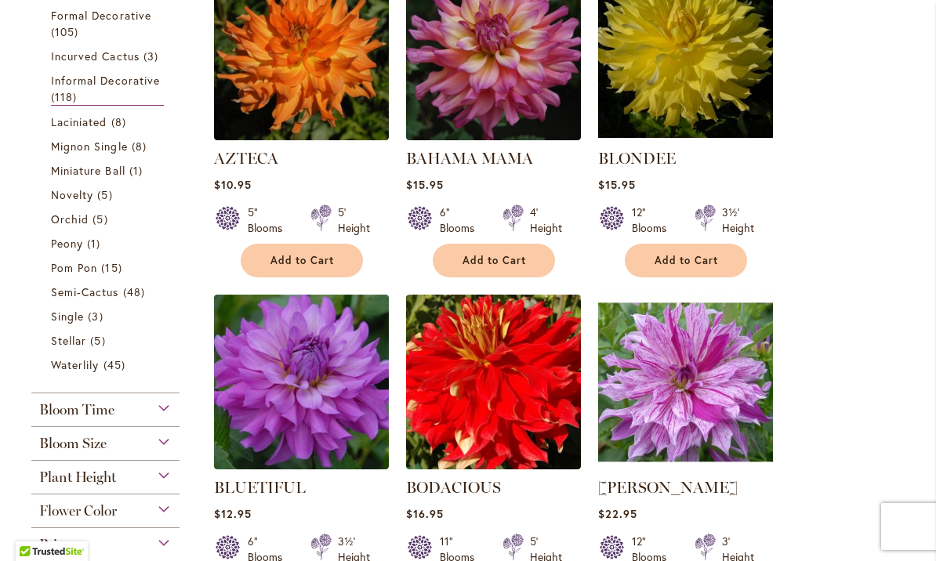
scroll to position [721, 0]
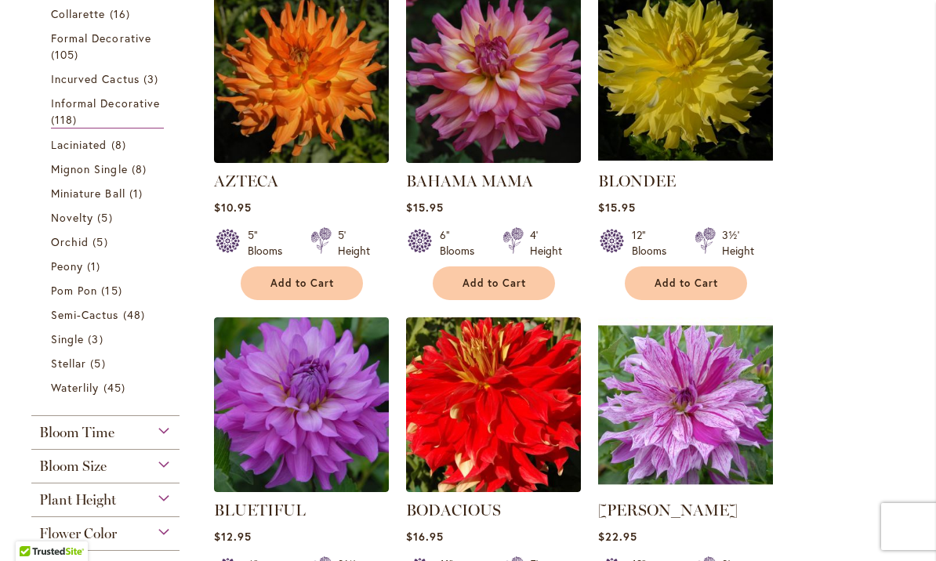
click at [96, 147] on span "Laciniated" at bounding box center [79, 144] width 56 height 15
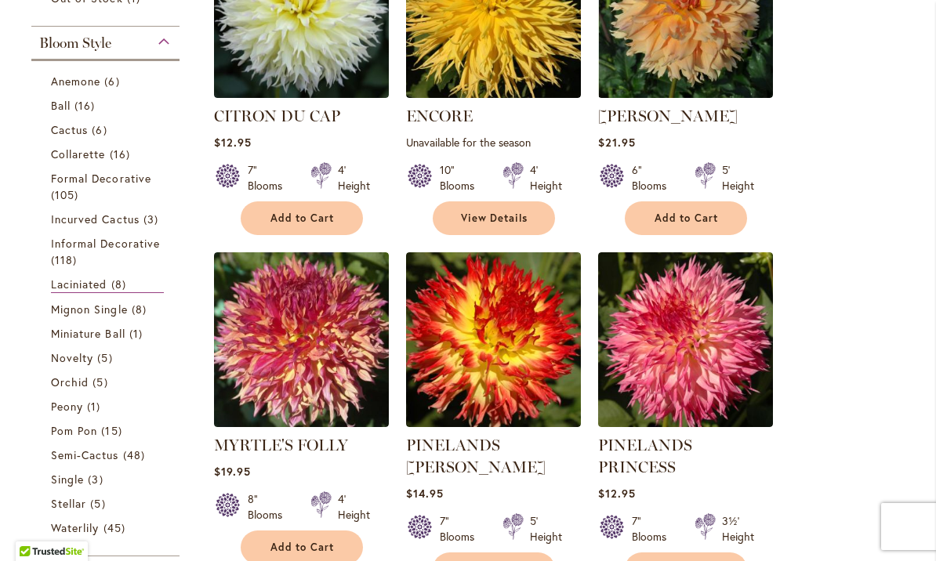
scroll to position [426, 0]
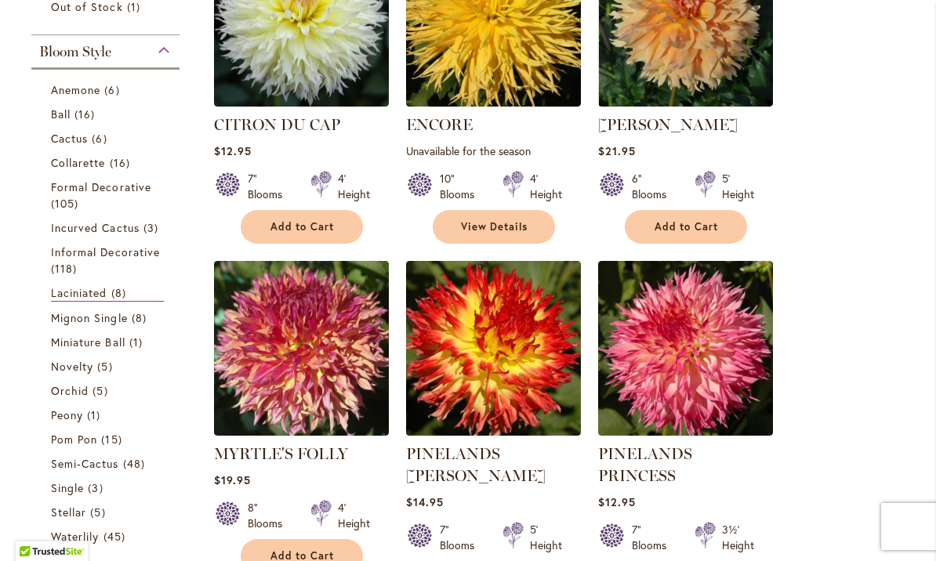
click at [99, 322] on span "Mignon Single" at bounding box center [89, 317] width 77 height 15
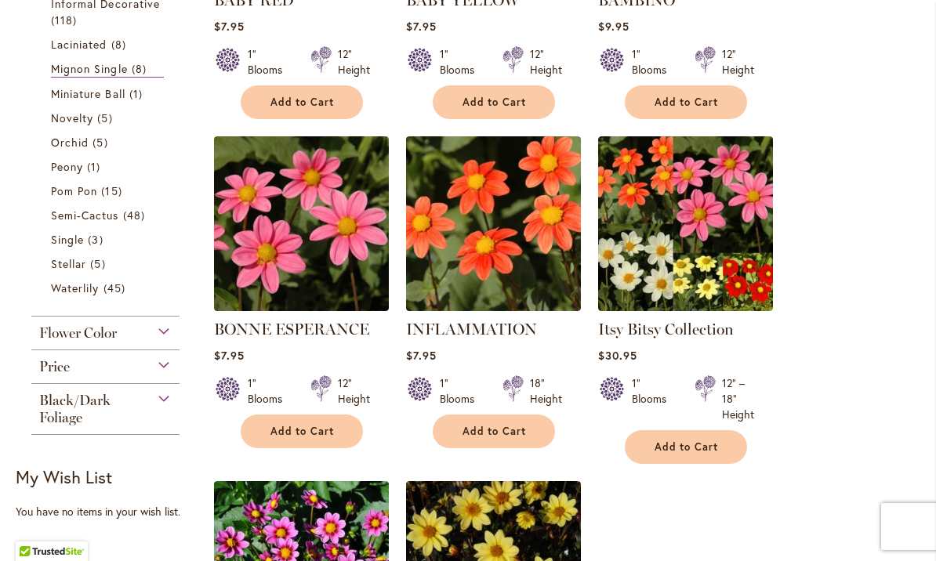
scroll to position [552, 0]
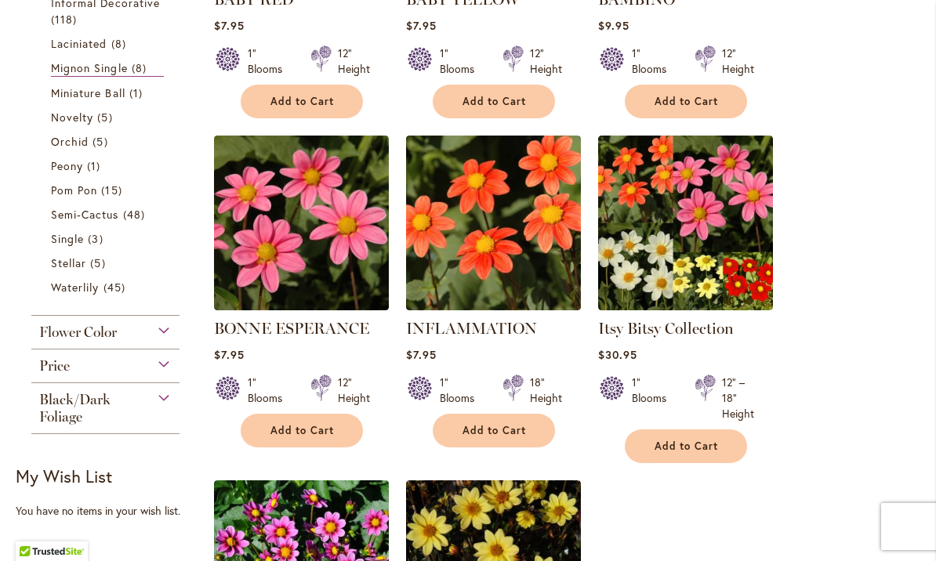
click at [118, 95] on span "Miniature Ball" at bounding box center [88, 92] width 74 height 15
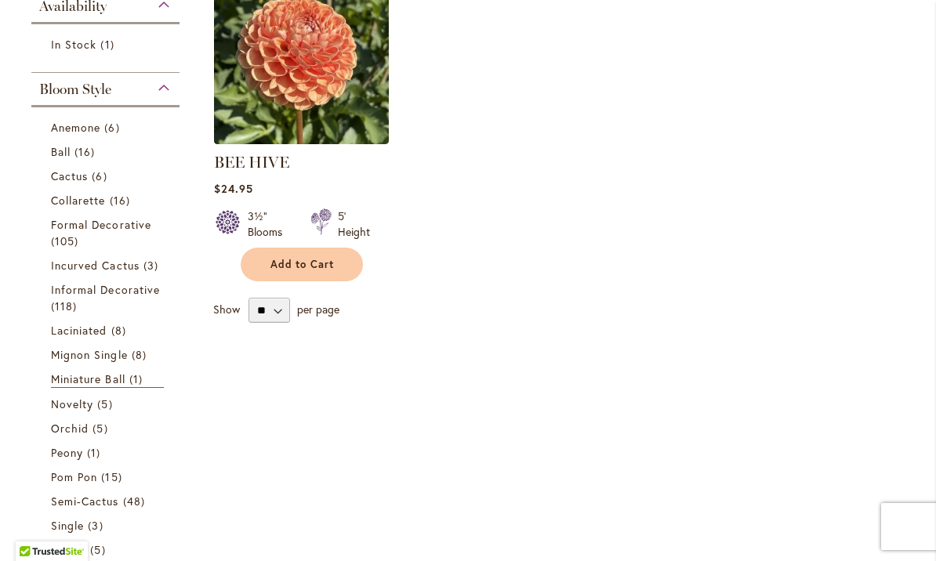
scroll to position [388, 0]
click at [89, 403] on span "Novelty" at bounding box center [72, 404] width 42 height 15
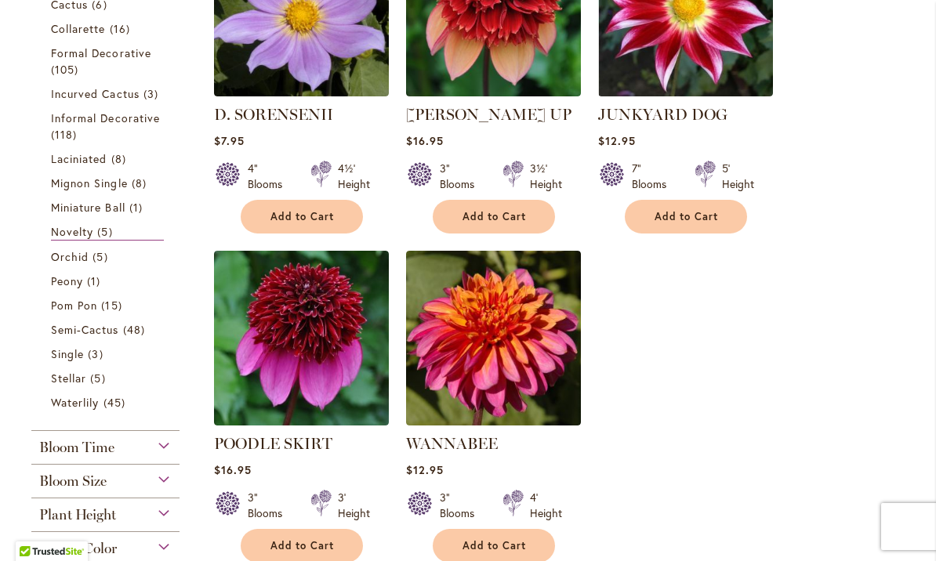
scroll to position [433, 0]
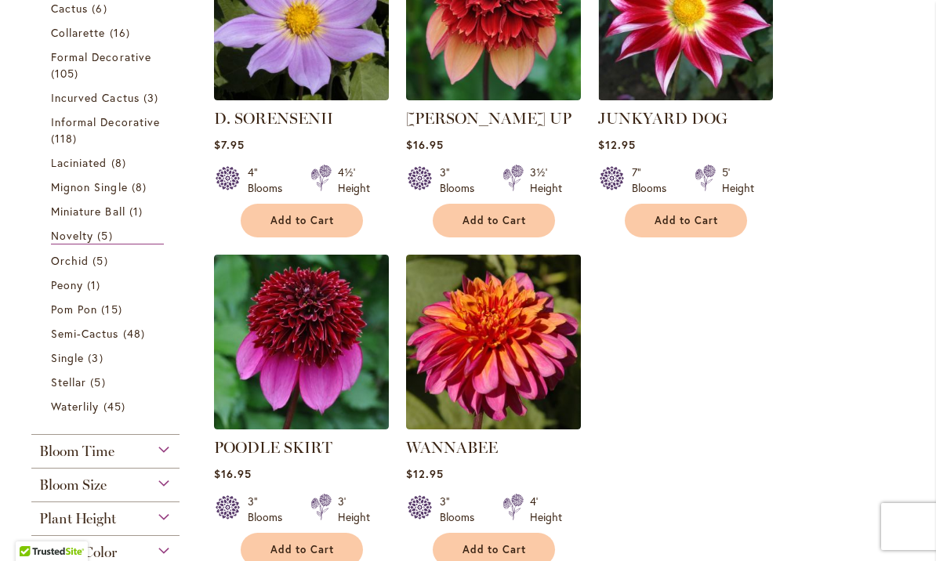
click at [68, 267] on span "Orchid" at bounding box center [70, 260] width 38 height 15
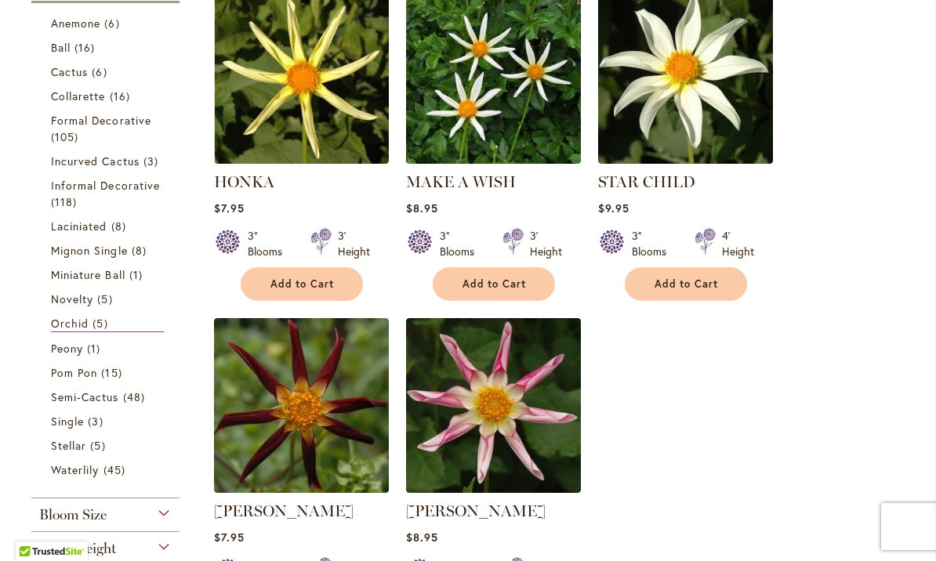
scroll to position [370, 0]
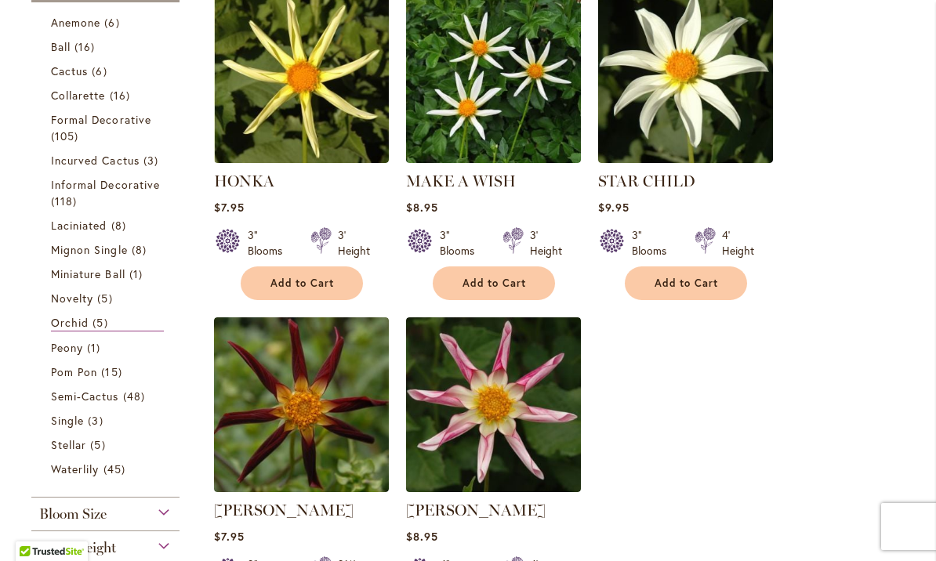
click at [71, 352] on span "Peony" at bounding box center [67, 347] width 32 height 15
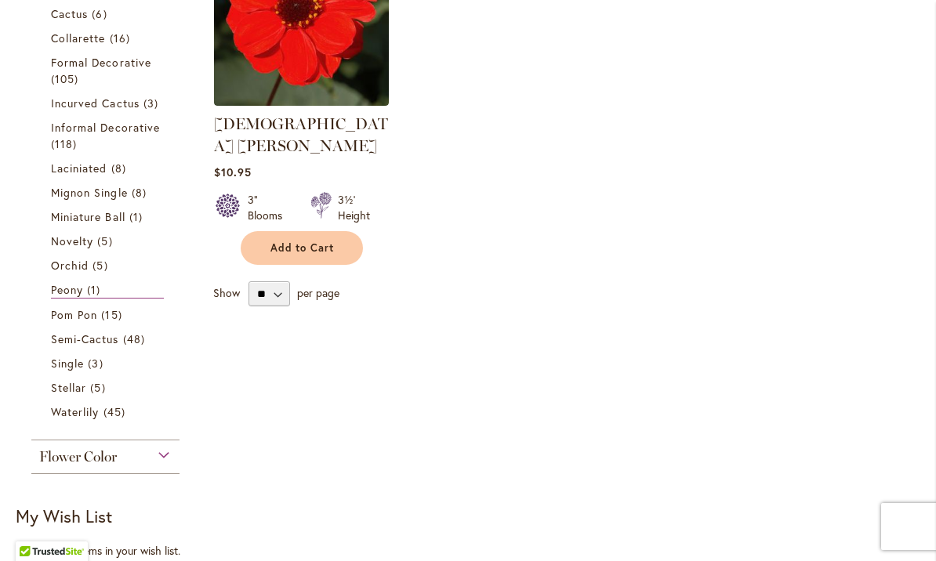
scroll to position [433, 0]
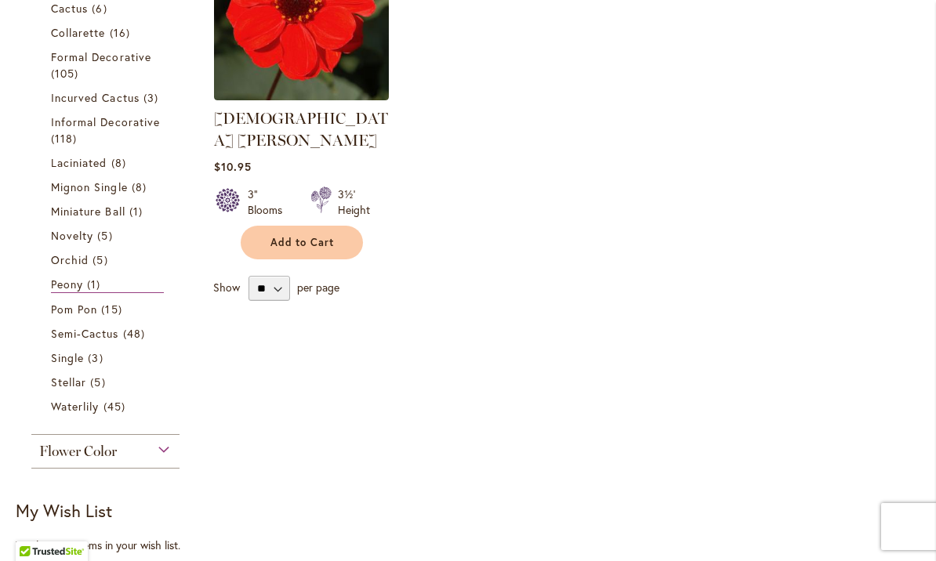
click at [76, 316] on span "Pom Pon" at bounding box center [74, 309] width 46 height 15
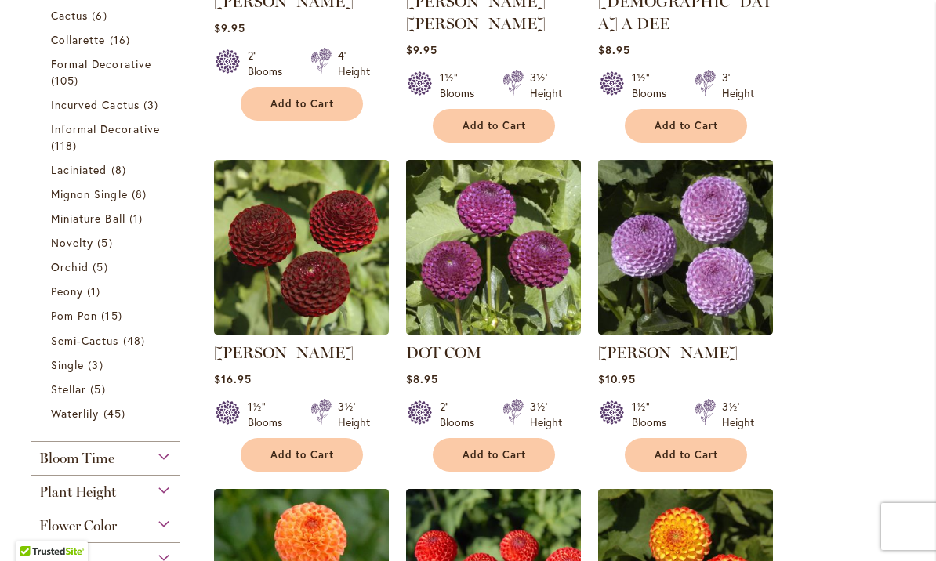
scroll to position [550, 0]
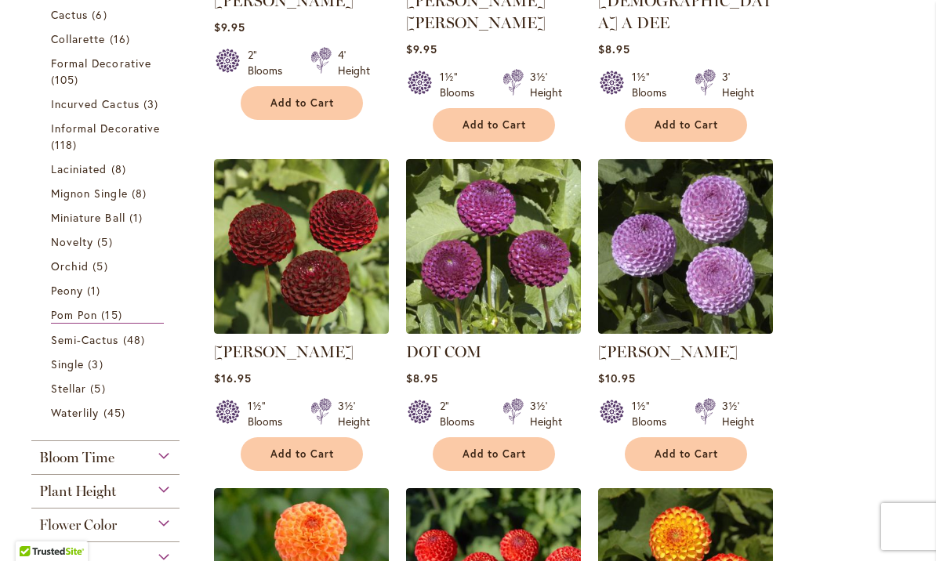
click at [116, 347] on span "Semi-Cactus" at bounding box center [85, 339] width 68 height 15
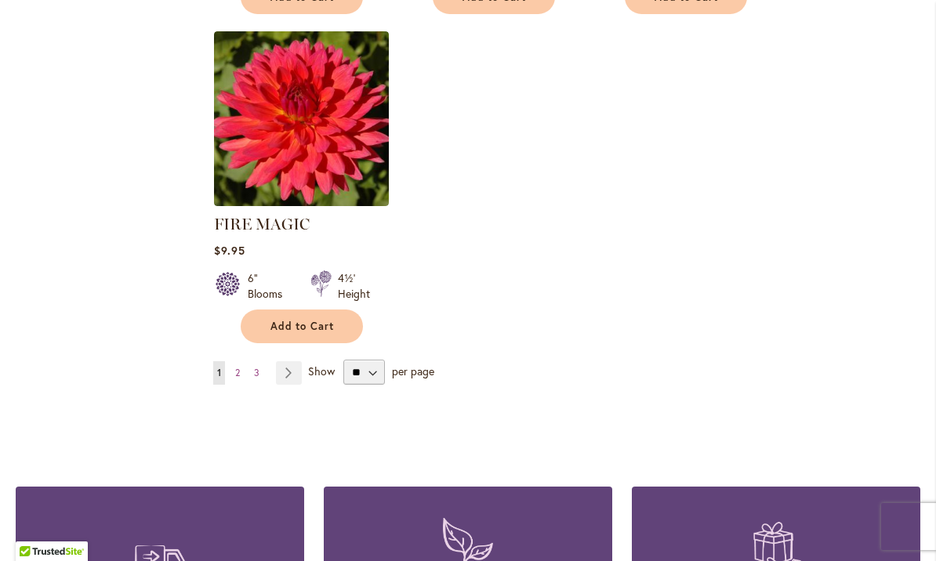
scroll to position [2048, 0]
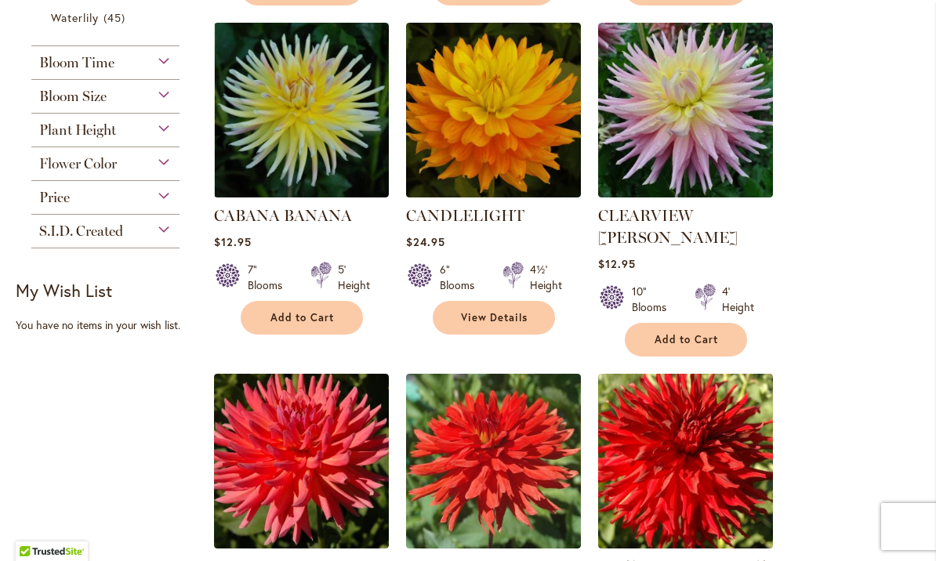
click at [855, 321] on ol "AC BEN $10.95 10" Blooms 4' Height Add to Cart" at bounding box center [566, 354] width 707 height 1981
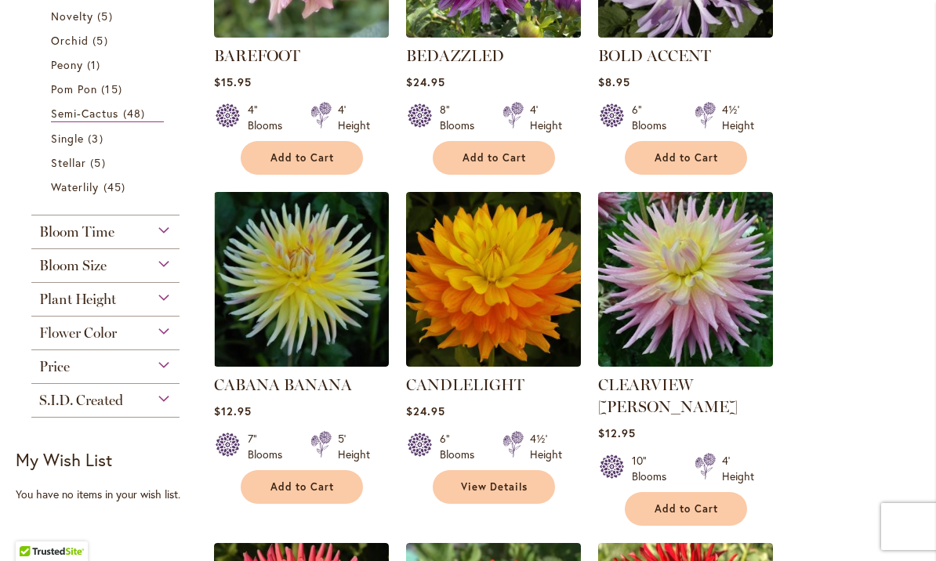
scroll to position [828, 0]
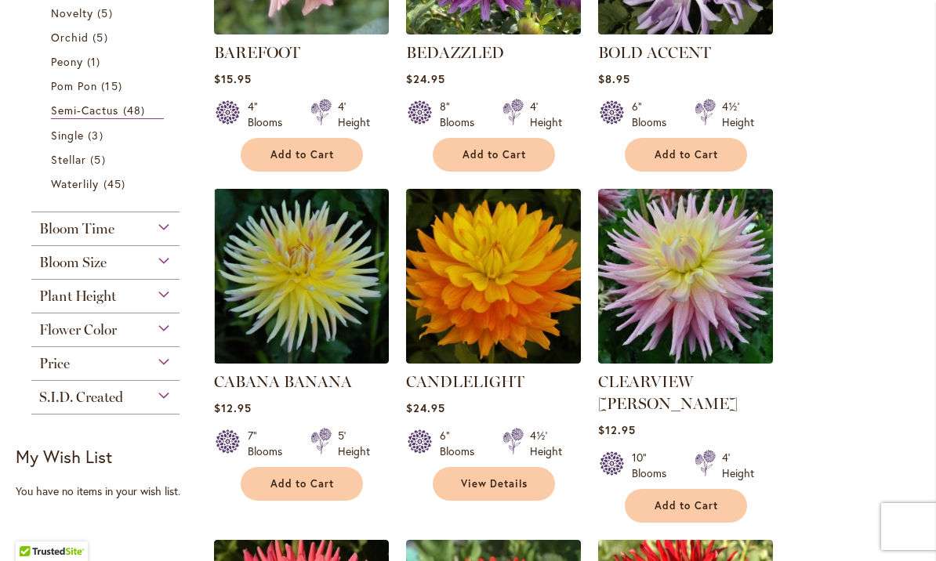
click at [69, 143] on link "Single 3 items" at bounding box center [107, 135] width 113 height 16
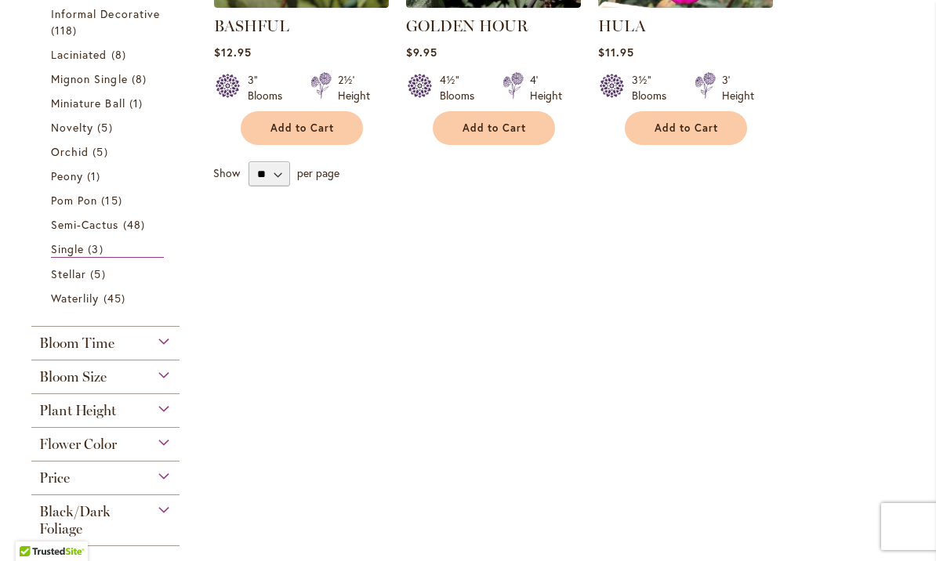
scroll to position [527, 0]
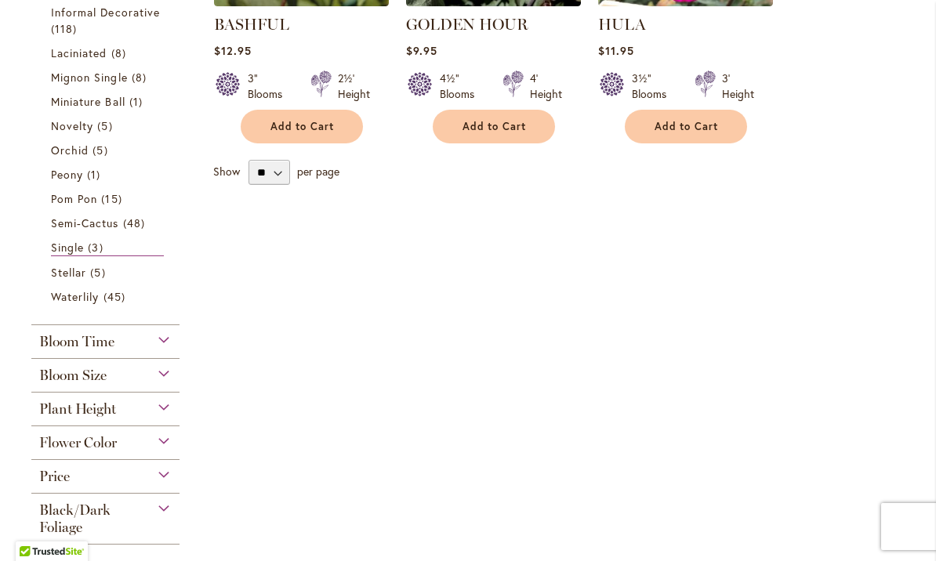
click at [74, 277] on span "Stellar" at bounding box center [68, 272] width 35 height 15
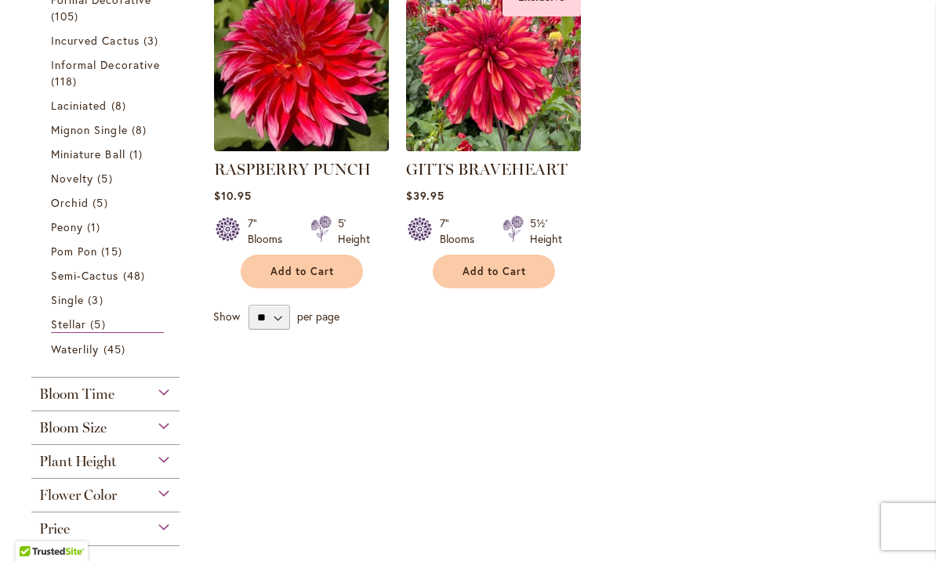
scroll to position [712, 0]
click at [82, 353] on span "Waterlily" at bounding box center [75, 348] width 48 height 15
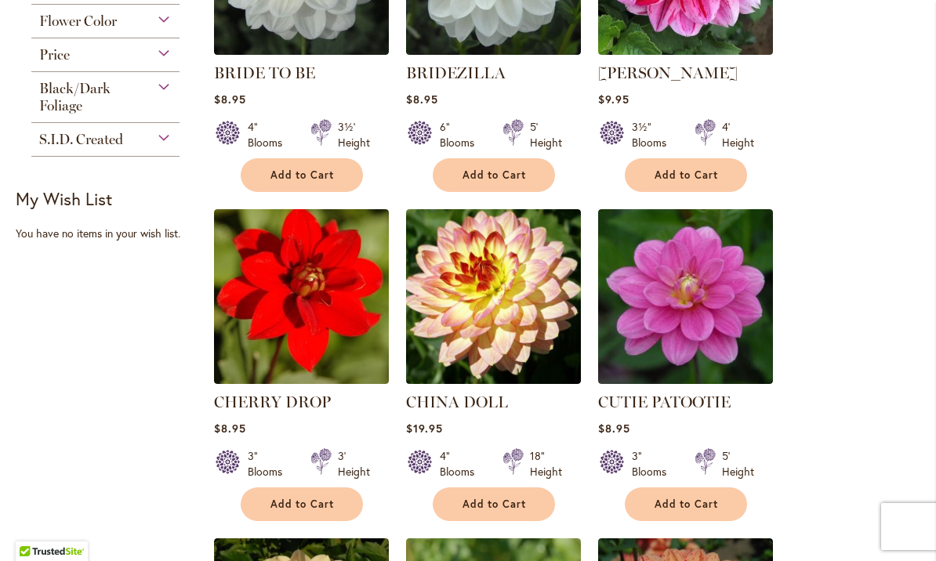
scroll to position [1137, 0]
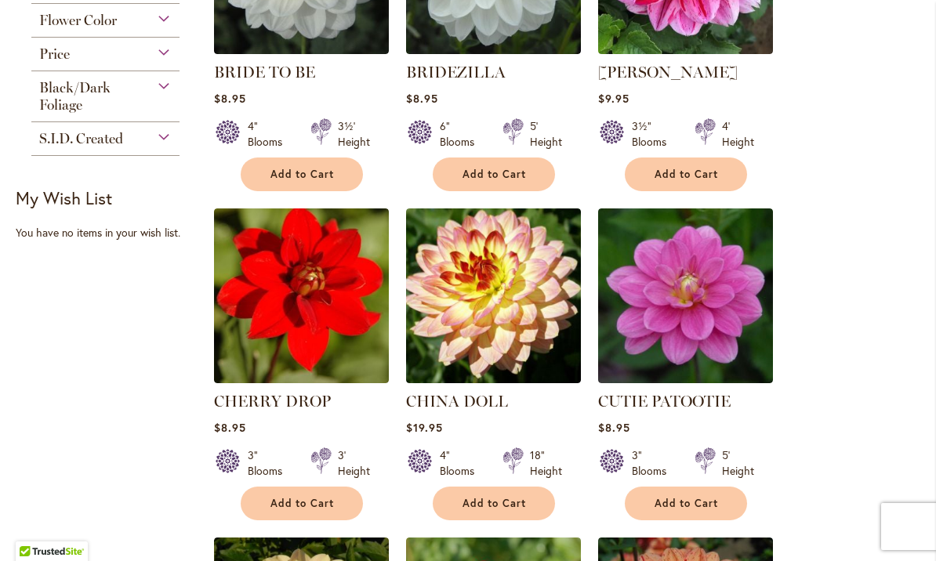
click at [693, 313] on img at bounding box center [685, 295] width 175 height 175
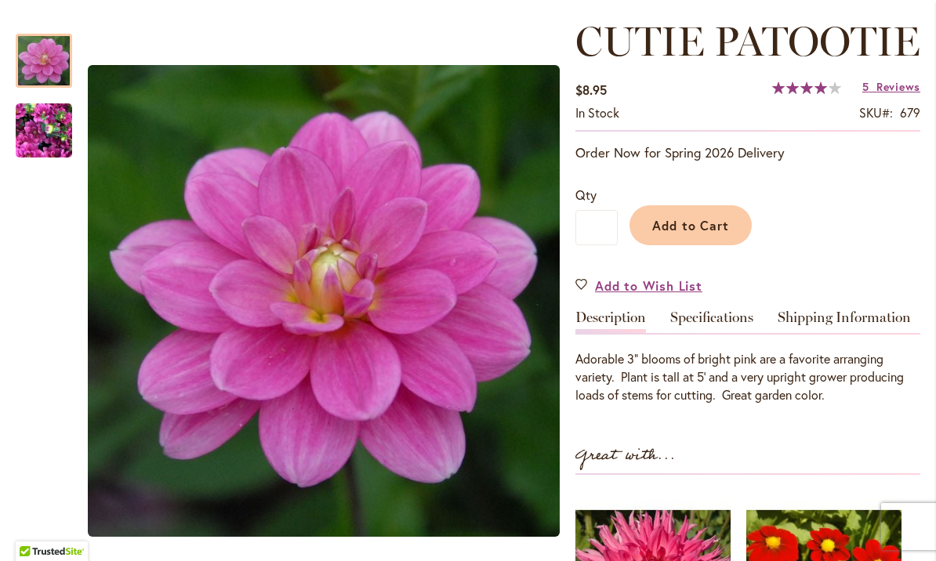
scroll to position [214, 0]
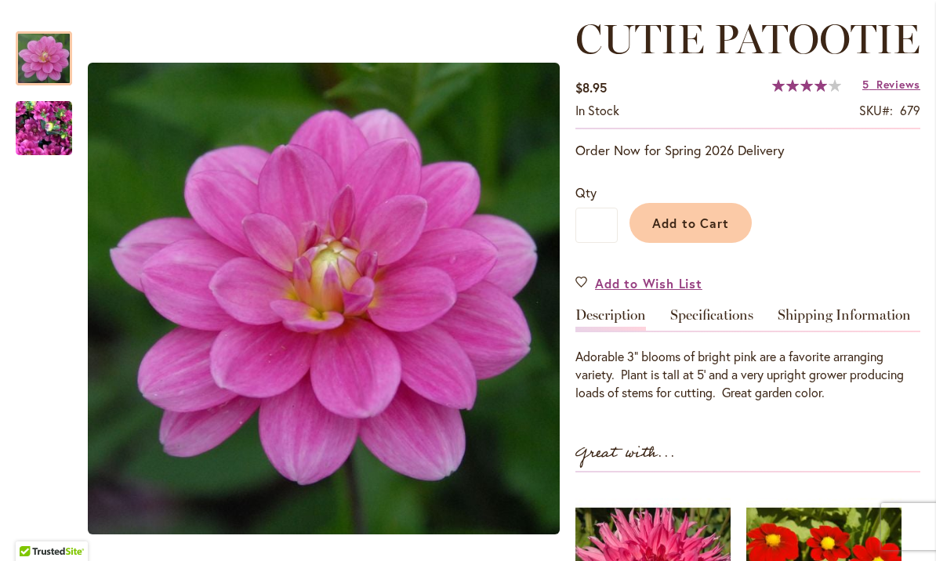
click at [56, 129] on img "CUTIE PATOOTIE" at bounding box center [44, 128] width 56 height 75
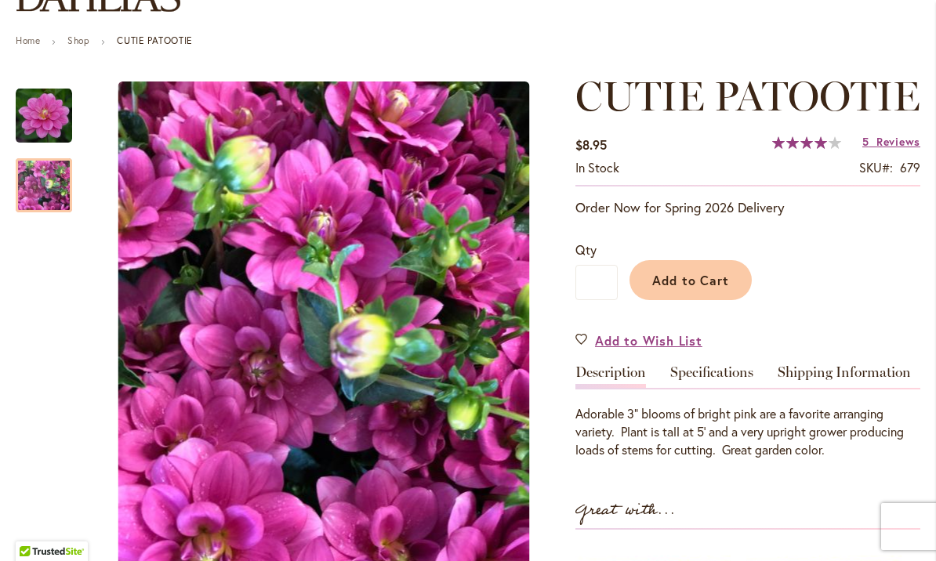
scroll to position [158, 0]
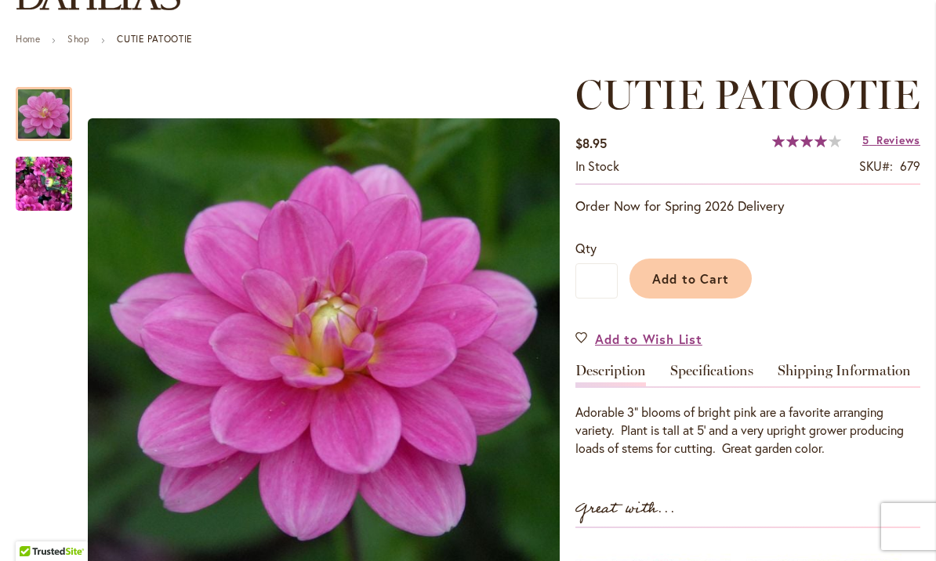
click at [45, 117] on img "CUTIE PATOOTIE" at bounding box center [44, 114] width 56 height 56
click at [716, 386] on link "Specifications" at bounding box center [711, 375] width 83 height 23
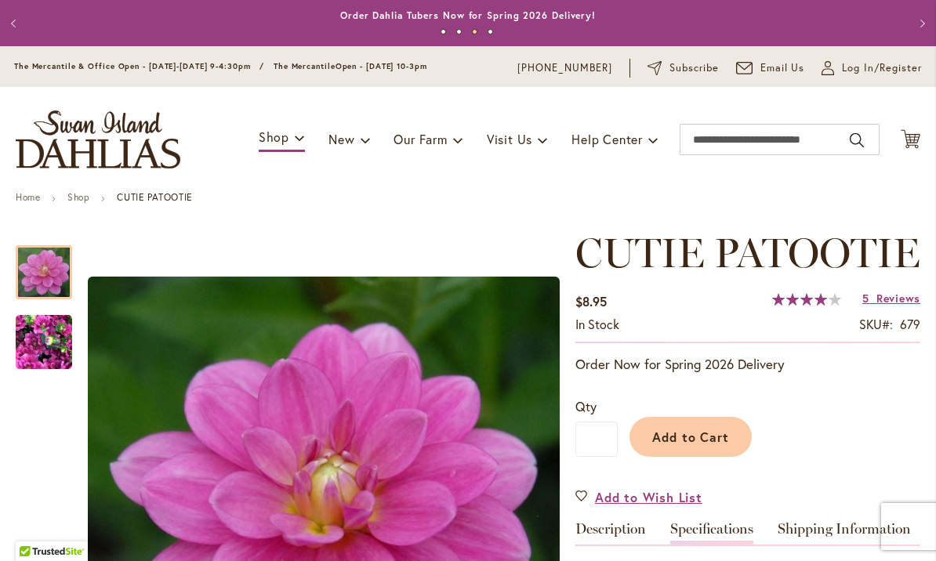
scroll to position [0, 0]
click at [703, 142] on input "Search" at bounding box center [779, 139] width 200 height 31
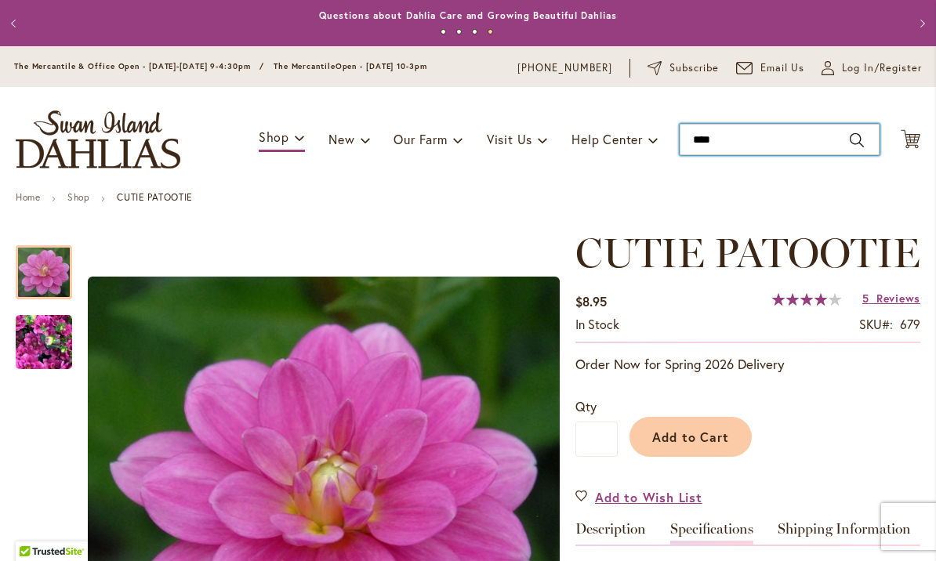
type input "*****"
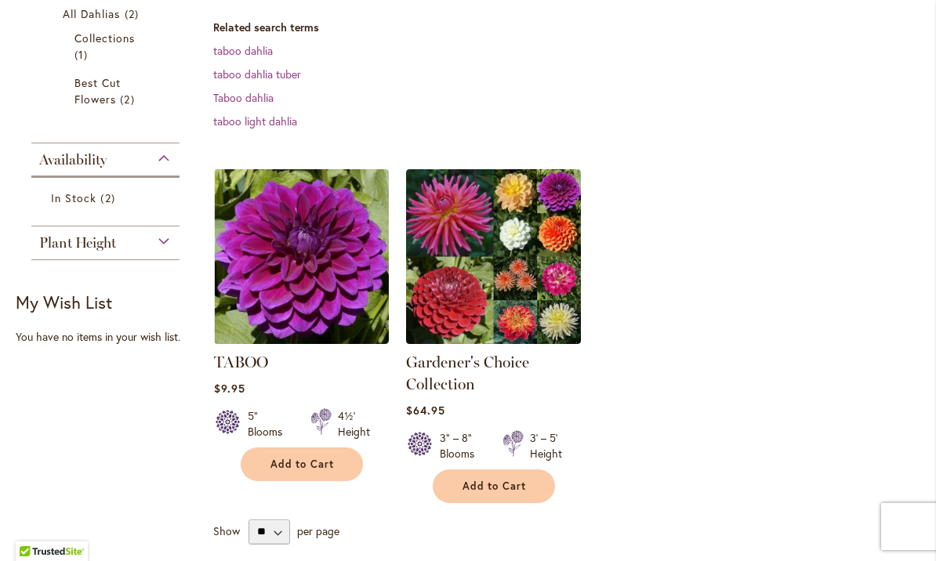
scroll to position [323, 0]
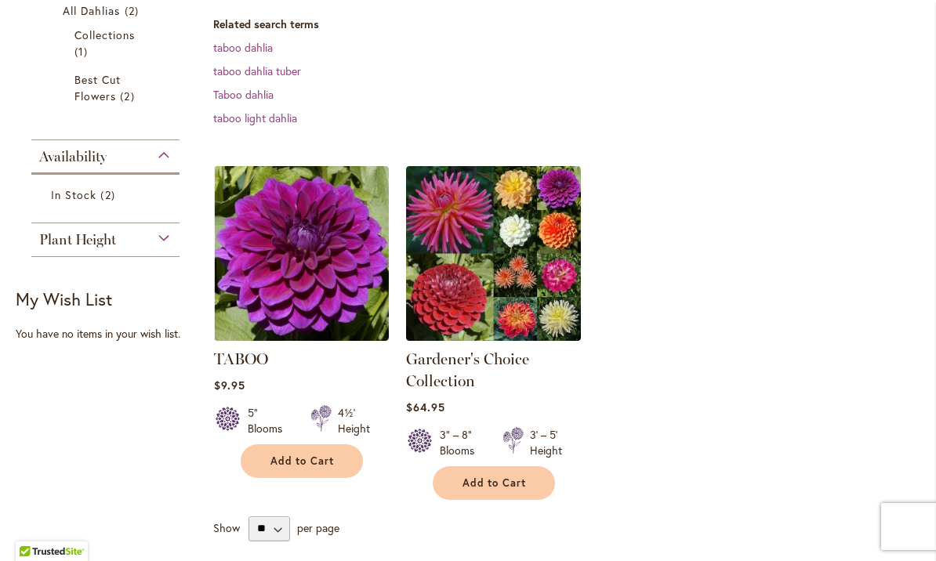
click at [301, 246] on img at bounding box center [301, 253] width 175 height 175
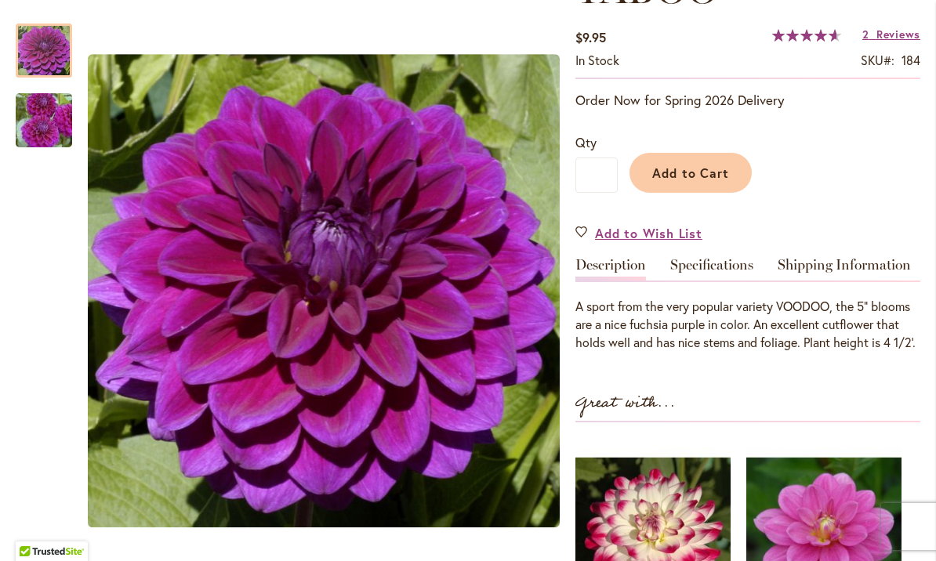
scroll to position [277, 0]
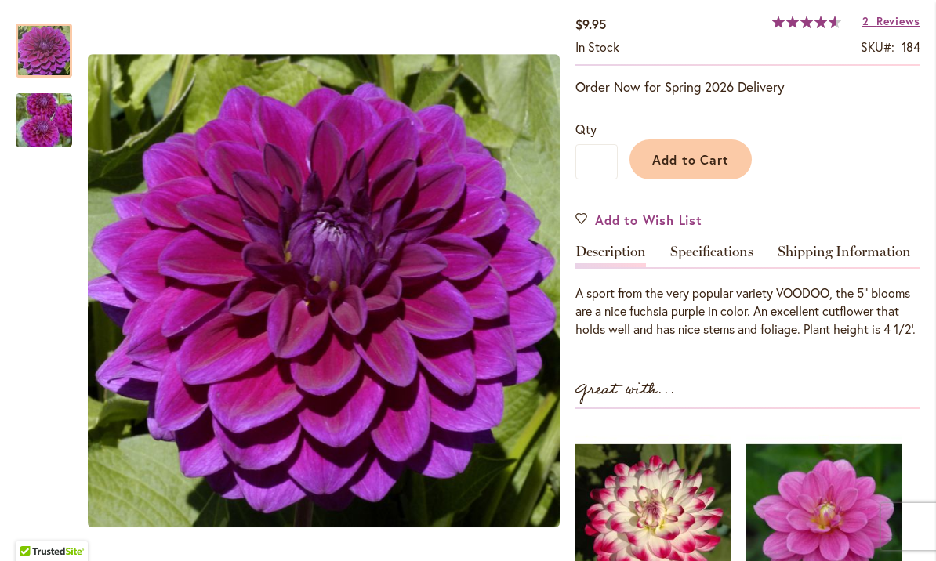
click at [701, 256] on link "Specifications" at bounding box center [711, 255] width 83 height 23
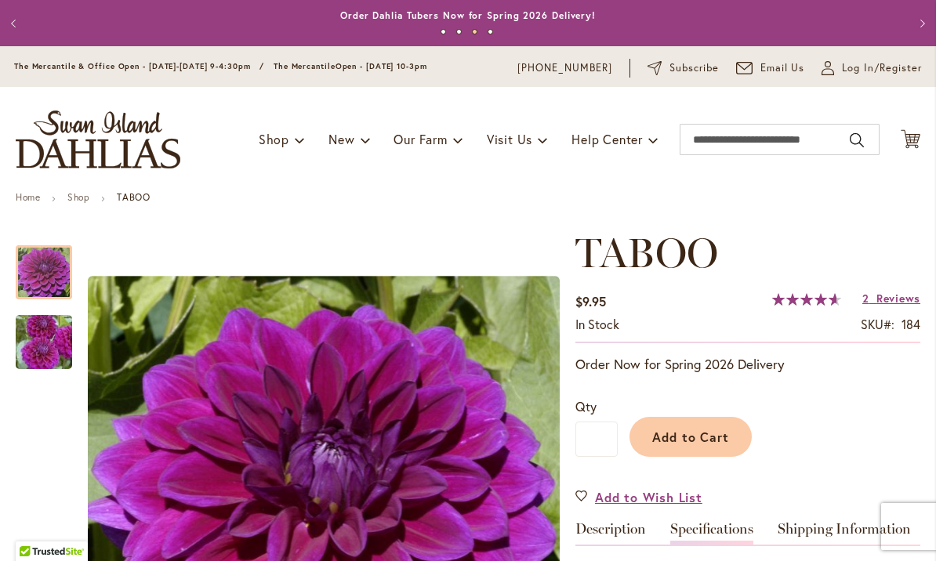
scroll to position [0, 0]
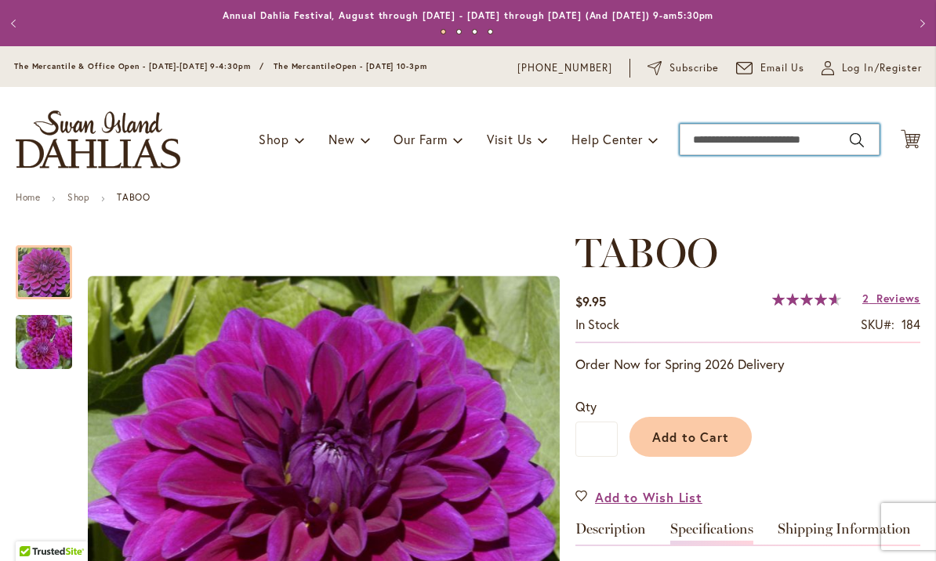
click at [707, 138] on input "Search" at bounding box center [779, 139] width 200 height 31
type input "*"
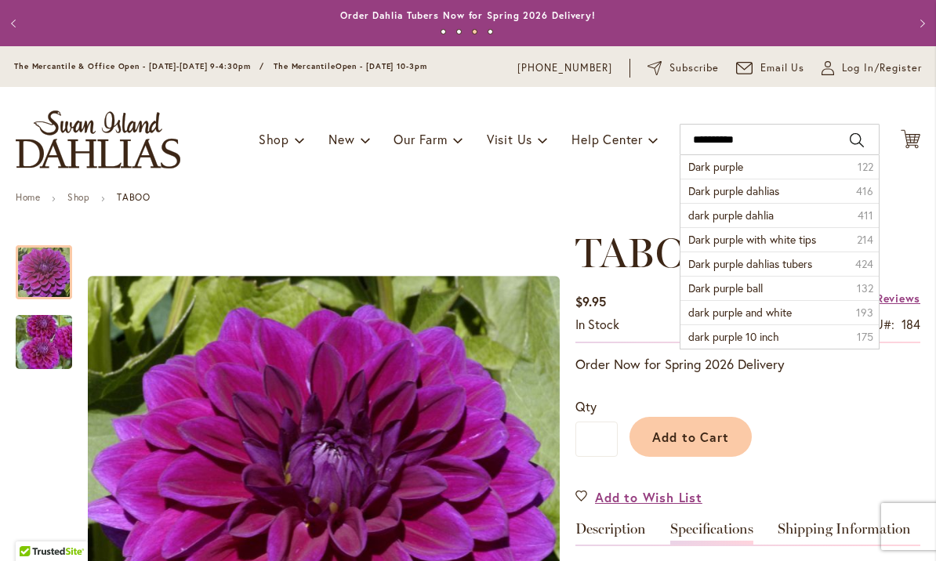
click at [775, 190] on span "Dark purple dahlias" at bounding box center [733, 190] width 91 height 15
type input "**********"
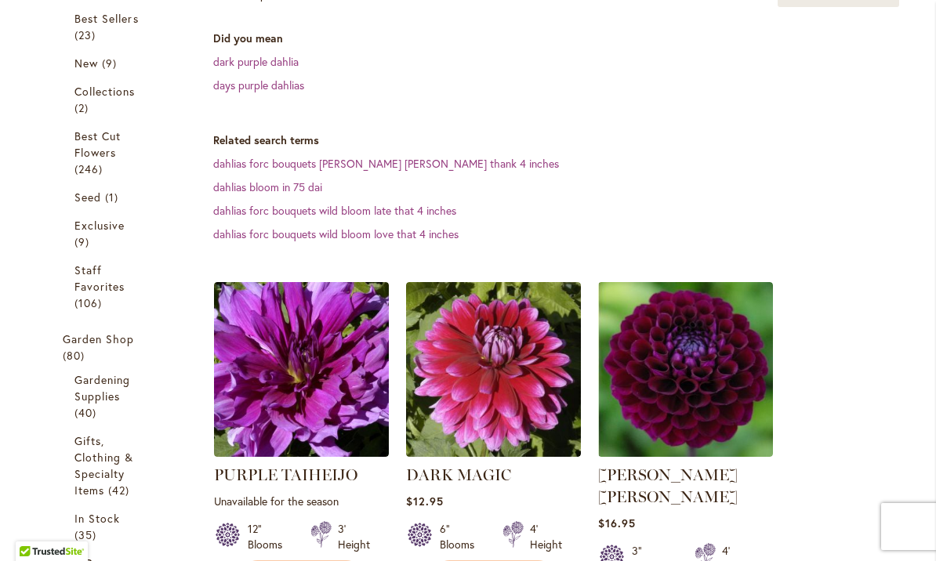
scroll to position [368, 0]
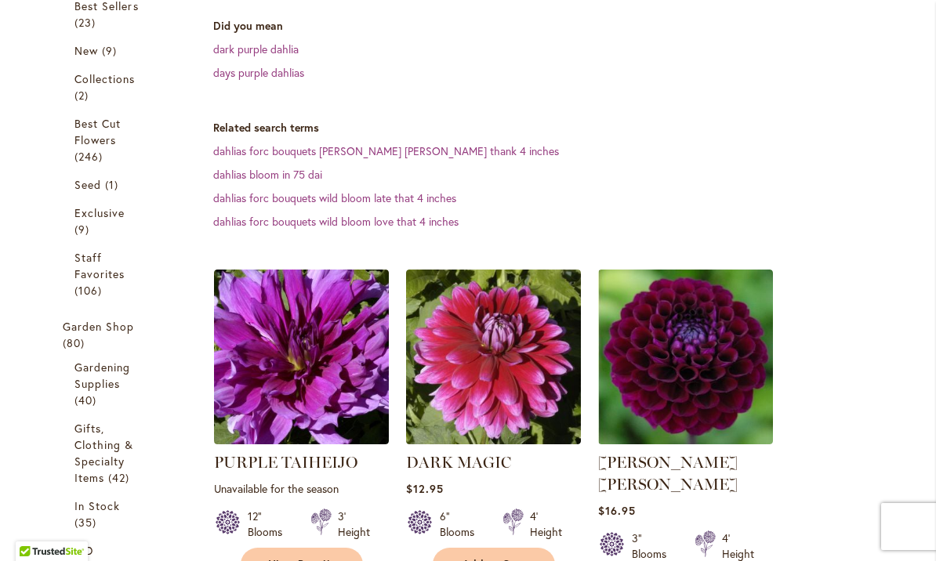
click at [279, 49] on link "dark purple dahlia" at bounding box center [255, 49] width 85 height 15
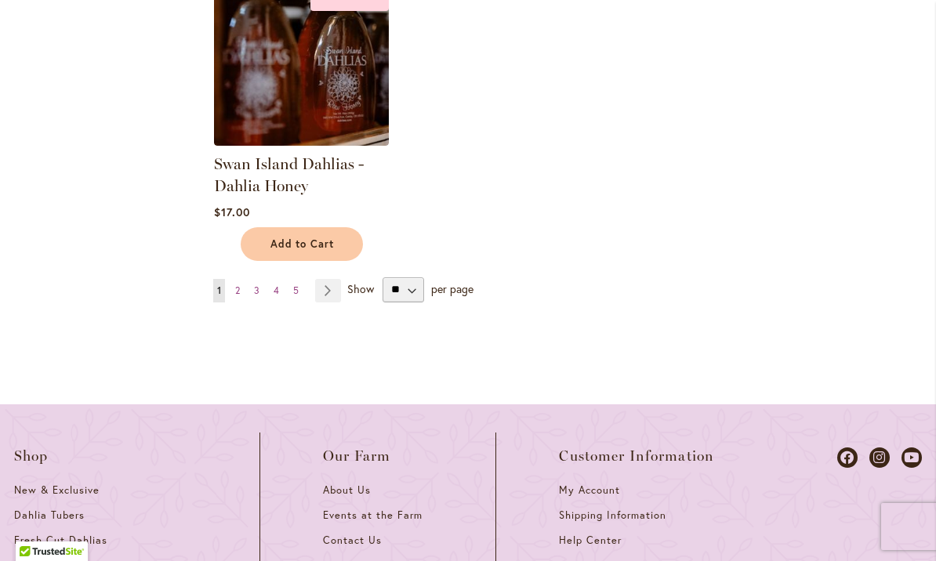
scroll to position [2267, 0]
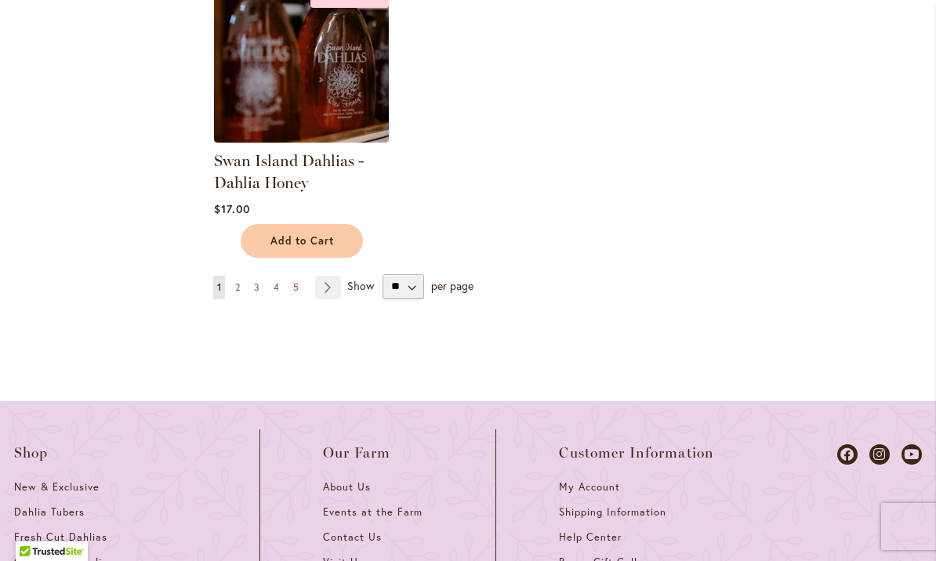
click at [333, 276] on link "Page Next" at bounding box center [328, 288] width 26 height 24
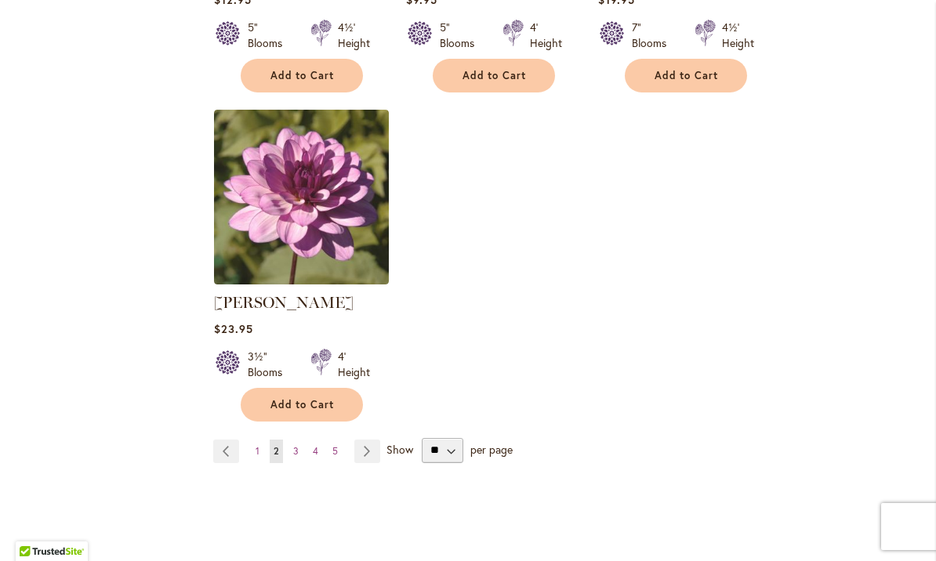
scroll to position [2125, 0]
click at [364, 440] on link "Page Next" at bounding box center [367, 452] width 26 height 24
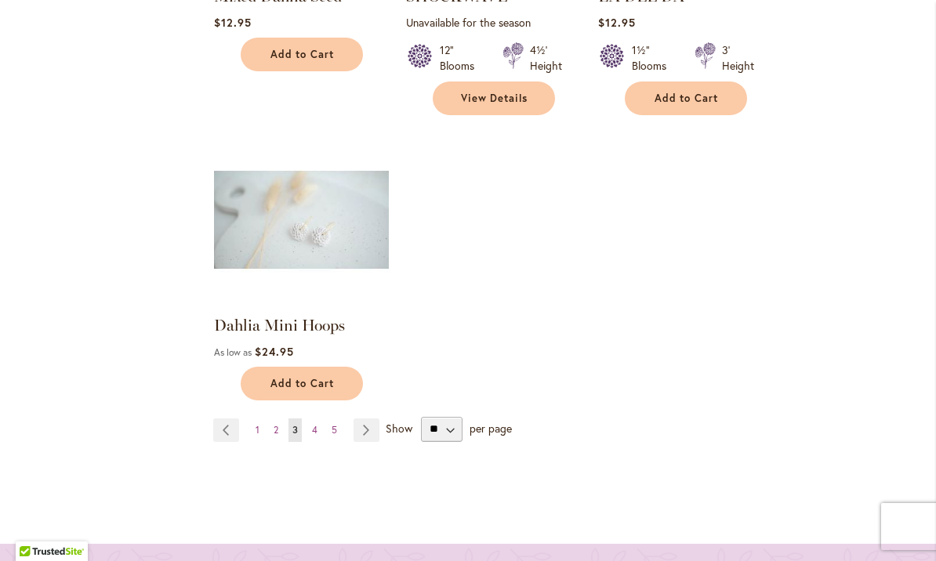
scroll to position [2121, 0]
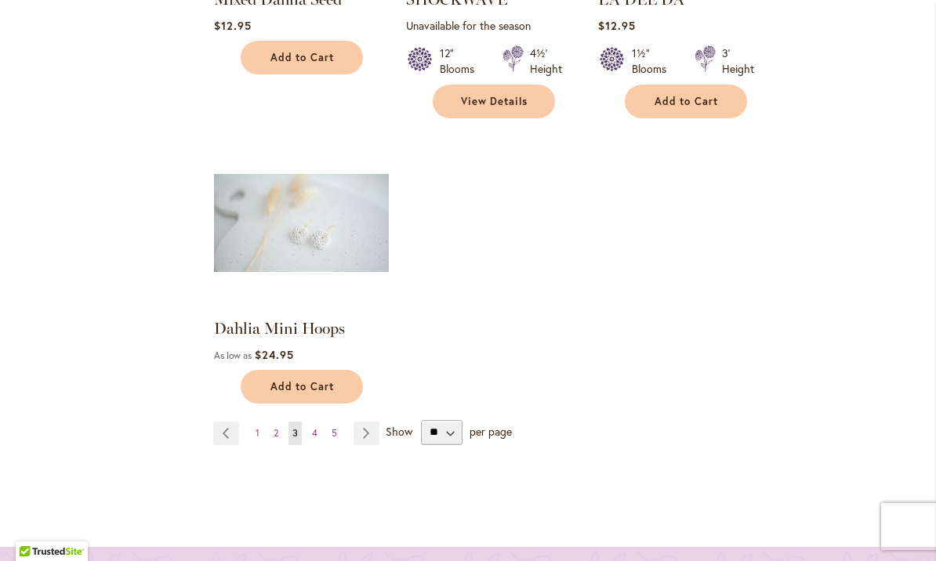
click at [365, 422] on link "Page Next" at bounding box center [366, 434] width 26 height 24
